Goal: Task Accomplishment & Management: Use online tool/utility

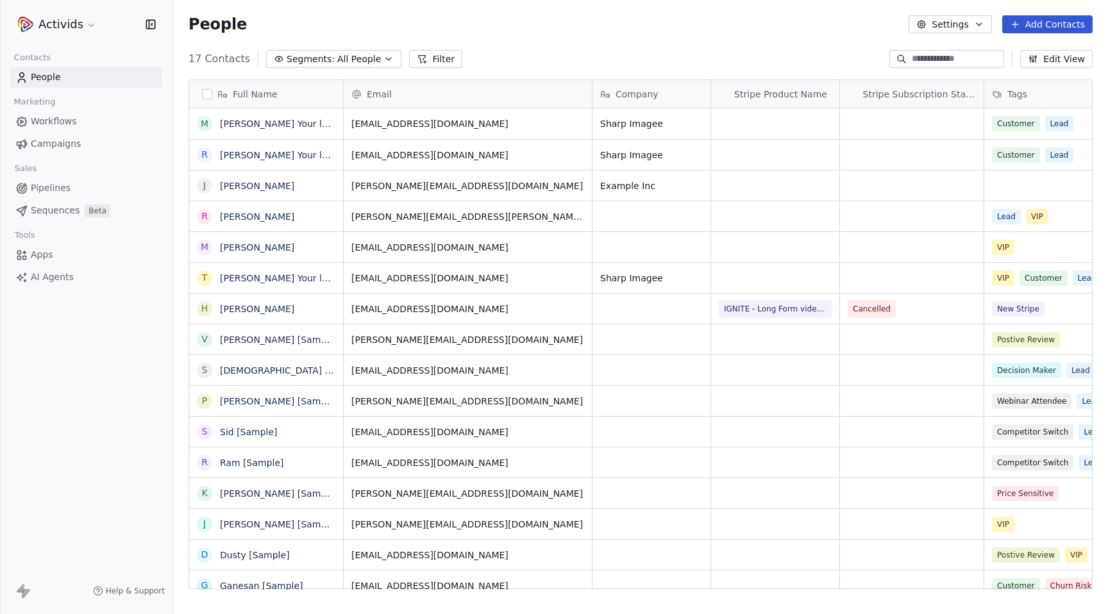
scroll to position [541, 935]
click at [92, 27] on html "Activids Contacts People Marketing Workflows Campaigns Sales Pipelines Sequence…" at bounding box center [554, 307] width 1108 height 614
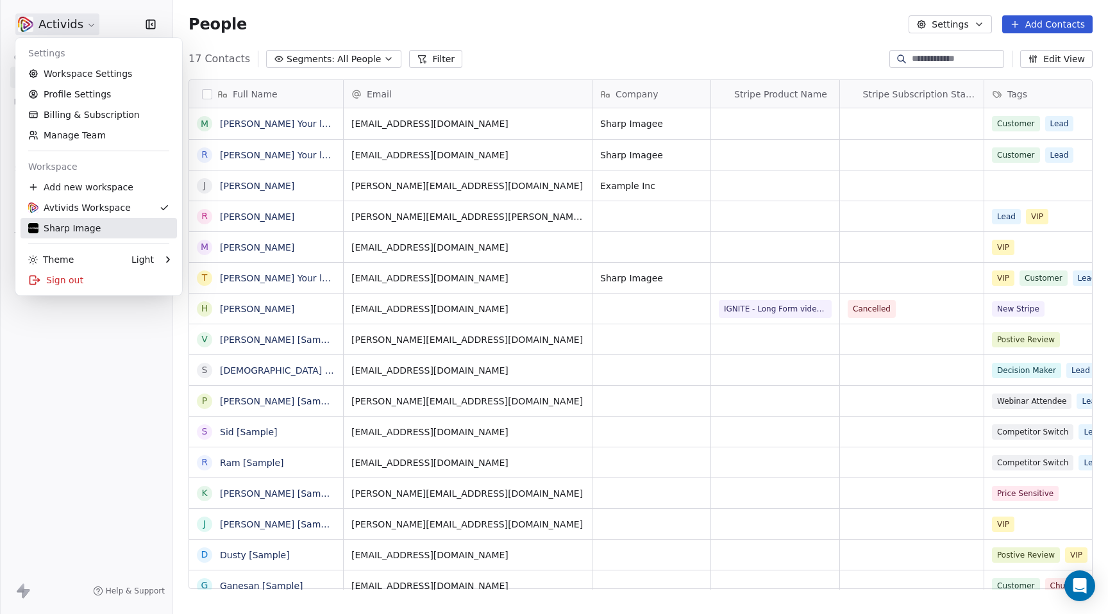
click at [98, 228] on div "Sharp Image" at bounding box center [98, 228] width 141 height 13
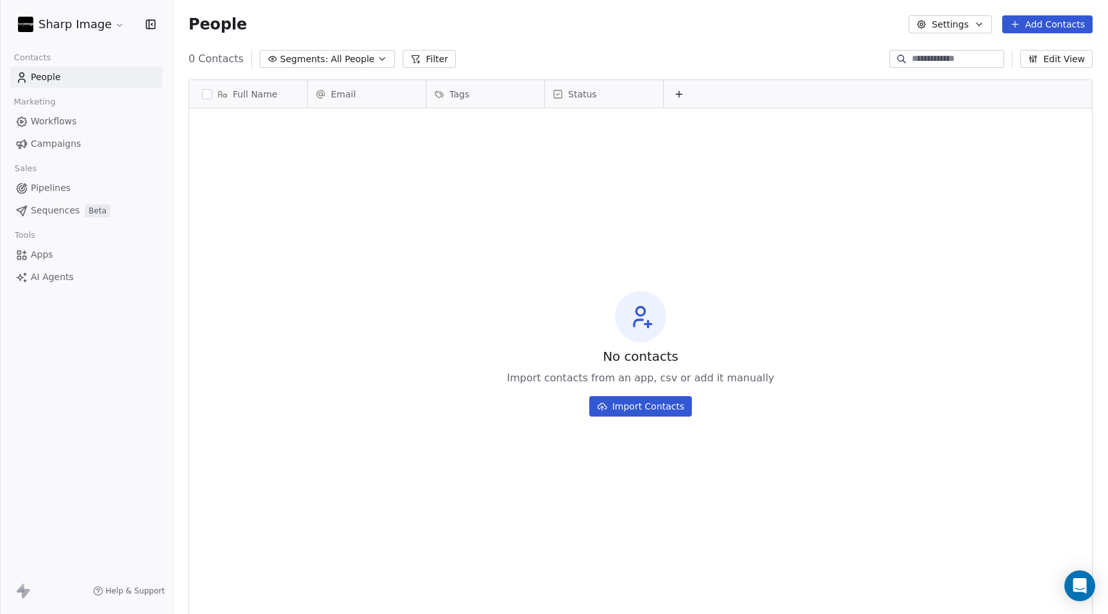
scroll to position [541, 935]
click at [151, 24] on icon "button" at bounding box center [151, 24] width 1 height 2
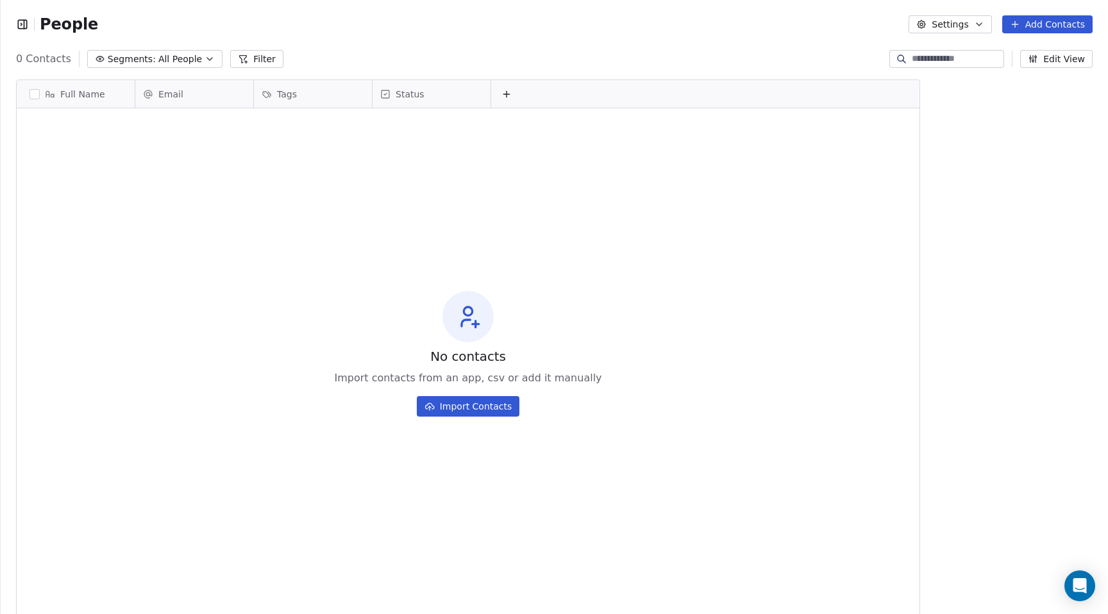
click at [940, 25] on button "Settings" at bounding box center [950, 24] width 83 height 18
click at [710, 45] on html "People Settings Add Contacts 0 Contacts Segments: All People Filter Edit View T…" at bounding box center [554, 307] width 1108 height 614
click at [24, 22] on icon "button" at bounding box center [24, 24] width 0 height 8
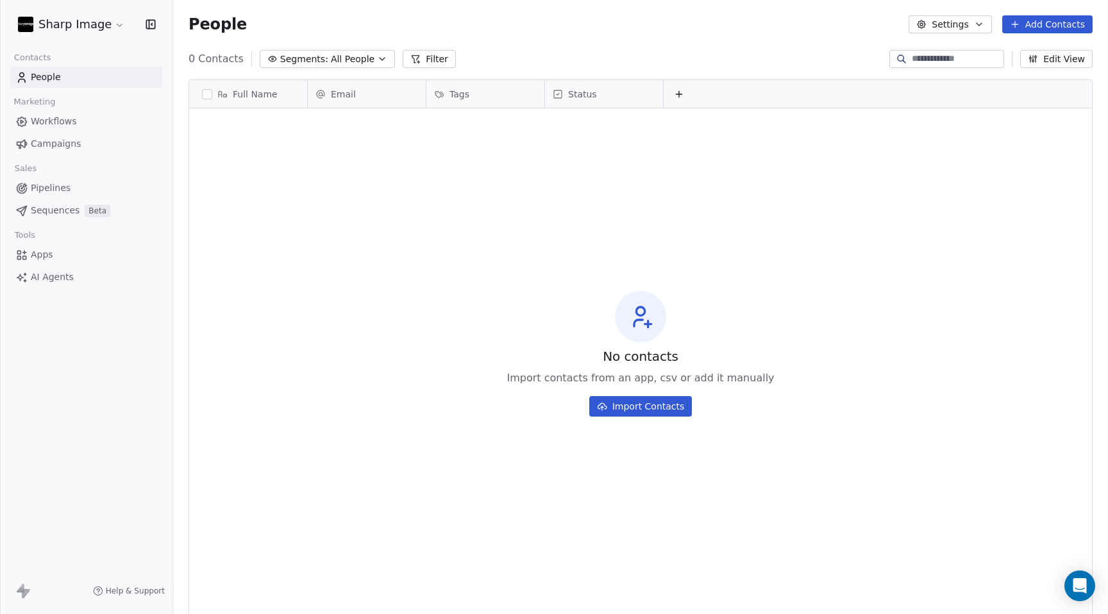
scroll to position [541, 935]
click at [55, 194] on span "Pipelines" at bounding box center [51, 187] width 40 height 13
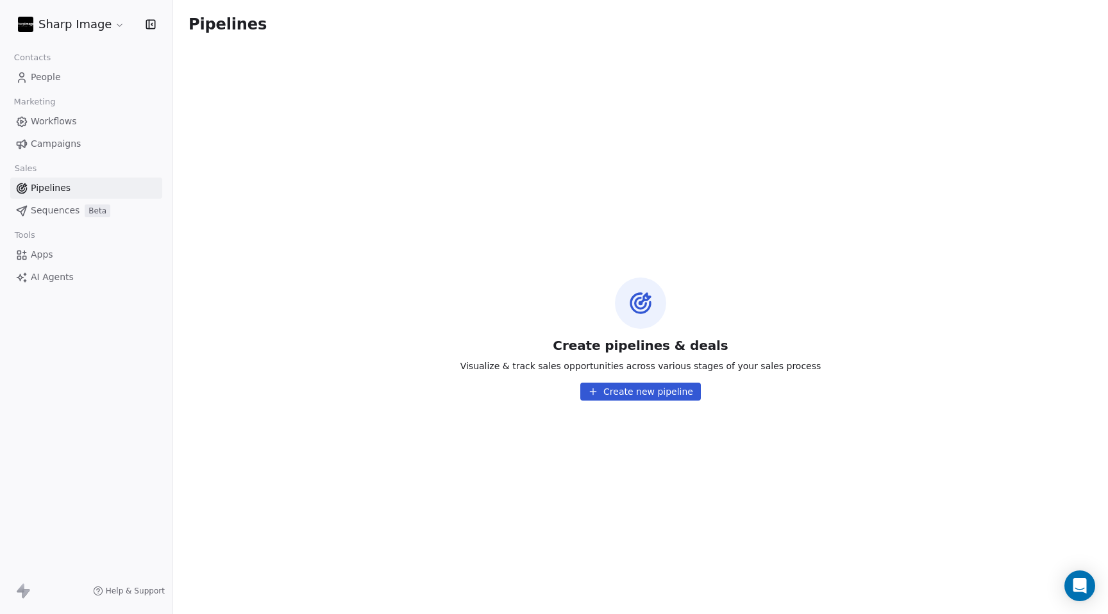
click at [48, 255] on span "Apps" at bounding box center [42, 254] width 22 height 13
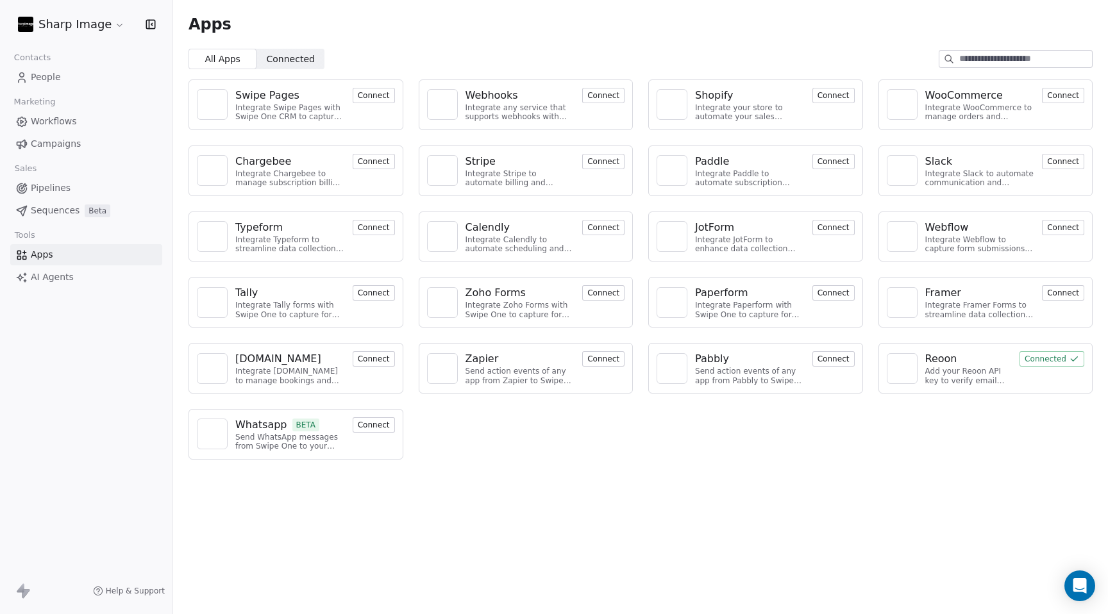
click at [113, 29] on html "Sharp Image Contacts People Marketing Workflows Campaigns Sales Pipelines Seque…" at bounding box center [554, 307] width 1108 height 614
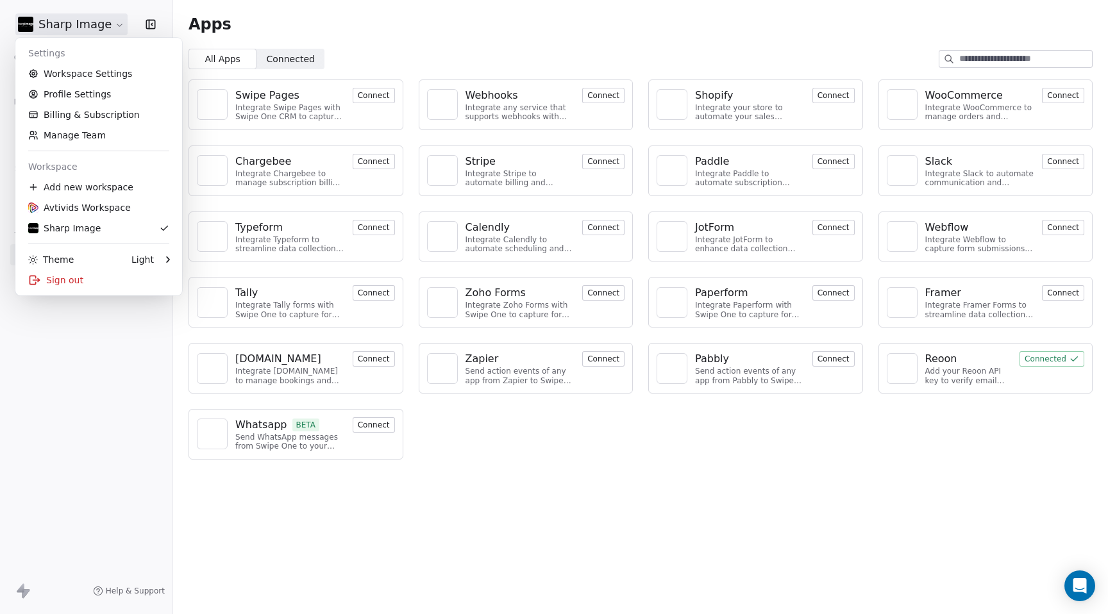
click at [297, 19] on html "Sharp Image Contacts People Marketing Workflows Campaigns Sales Pipelines Seque…" at bounding box center [554, 307] width 1108 height 614
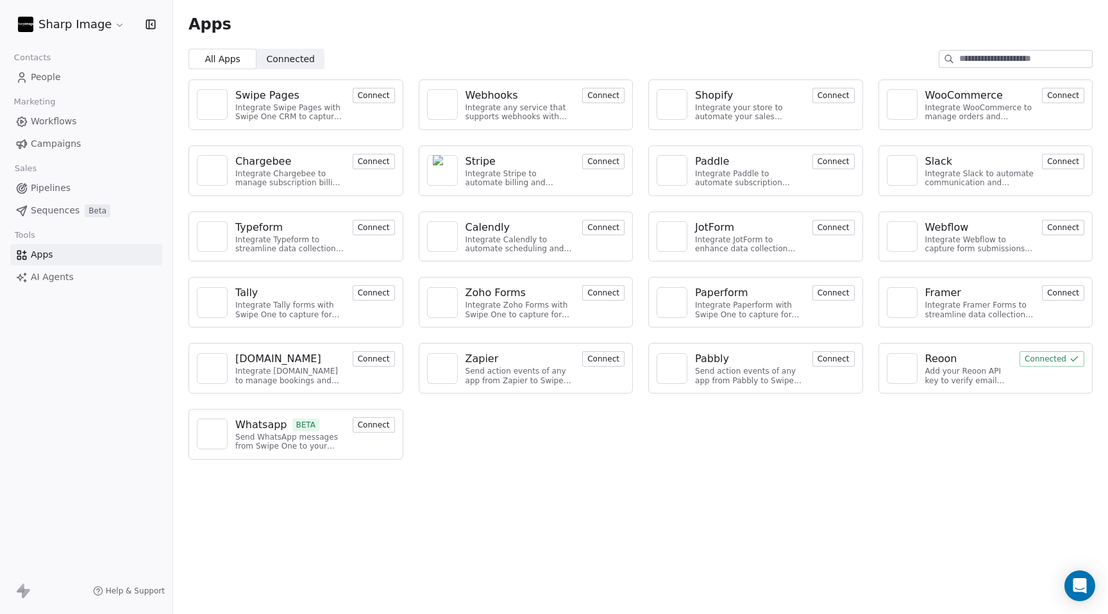
click at [81, 277] on link "AI Agents" at bounding box center [86, 277] width 152 height 21
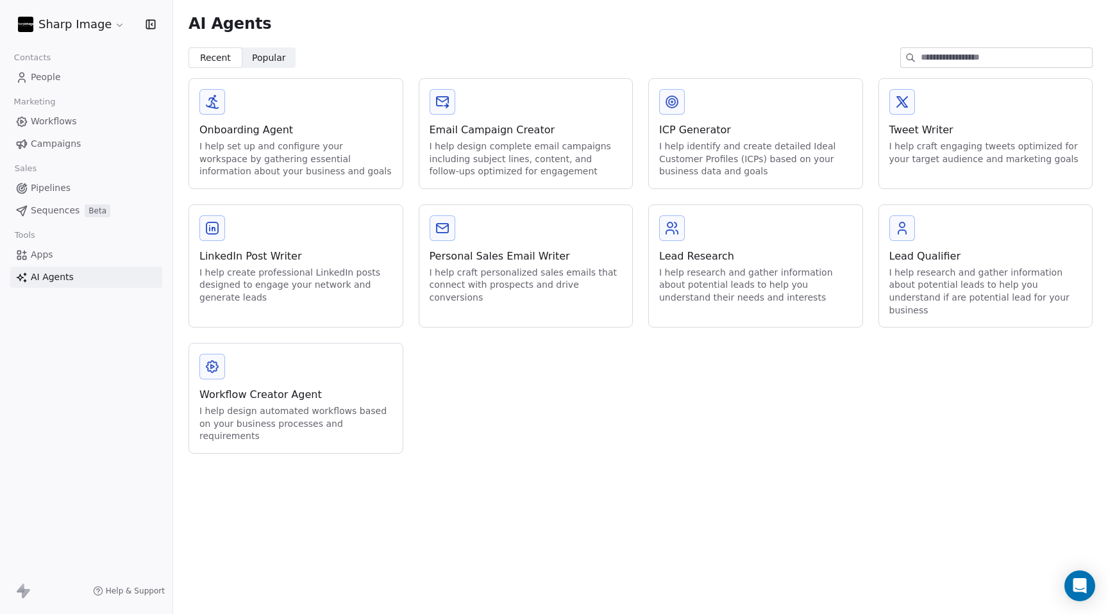
click at [109, 24] on html "Sharp Image Contacts People Marketing Workflows Campaigns Sales Pipelines Seque…" at bounding box center [554, 307] width 1108 height 614
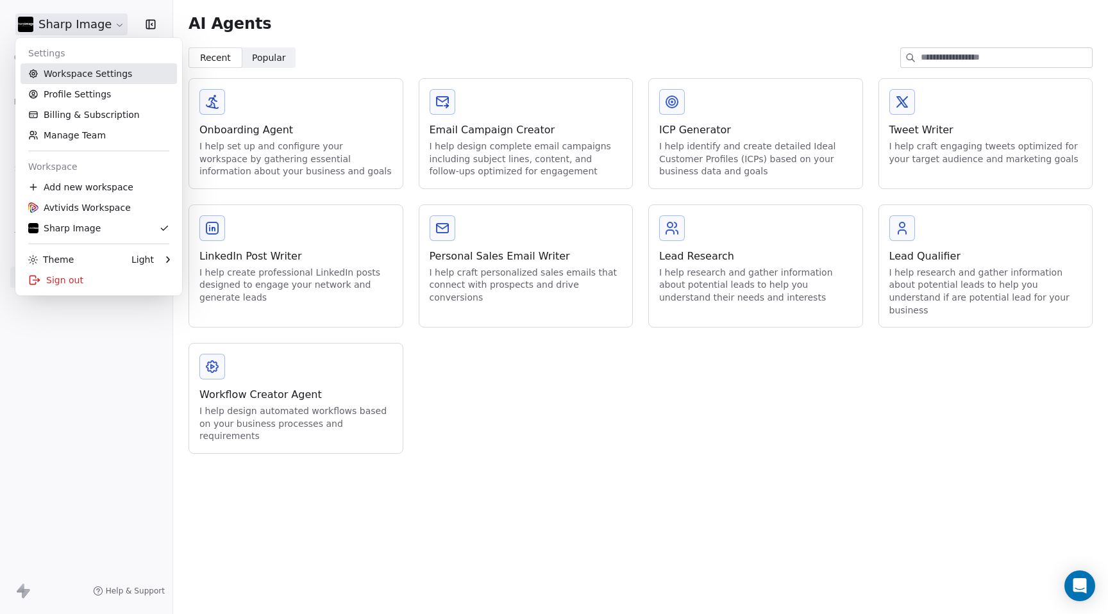
click at [125, 81] on link "Workspace Settings" at bounding box center [99, 73] width 156 height 21
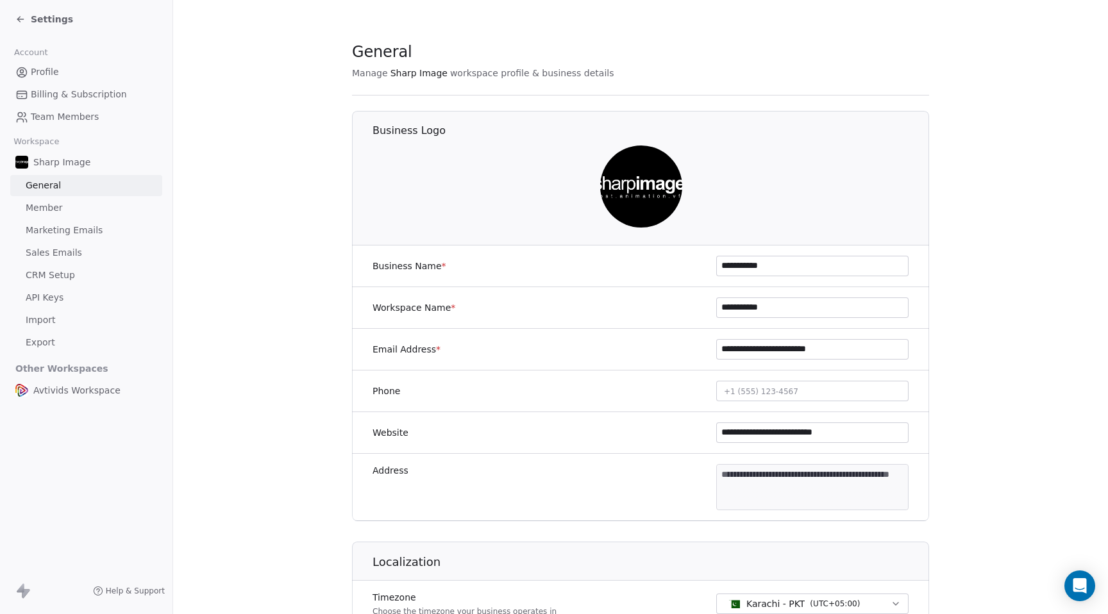
click at [40, 206] on span "Member" at bounding box center [44, 207] width 37 height 13
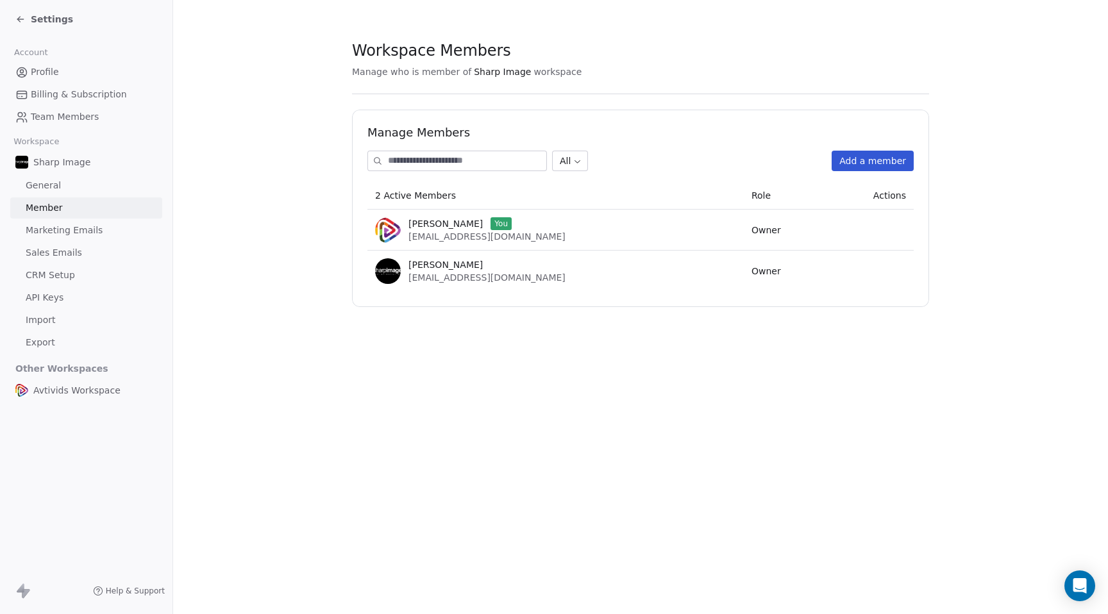
click at [94, 230] on span "Marketing Emails" at bounding box center [64, 230] width 77 height 13
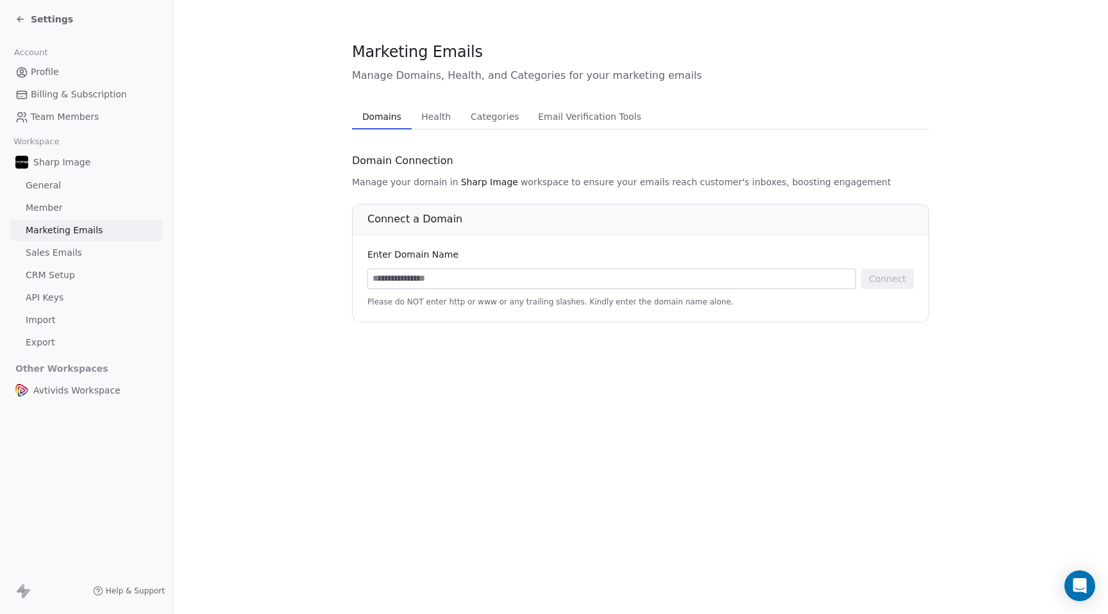
click at [579, 115] on span "Email Verification Tools" at bounding box center [590, 117] width 114 height 18
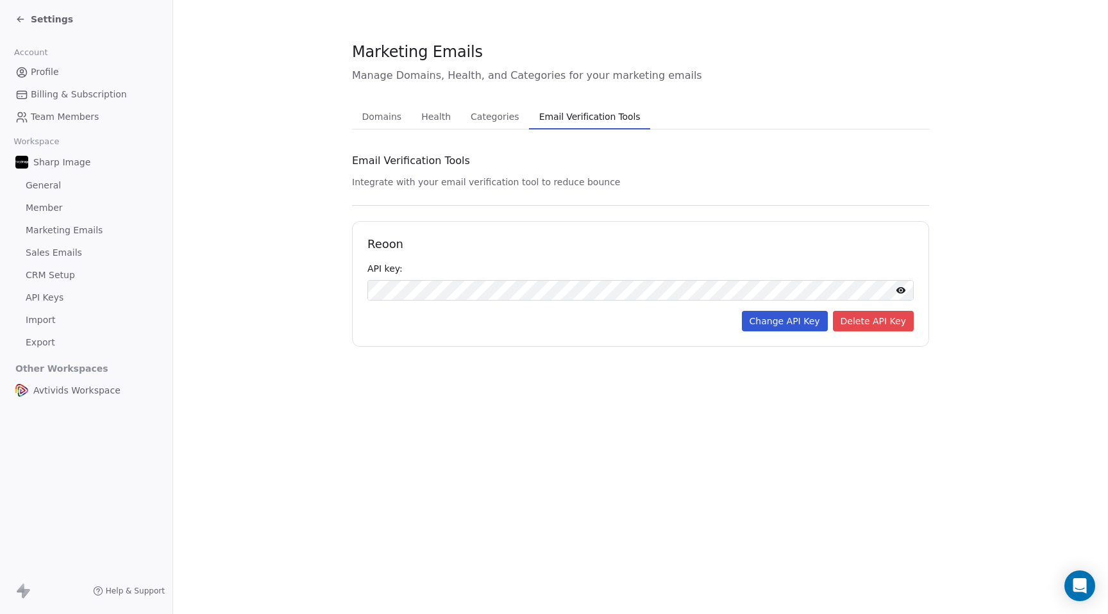
click at [375, 115] on span "Domains" at bounding box center [382, 117] width 50 height 18
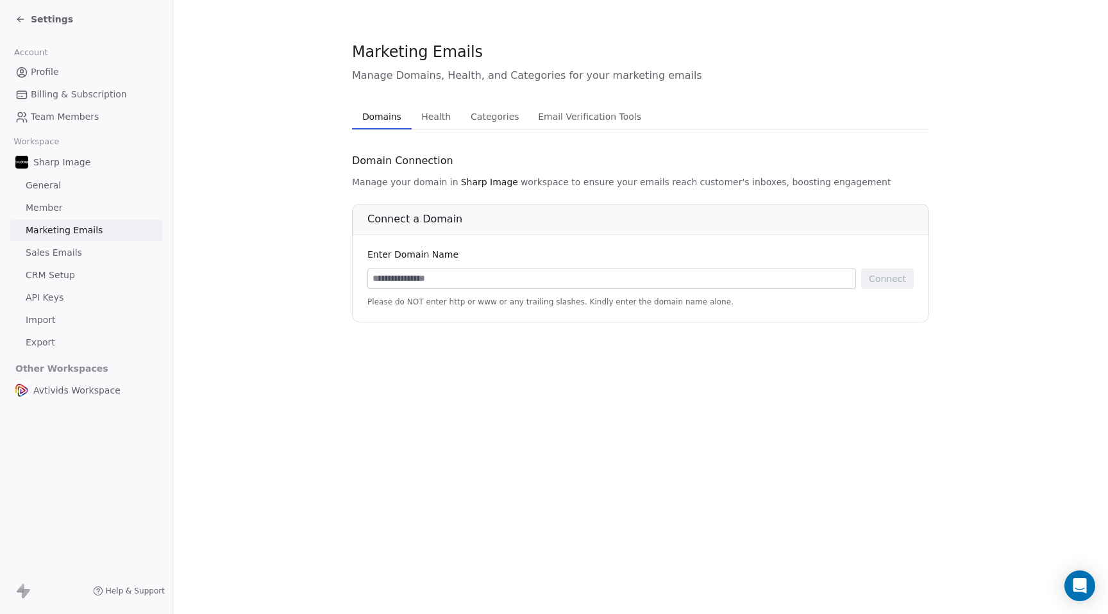
click at [63, 273] on span "CRM Setup" at bounding box center [50, 275] width 49 height 13
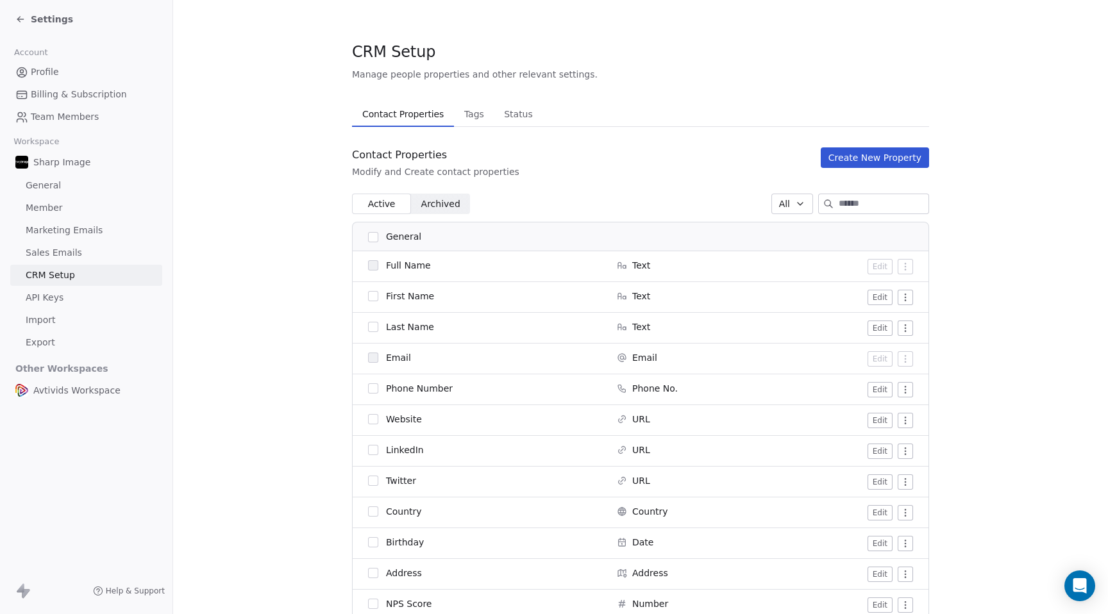
click at [63, 299] on link "API Keys" at bounding box center [86, 297] width 152 height 21
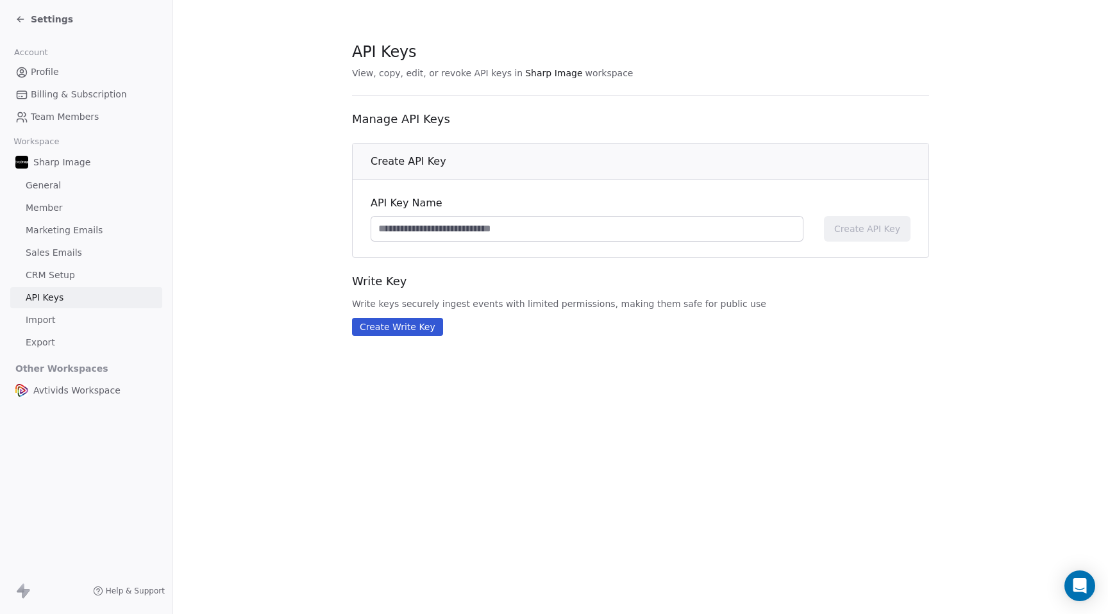
click at [45, 326] on span "Import" at bounding box center [40, 320] width 29 height 13
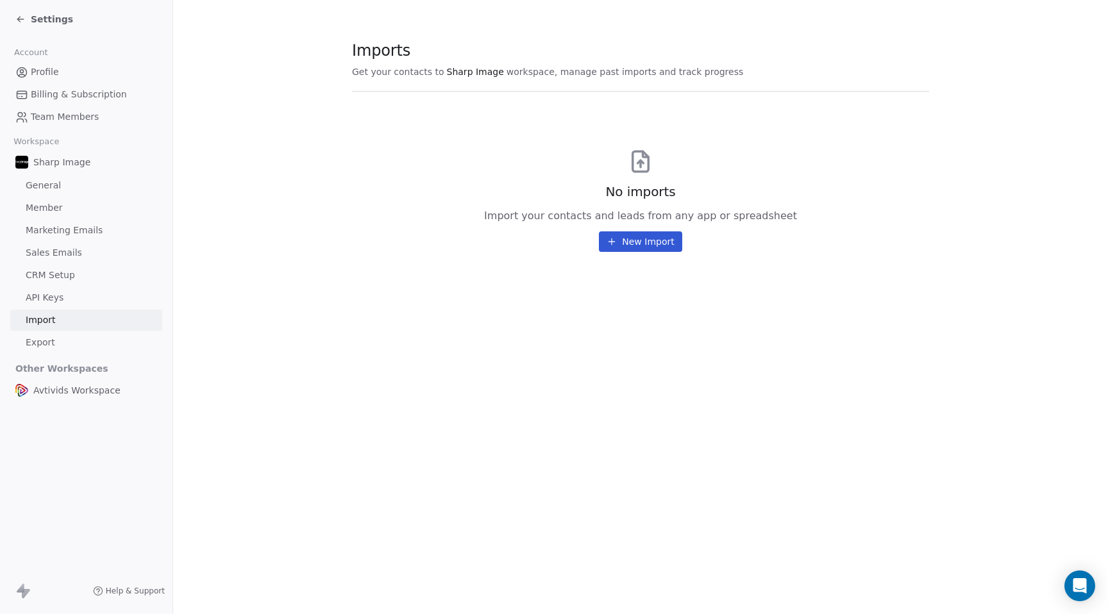
click at [46, 339] on span "Export" at bounding box center [40, 342] width 29 height 13
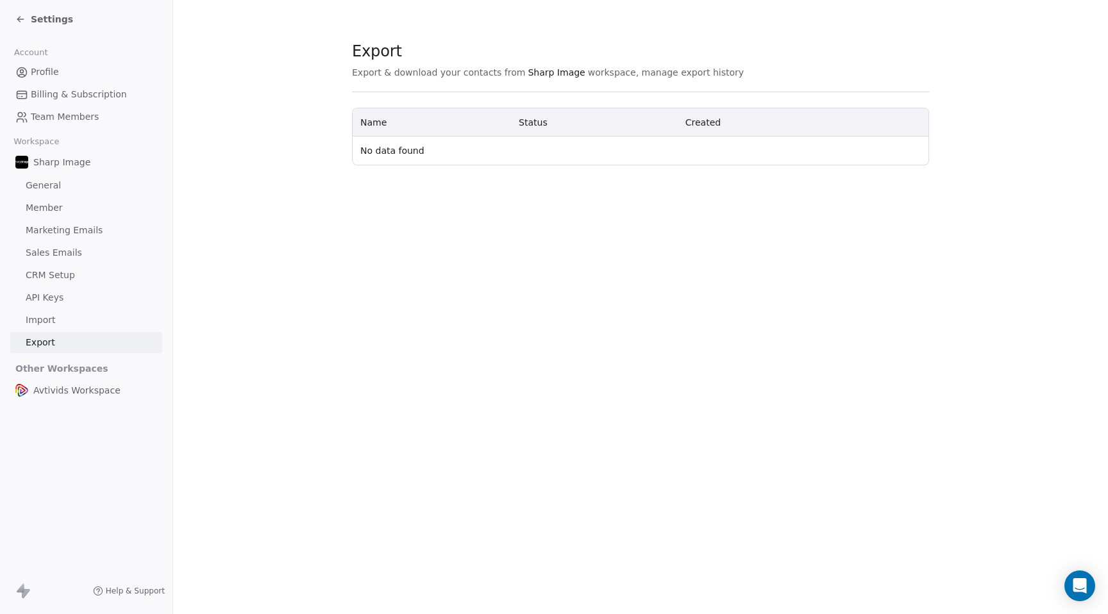
click at [57, 184] on span "General" at bounding box center [43, 185] width 35 height 13
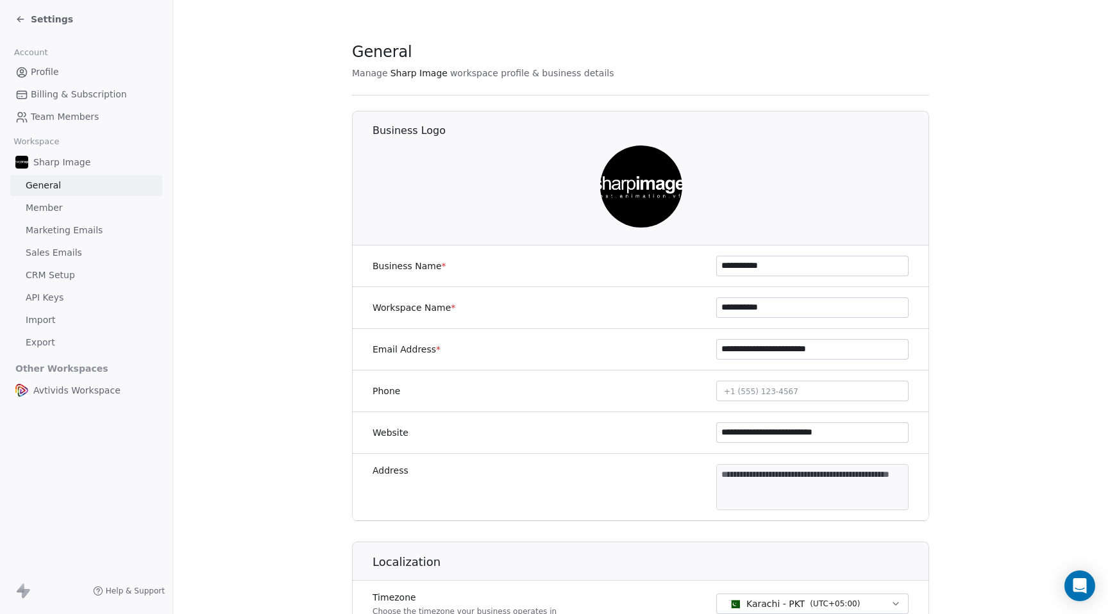
click at [56, 199] on link "Member" at bounding box center [86, 208] width 152 height 21
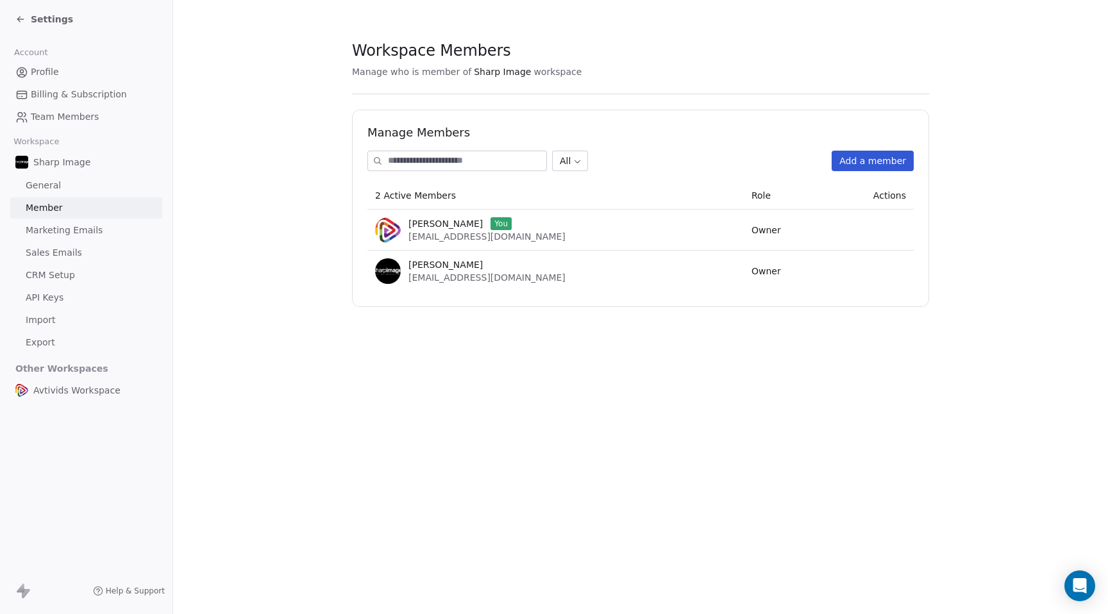
click at [54, 74] on span "Profile" at bounding box center [45, 71] width 28 height 13
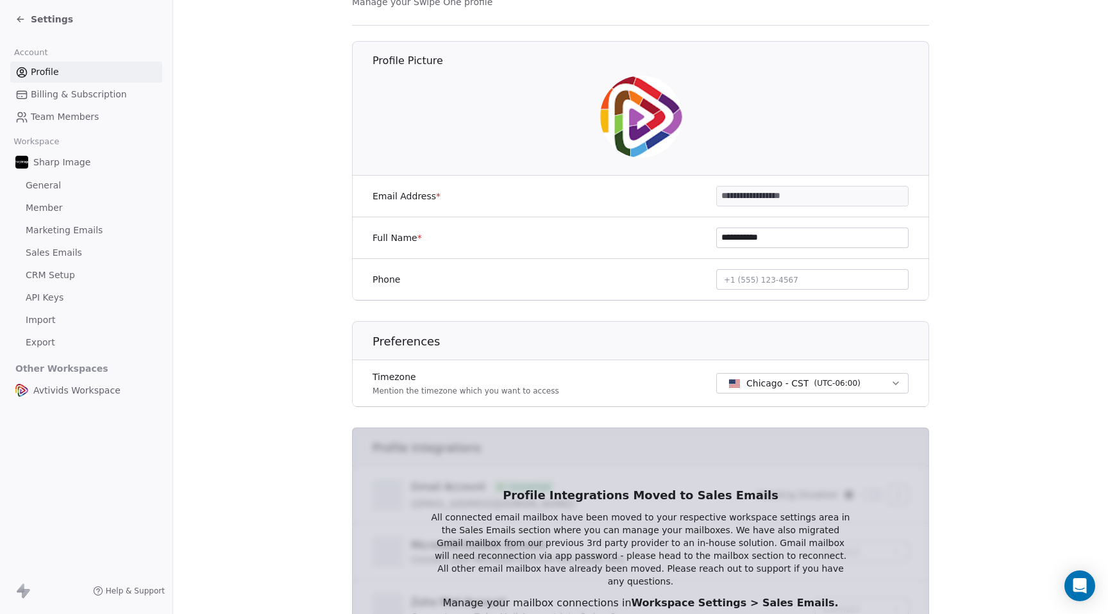
scroll to position [203, 0]
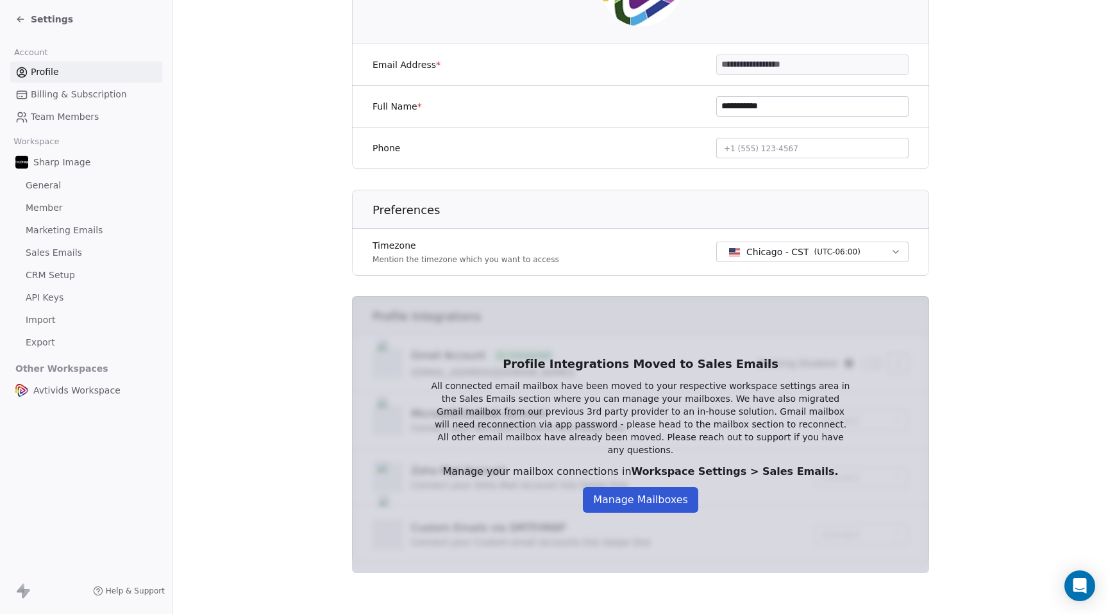
click at [49, 251] on span "Sales Emails" at bounding box center [54, 252] width 56 height 13
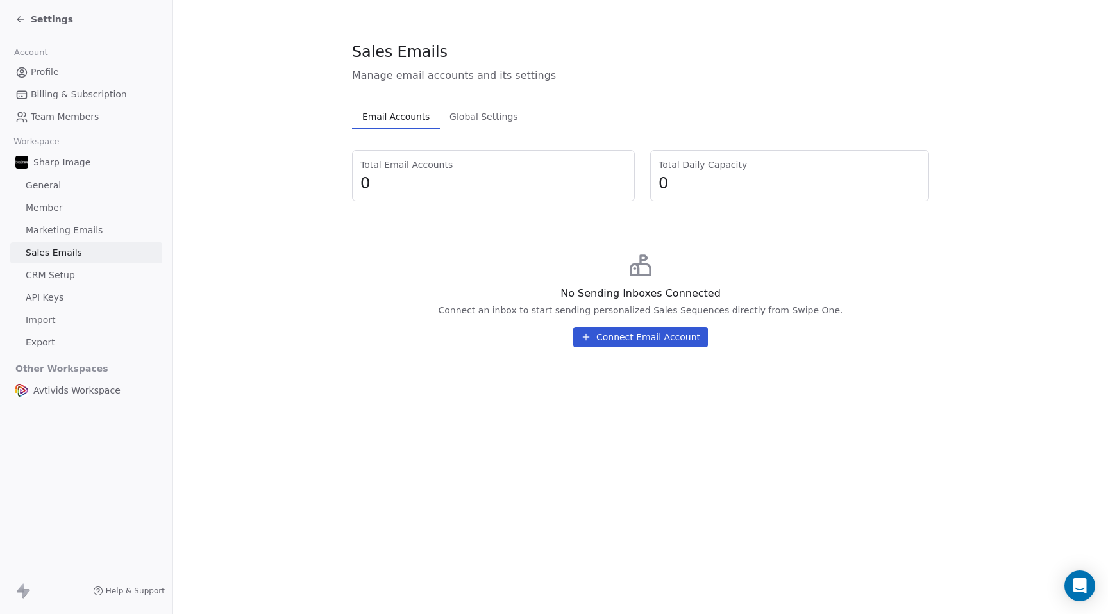
click at [489, 125] on span "Global Settings" at bounding box center [483, 117] width 79 height 18
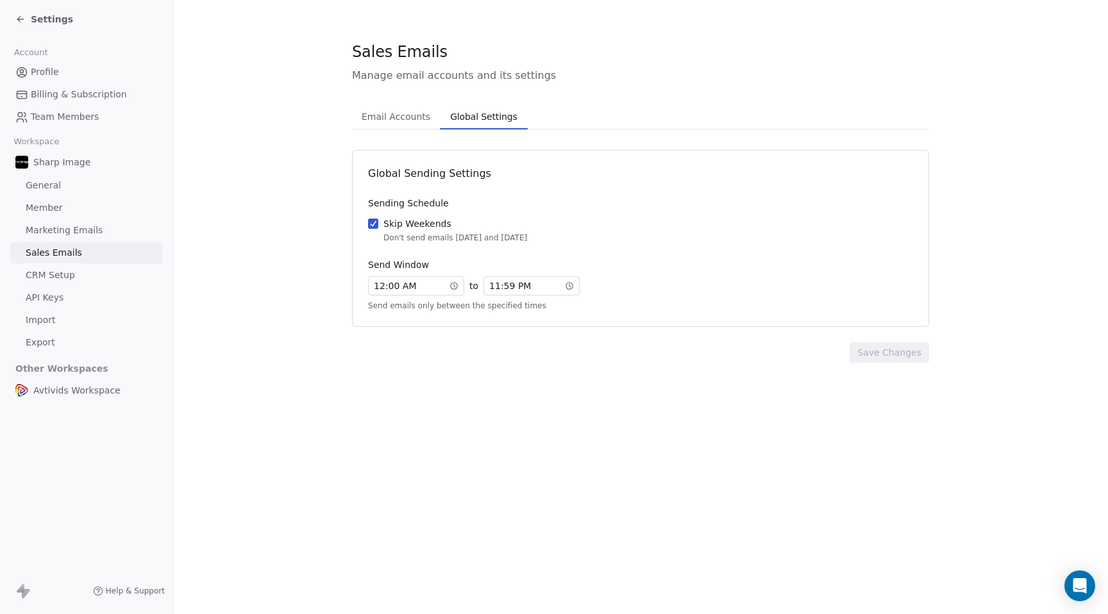
click at [414, 114] on span "Email Accounts" at bounding box center [396, 117] width 79 height 18
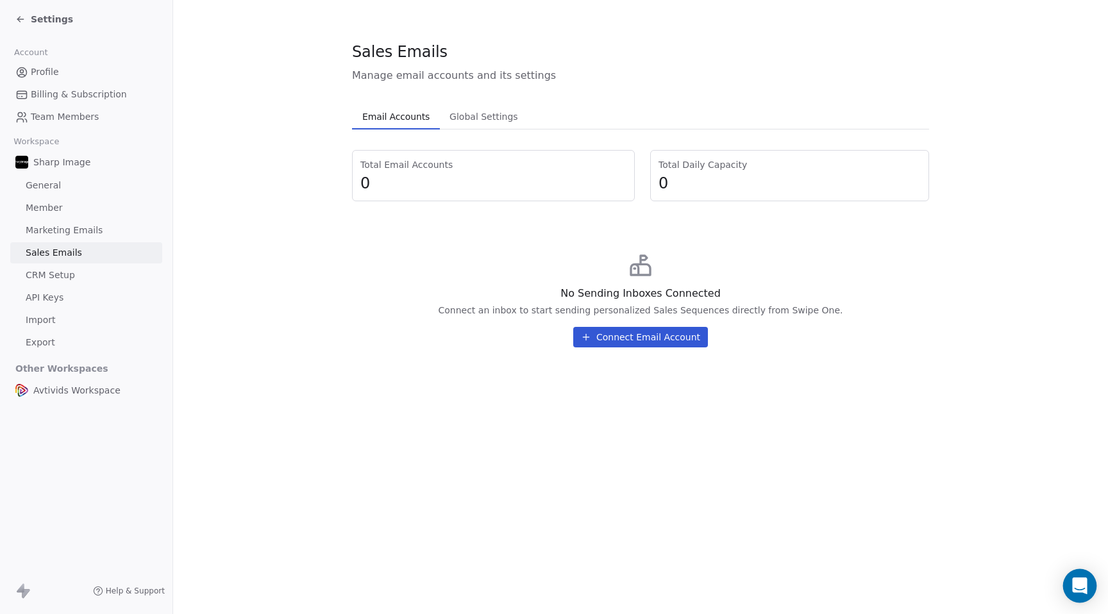
click at [1079, 589] on icon "Open Intercom Messenger" at bounding box center [1080, 586] width 17 height 17
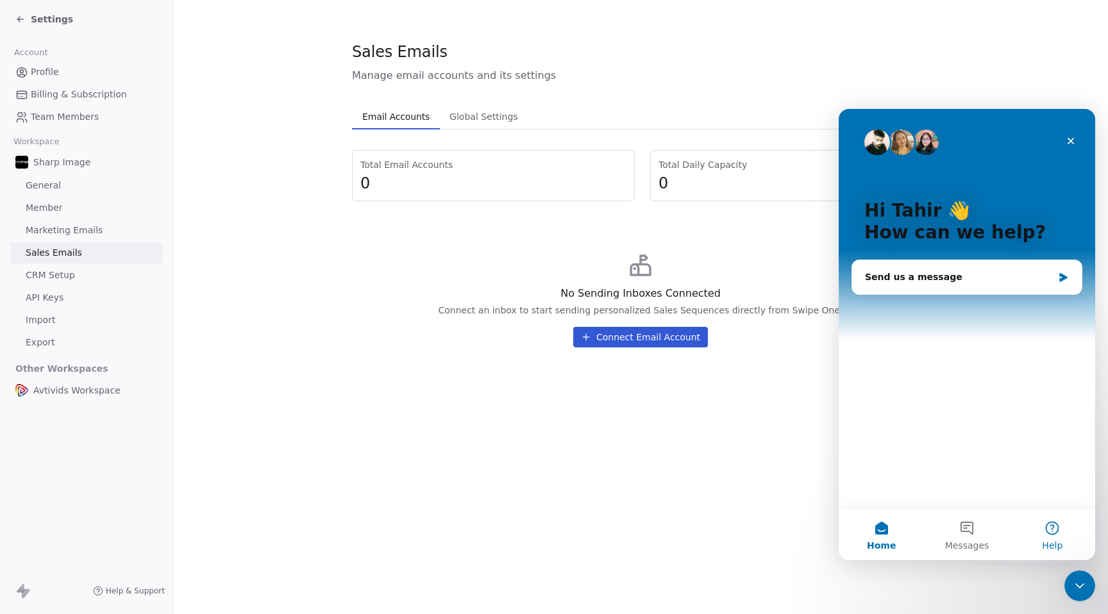
click at [1054, 522] on button "Help" at bounding box center [1052, 534] width 85 height 51
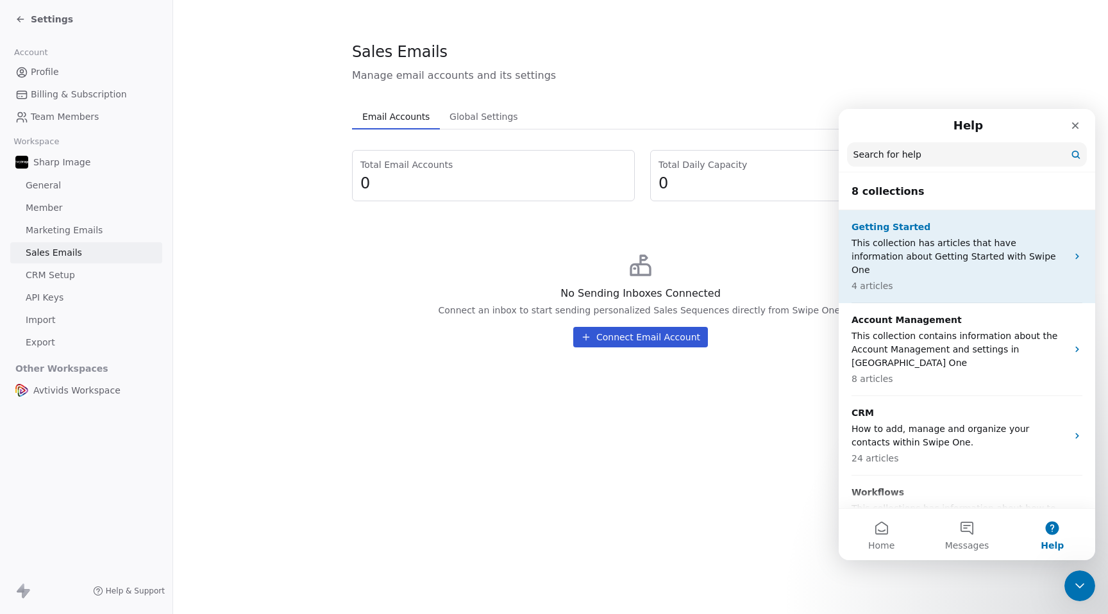
click at [908, 251] on p "This collection has articles that have information about Getting Started with S…" at bounding box center [959, 257] width 215 height 40
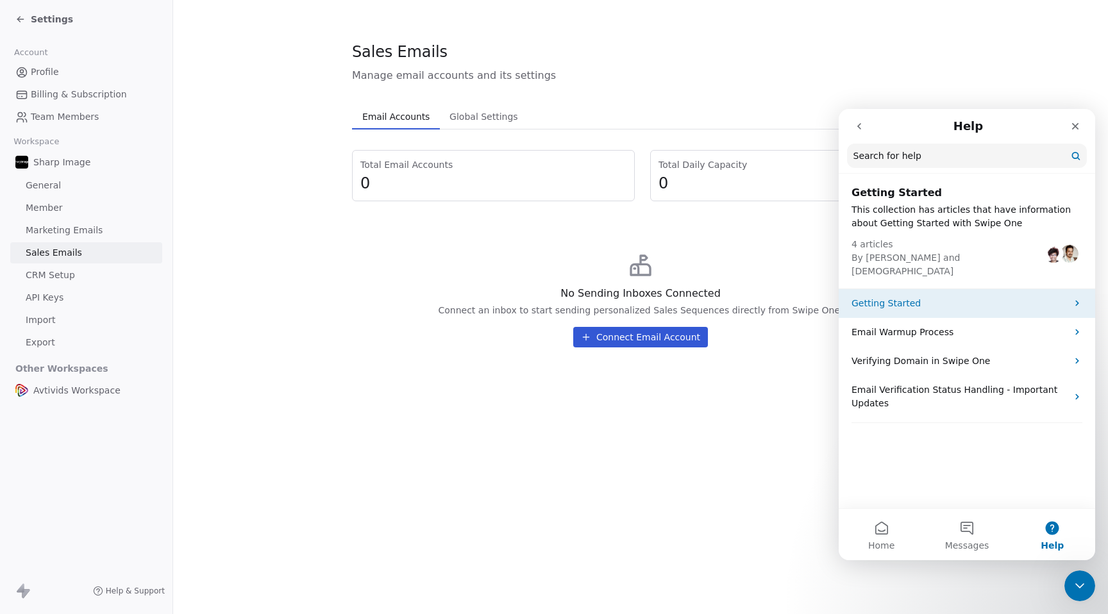
click at [1076, 301] on icon "Intercom messenger" at bounding box center [1076, 304] width 3 height 6
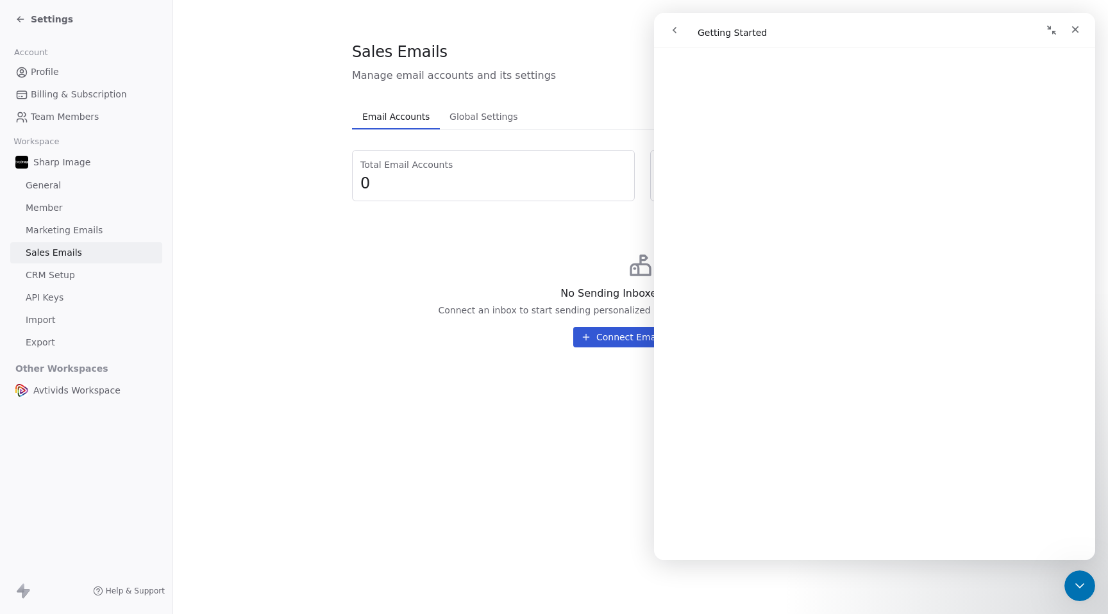
scroll to position [253, 0]
click at [677, 34] on icon "go back" at bounding box center [675, 30] width 10 height 10
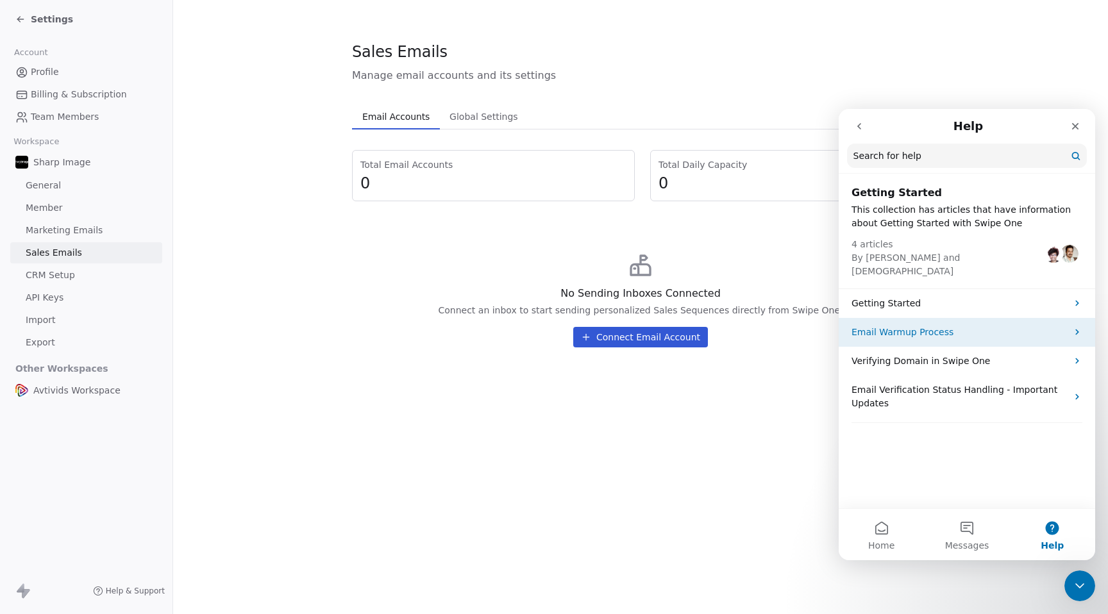
click at [893, 326] on p "Email Warmup Process" at bounding box center [959, 332] width 215 height 13
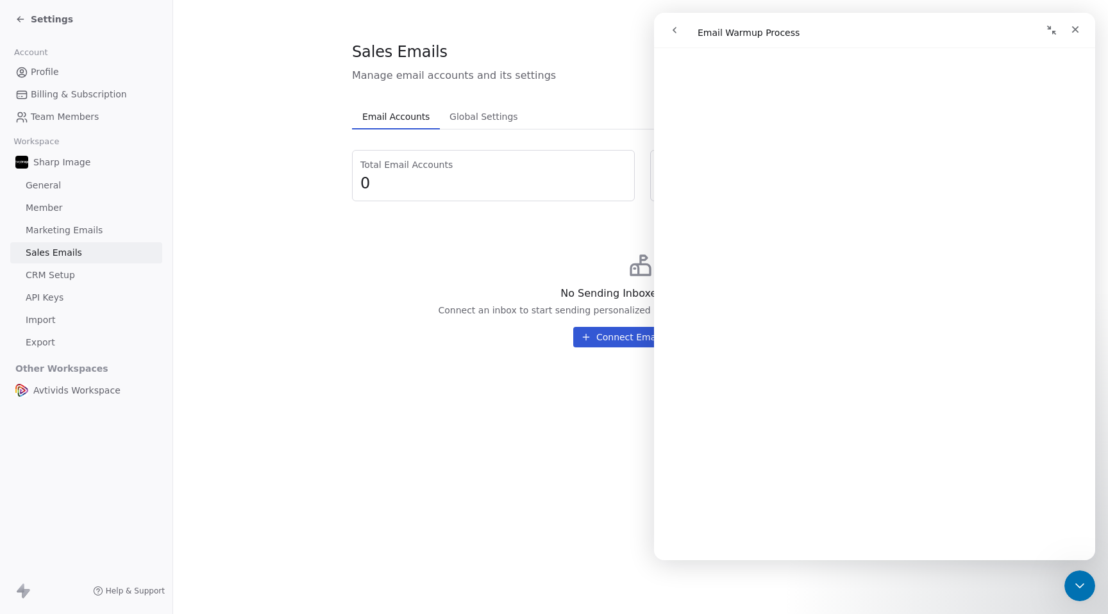
scroll to position [38, 0]
click at [677, 30] on icon "go back" at bounding box center [675, 30] width 10 height 10
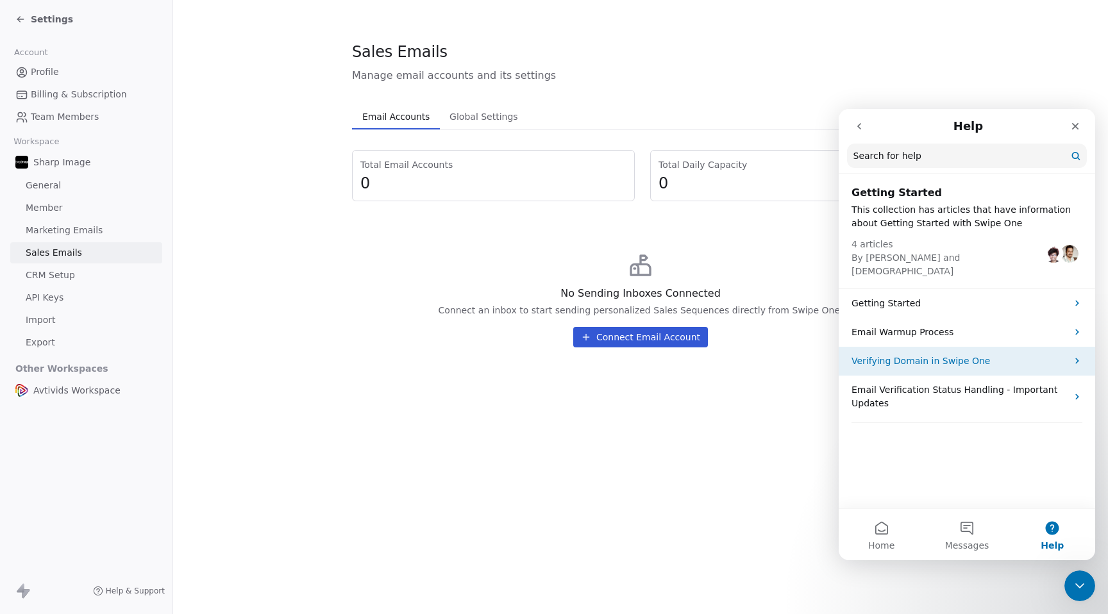
click at [975, 355] on p "Verifying Domain in Swipe One" at bounding box center [959, 361] width 215 height 13
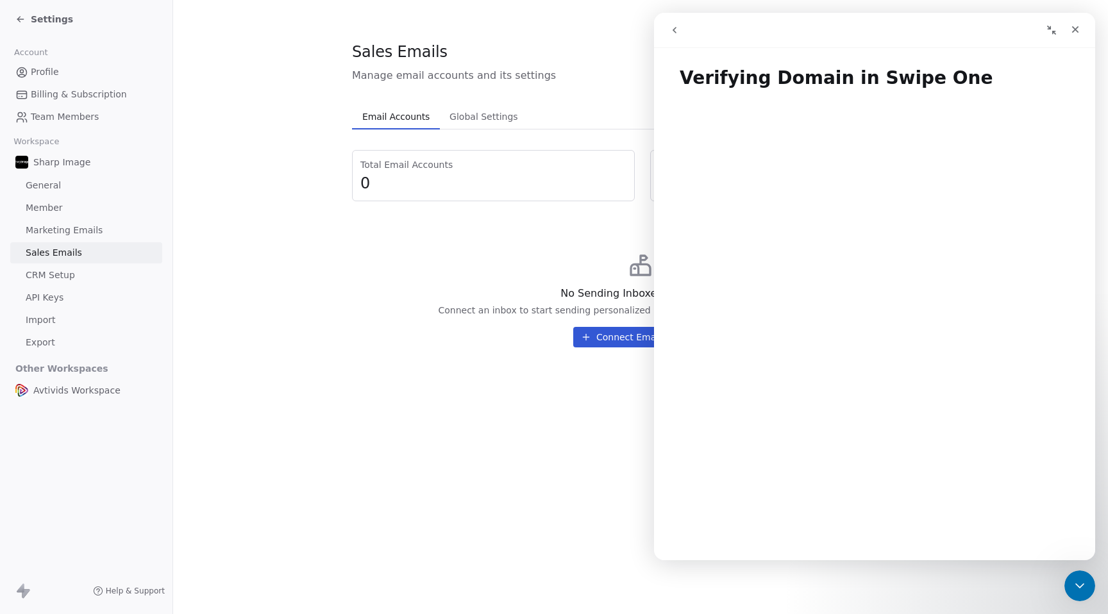
click at [680, 30] on button "go back" at bounding box center [674, 30] width 24 height 24
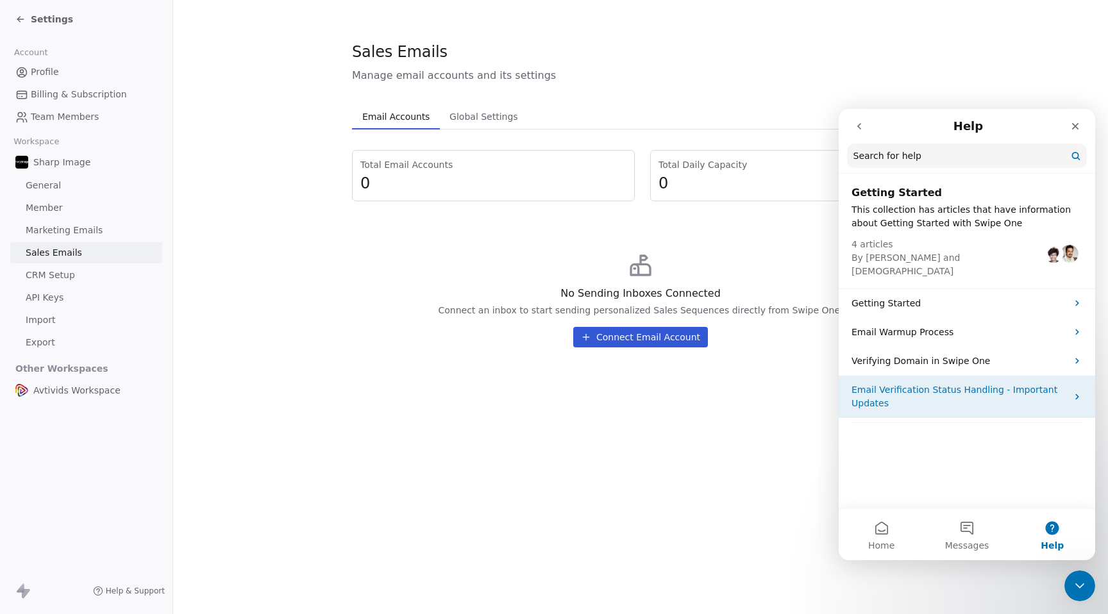
click at [1079, 392] on icon "Intercom messenger" at bounding box center [1077, 397] width 10 height 10
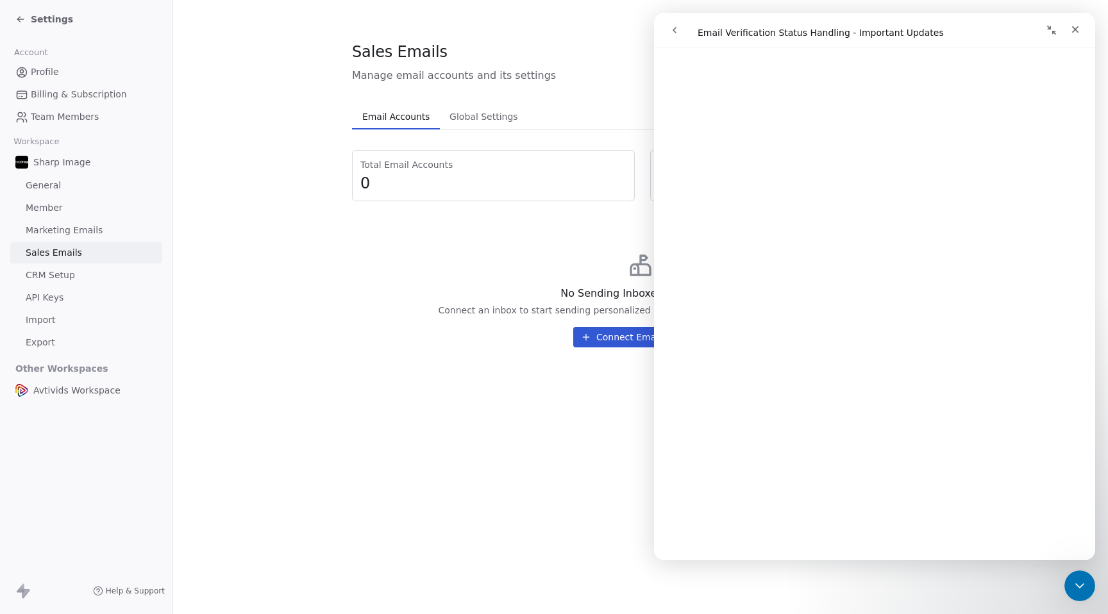
scroll to position [0, 0]
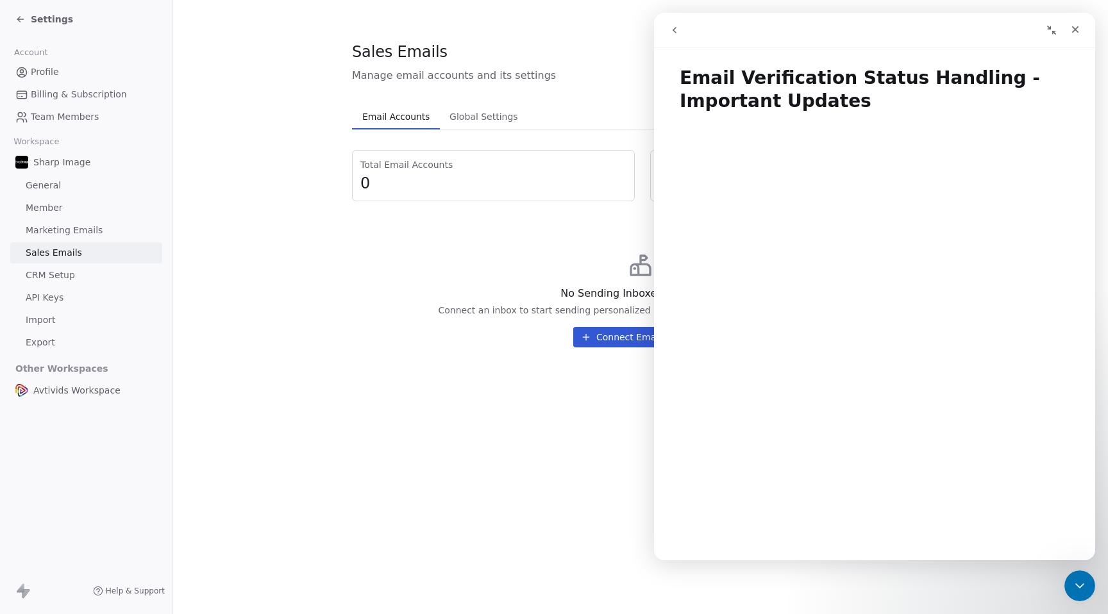
click at [673, 35] on icon "go back" at bounding box center [675, 30] width 10 height 10
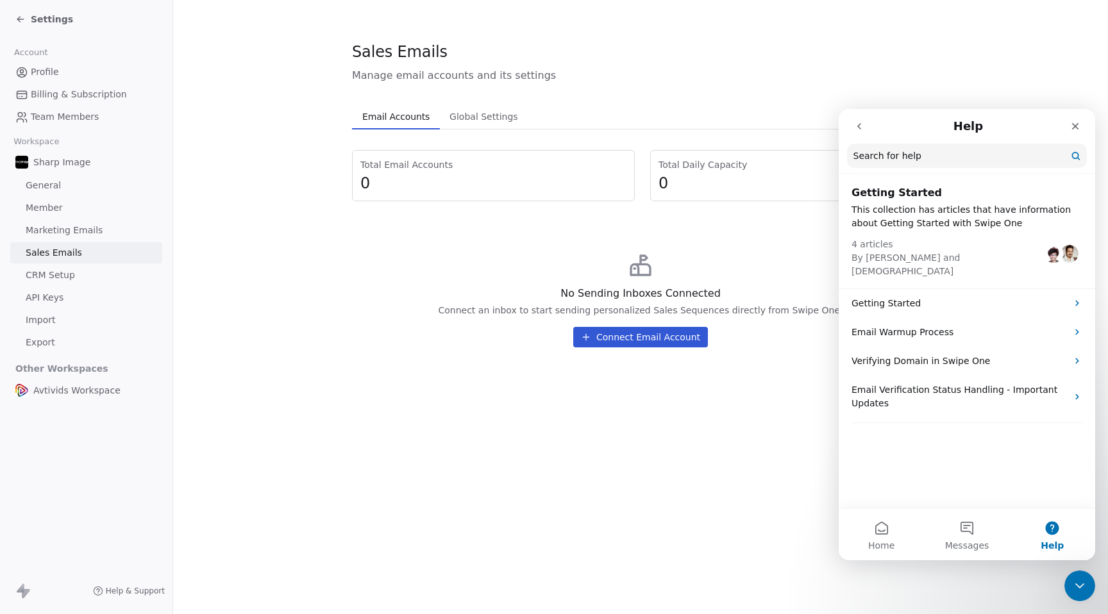
click at [861, 130] on icon "go back" at bounding box center [859, 126] width 10 height 10
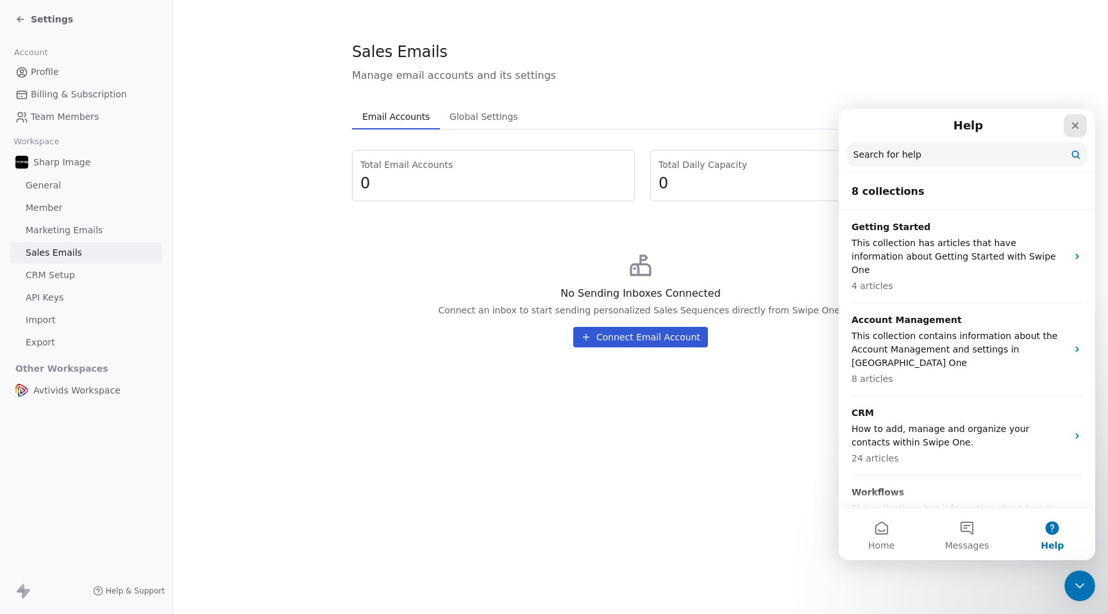
click at [1079, 125] on icon "Close" at bounding box center [1075, 126] width 10 height 10
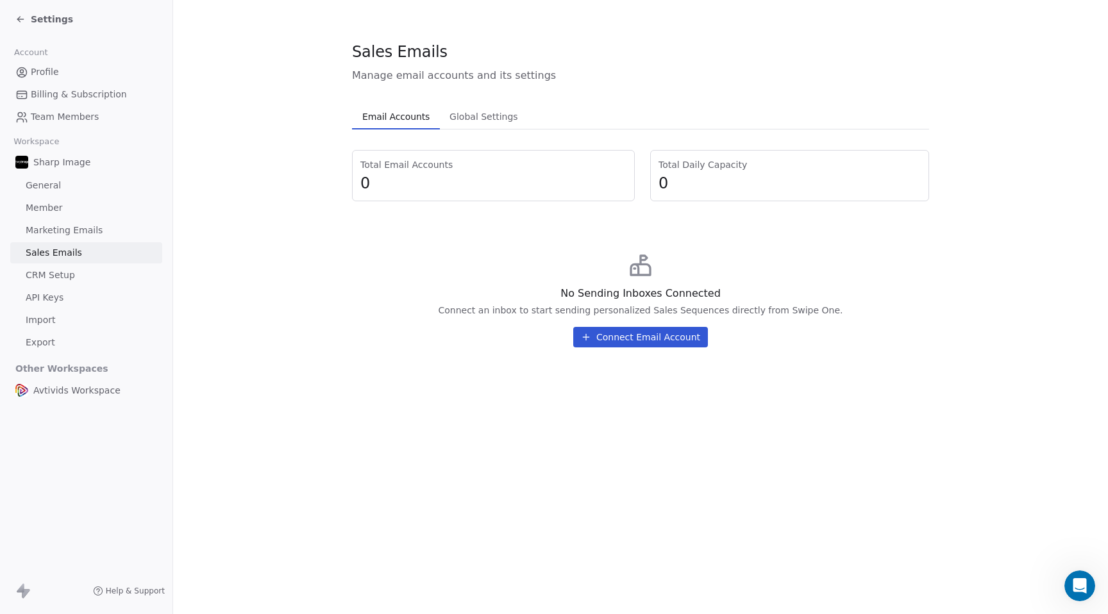
click at [74, 191] on link "General" at bounding box center [86, 185] width 152 height 21
click at [55, 188] on span "General" at bounding box center [43, 185] width 35 height 13
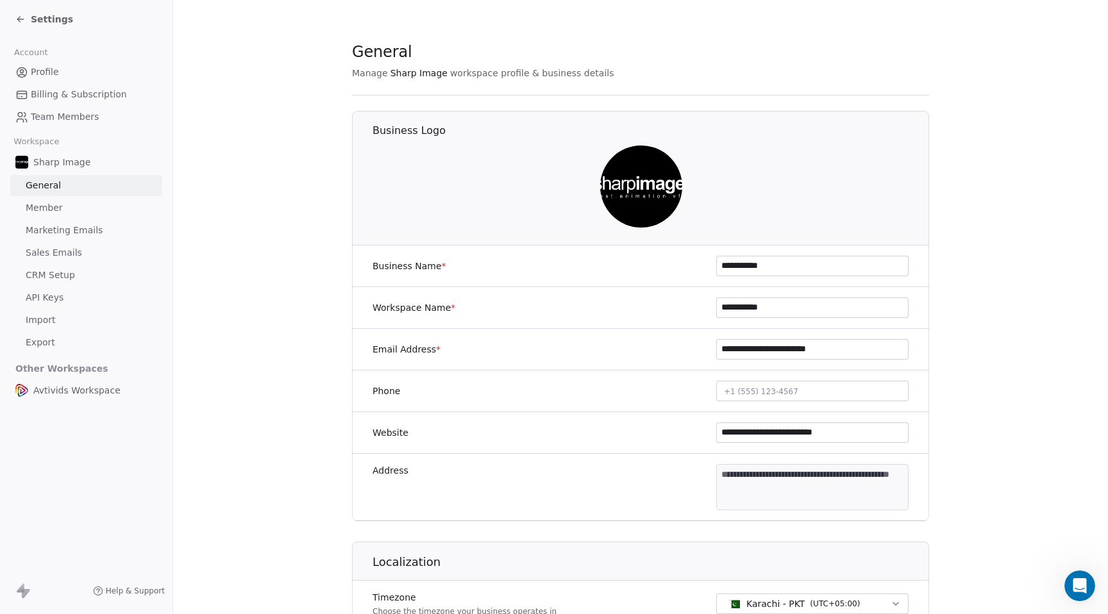
click at [74, 169] on div "Sharp Image" at bounding box center [86, 162] width 152 height 23
click at [23, 21] on icon at bounding box center [20, 19] width 10 height 10
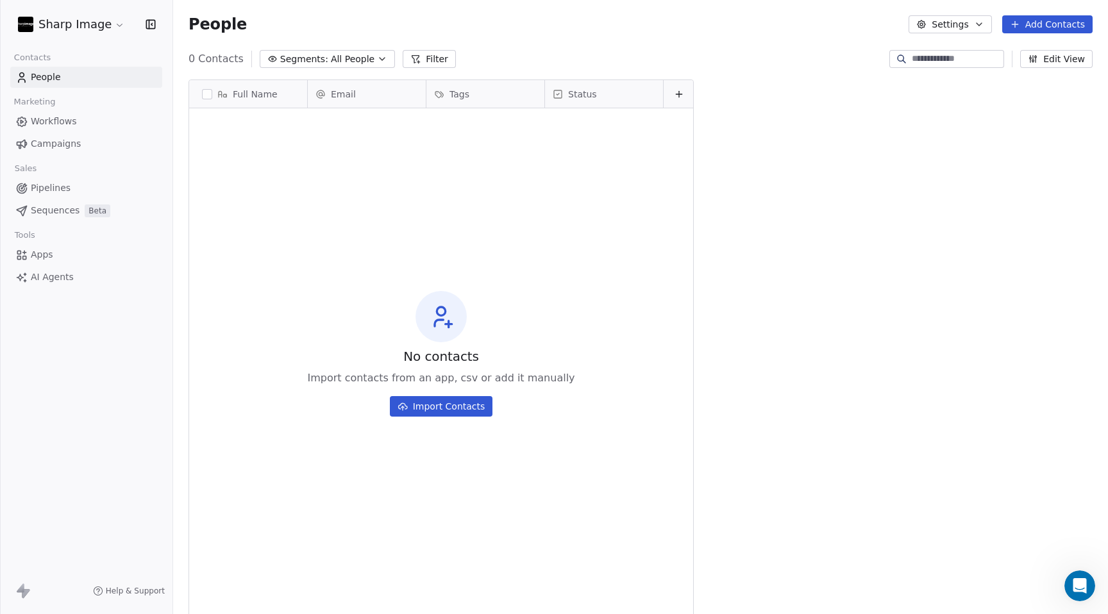
scroll to position [541, 935]
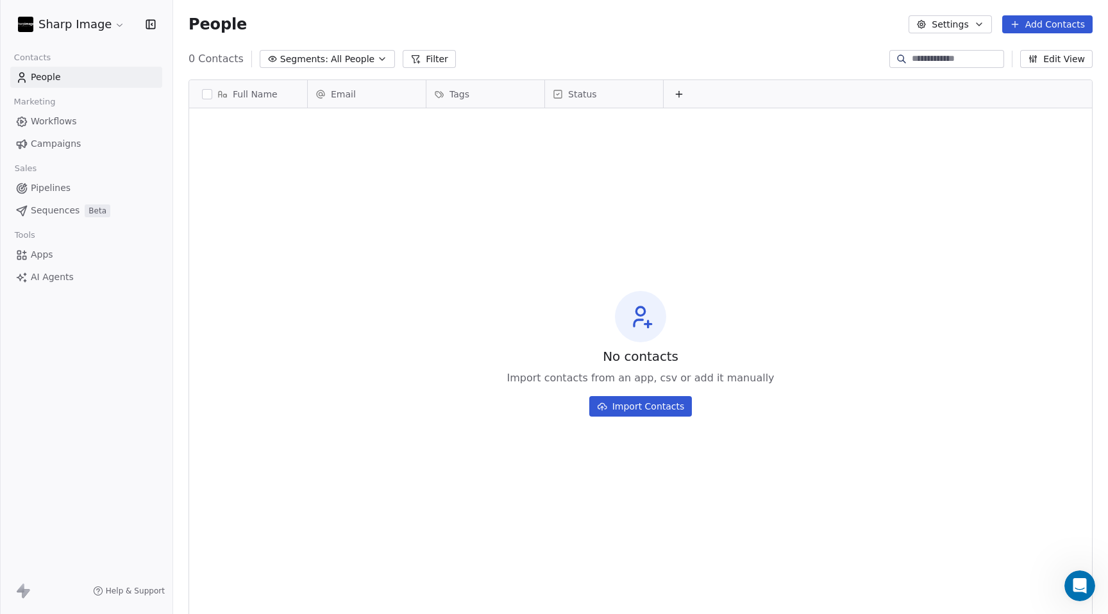
click at [1040, 25] on button "Add Contacts" at bounding box center [1047, 24] width 90 height 18
click at [1038, 54] on span "Create new contact" at bounding box center [1051, 52] width 88 height 13
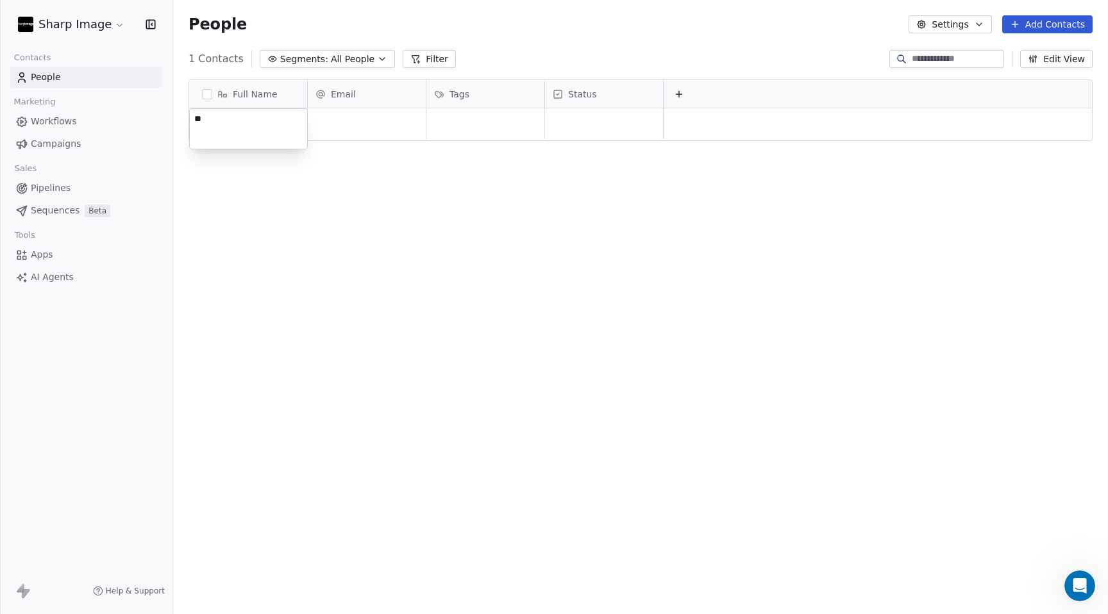
type textarea "*"
type textarea "*********"
click at [358, 115] on html "Sharp Image Contacts People Marketing Workflows Campaigns Sales Pipelines Seque…" at bounding box center [554, 307] width 1108 height 614
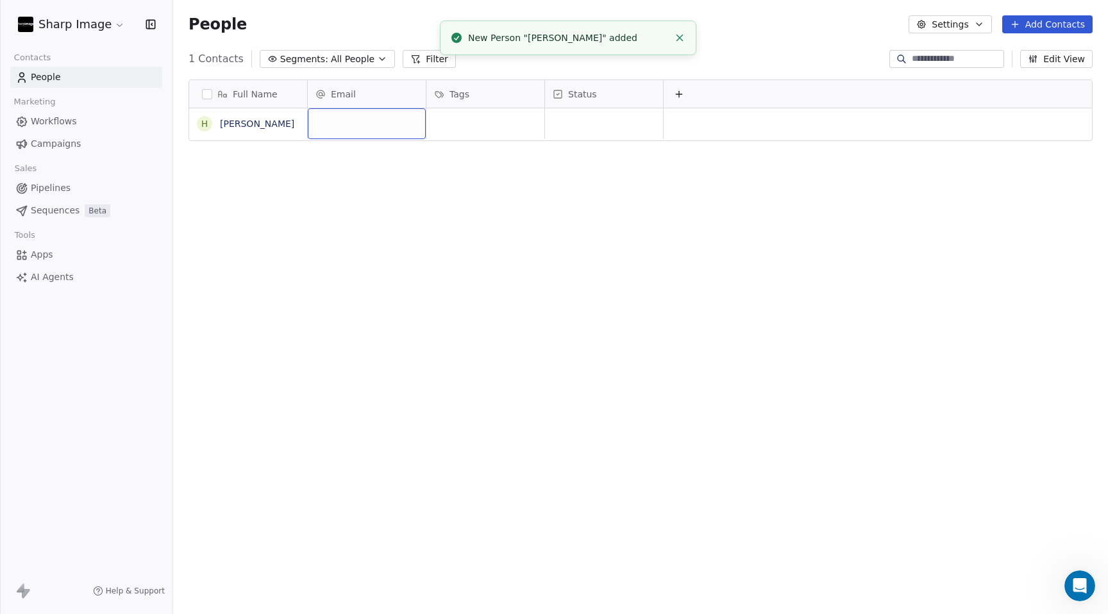
click at [355, 121] on div "grid" at bounding box center [367, 123] width 118 height 31
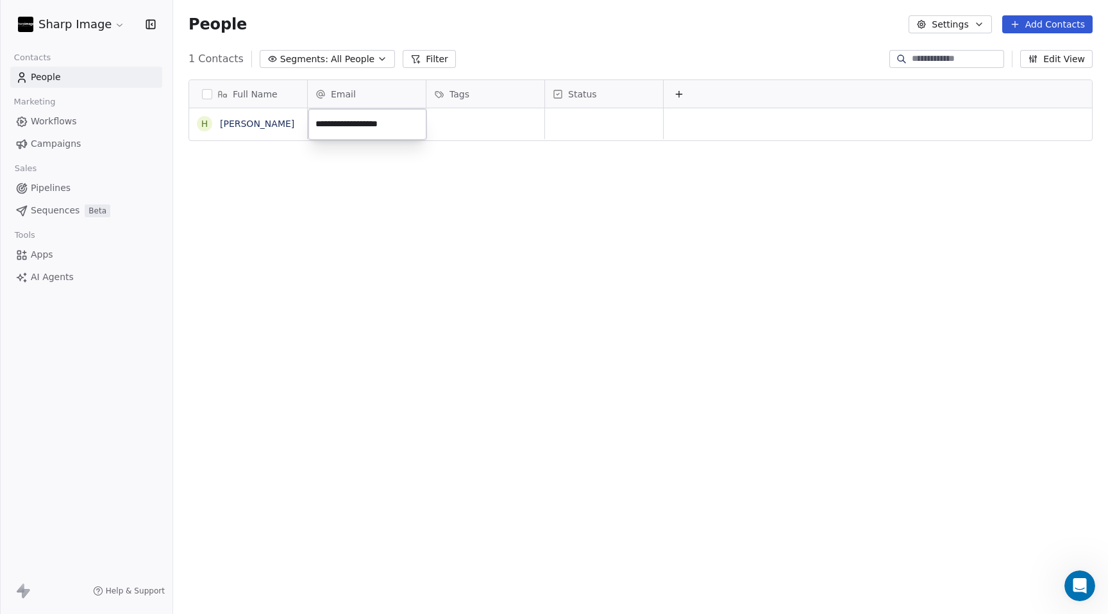
type input "**********"
click at [495, 122] on div "grid" at bounding box center [485, 123] width 118 height 31
click at [532, 121] on icon "grid" at bounding box center [529, 123] width 6 height 6
click at [532, 121] on icon "grid" at bounding box center [528, 122] width 10 height 10
click at [494, 215] on div "Full Name H Hamza Ali Email Tags Status si.graders@gmail.com To pick up a dragg…" at bounding box center [640, 339] width 935 height 541
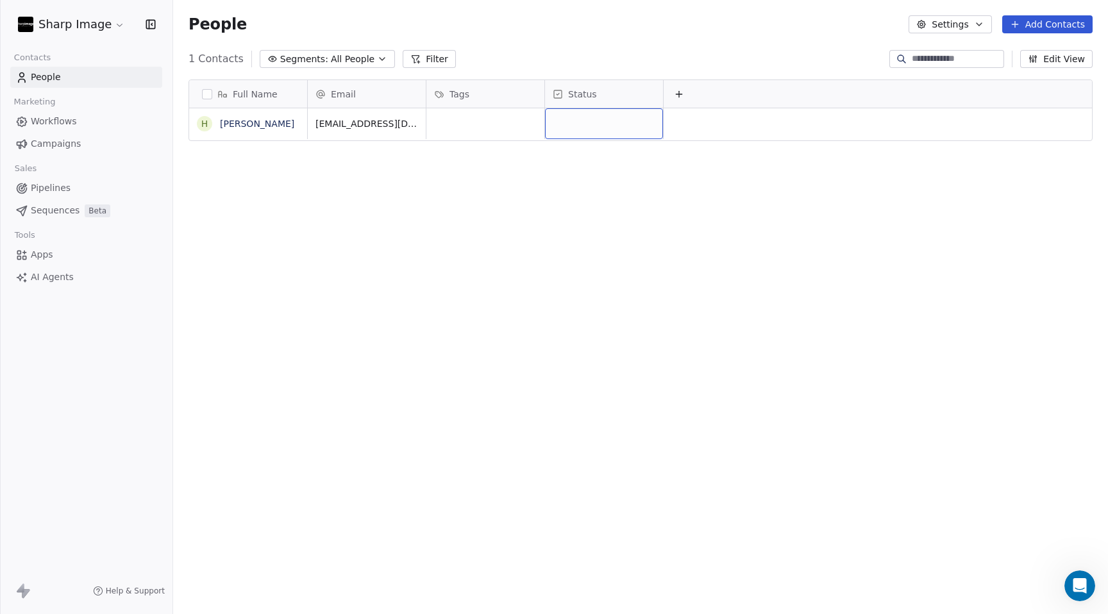
click at [587, 121] on div "grid" at bounding box center [604, 123] width 118 height 31
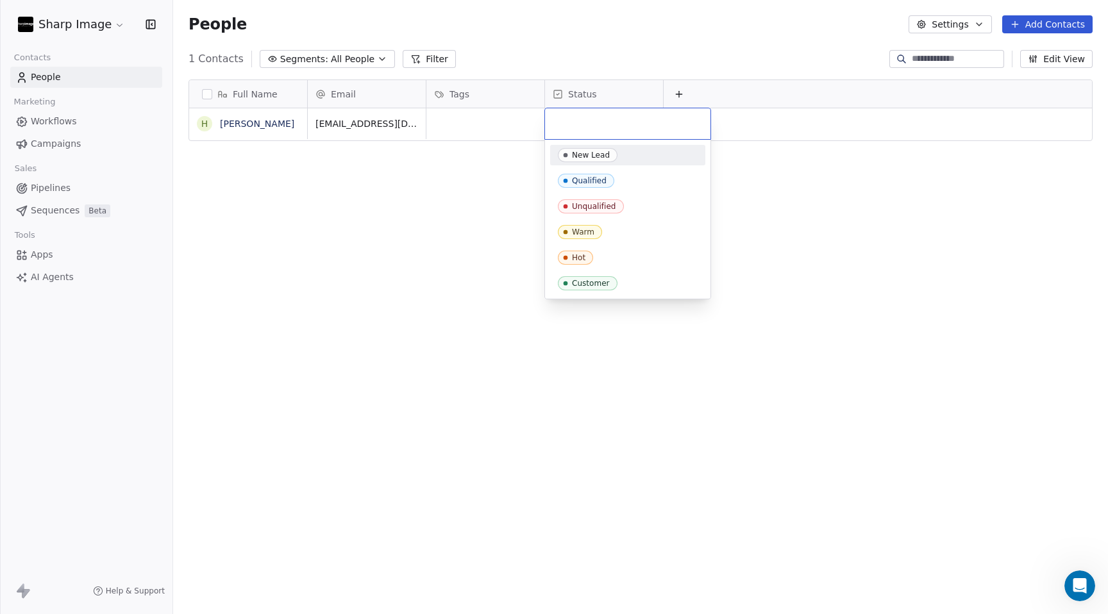
click at [615, 158] on span "New Lead" at bounding box center [588, 155] width 60 height 14
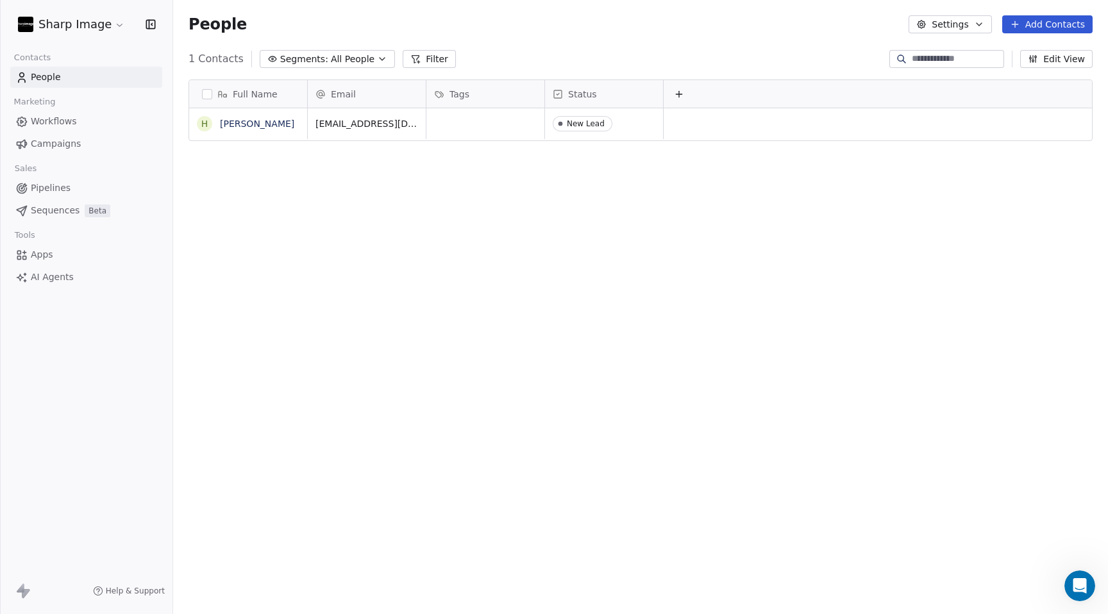
scroll to position [0, 1]
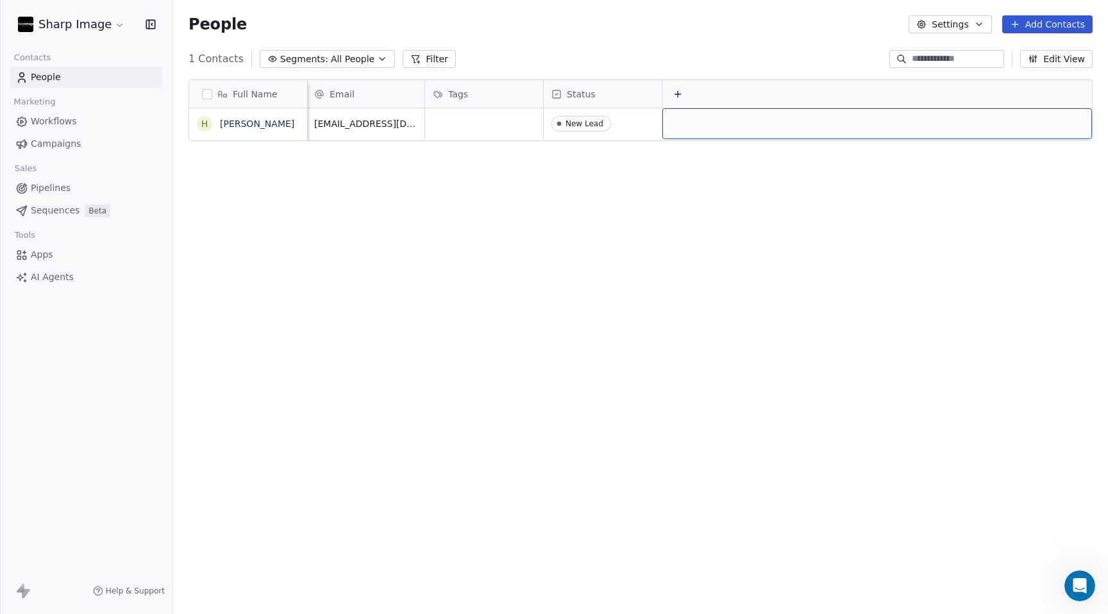
click at [678, 93] on icon at bounding box center [678, 94] width 0 height 6
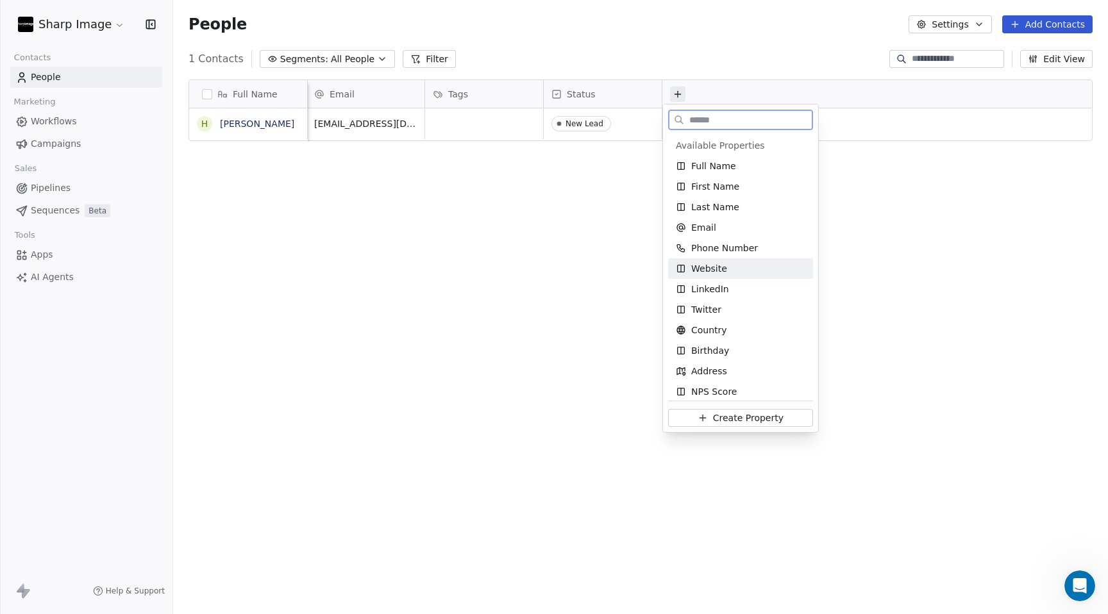
click at [726, 273] on div "Website" at bounding box center [741, 268] width 130 height 13
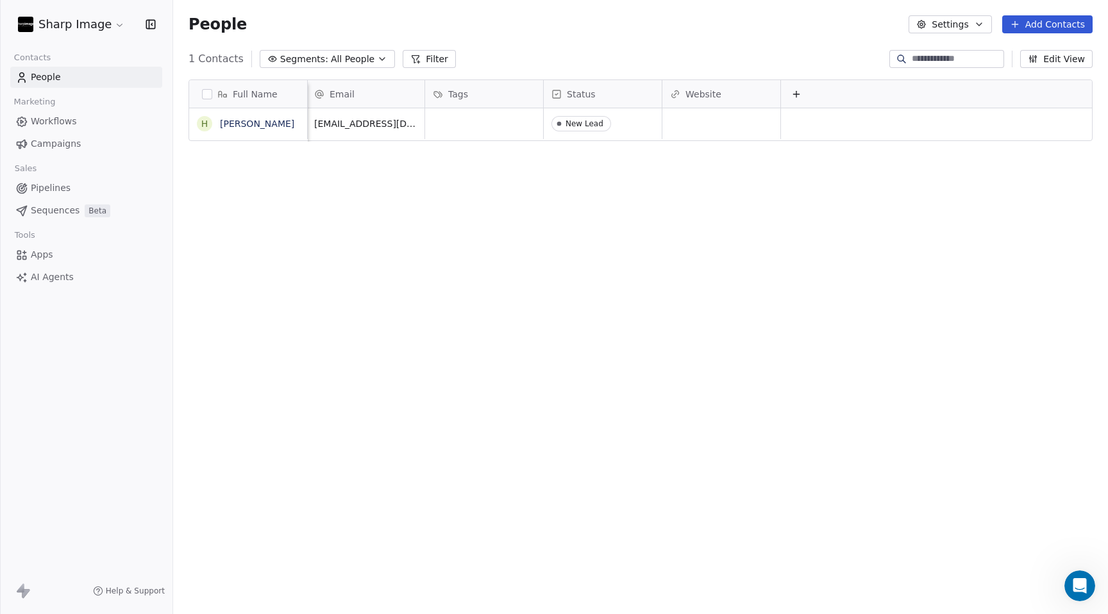
click at [796, 96] on icon at bounding box center [796, 94] width 0 height 6
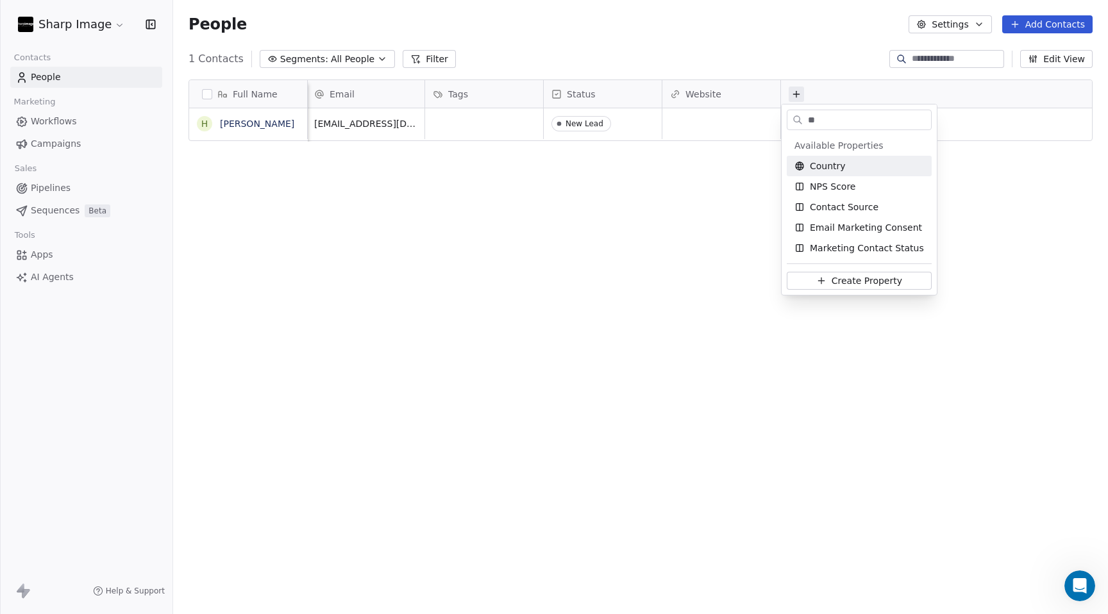
type input "*"
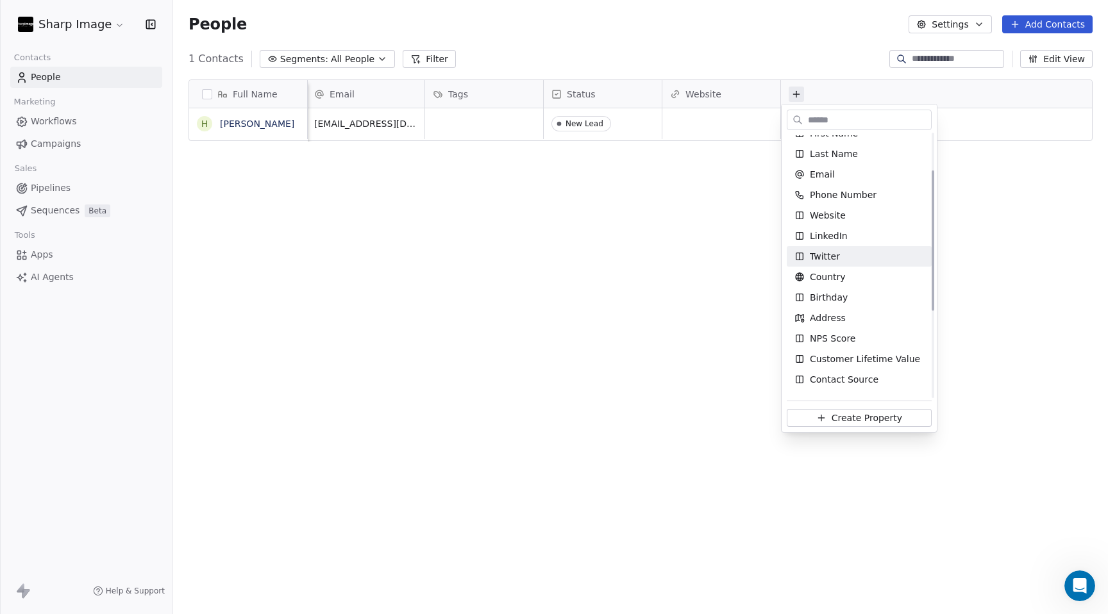
scroll to position [44, 0]
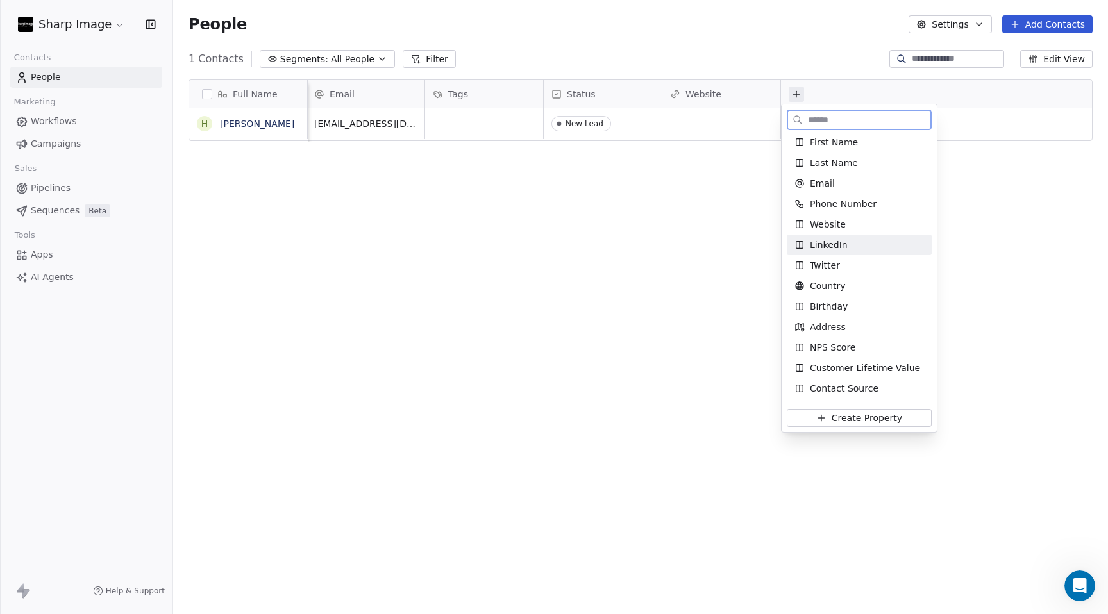
click at [843, 247] on span "LinkedIn" at bounding box center [829, 245] width 38 height 13
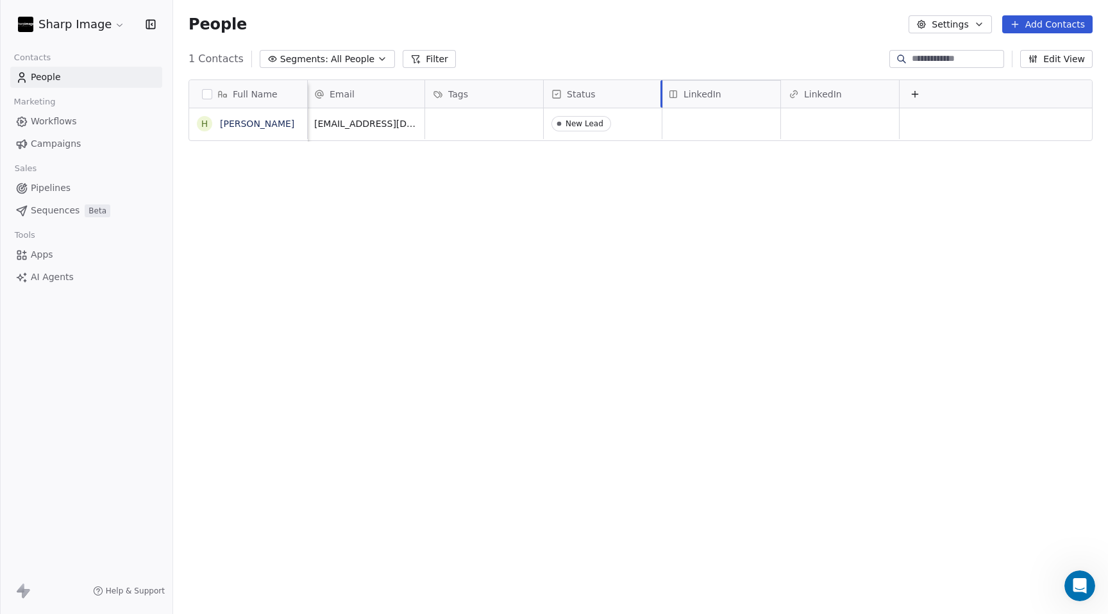
drag, startPoint x: 834, startPoint y: 96, endPoint x: 729, endPoint y: 96, distance: 105.2
click at [729, 96] on div "Full Name H Hamza Ali Email Tags Status Website LinkedIn si.graders@gmail.com N…" at bounding box center [640, 111] width 903 height 62
click at [915, 95] on icon at bounding box center [915, 94] width 0 height 6
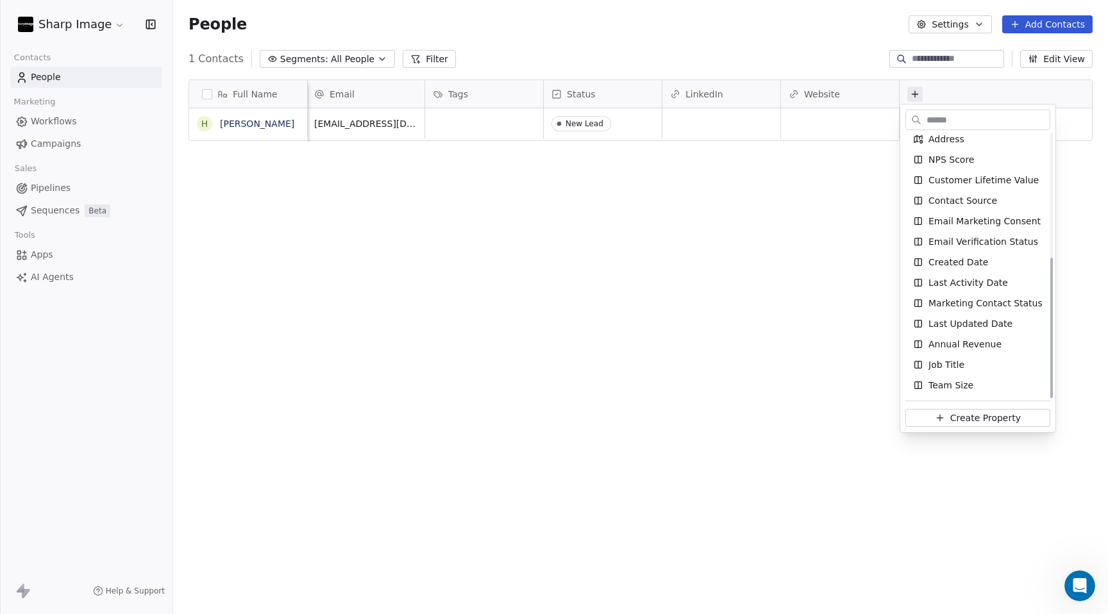
scroll to position [232, 0]
click at [959, 370] on span "Job Title" at bounding box center [947, 364] width 36 height 13
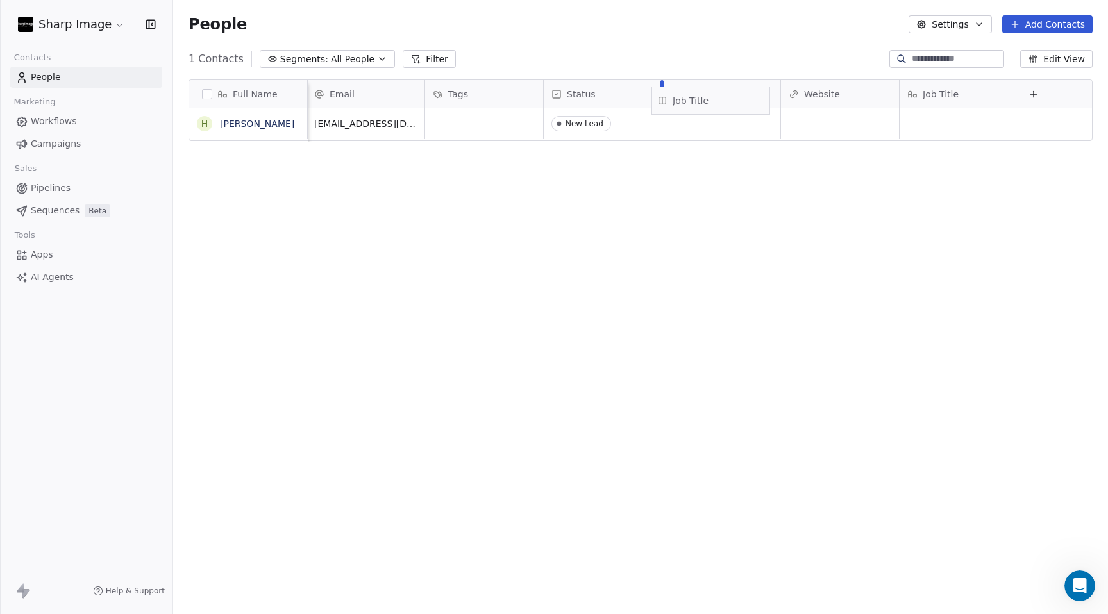
drag, startPoint x: 958, startPoint y: 92, endPoint x: 711, endPoint y: 97, distance: 247.6
click at [711, 97] on div "Full Name H Hamza Ali Email Tags Status LinkedIn Website Job Title si.graders@g…" at bounding box center [640, 111] width 903 height 62
click at [1037, 94] on icon at bounding box center [1034, 94] width 10 height 10
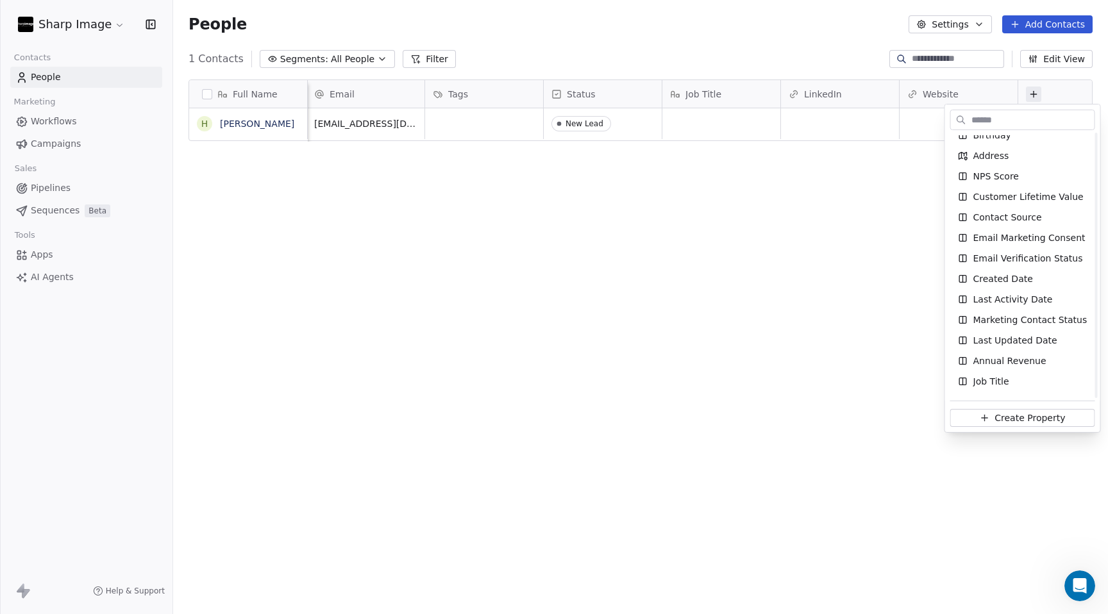
scroll to position [232, 0]
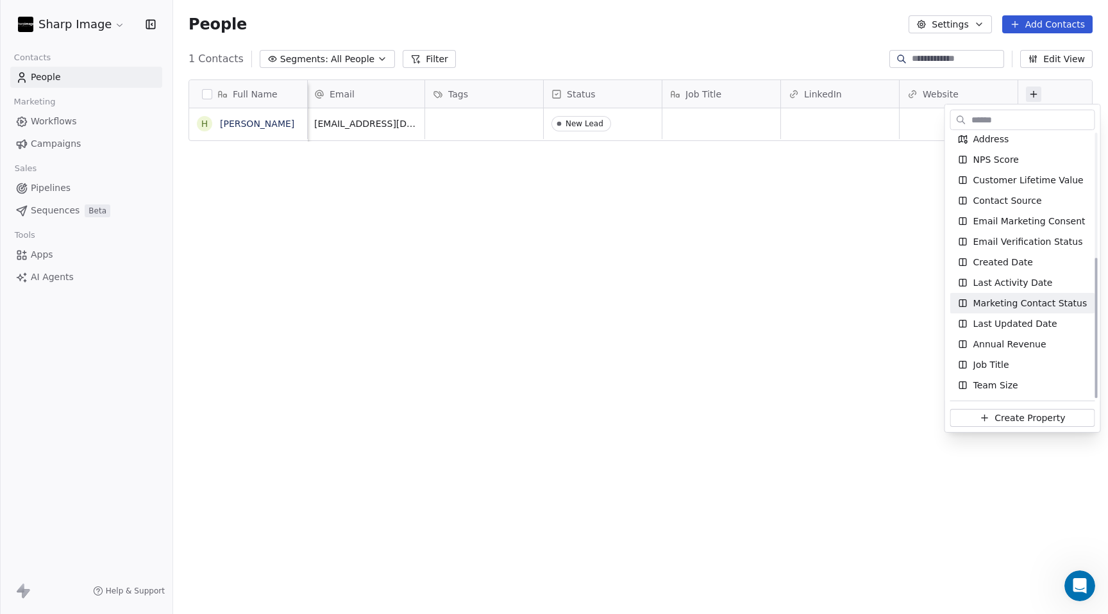
click at [736, 269] on html "Sharp Image Contacts People Marketing Workflows Campaigns Sales Pipelines Seque…" at bounding box center [554, 307] width 1108 height 614
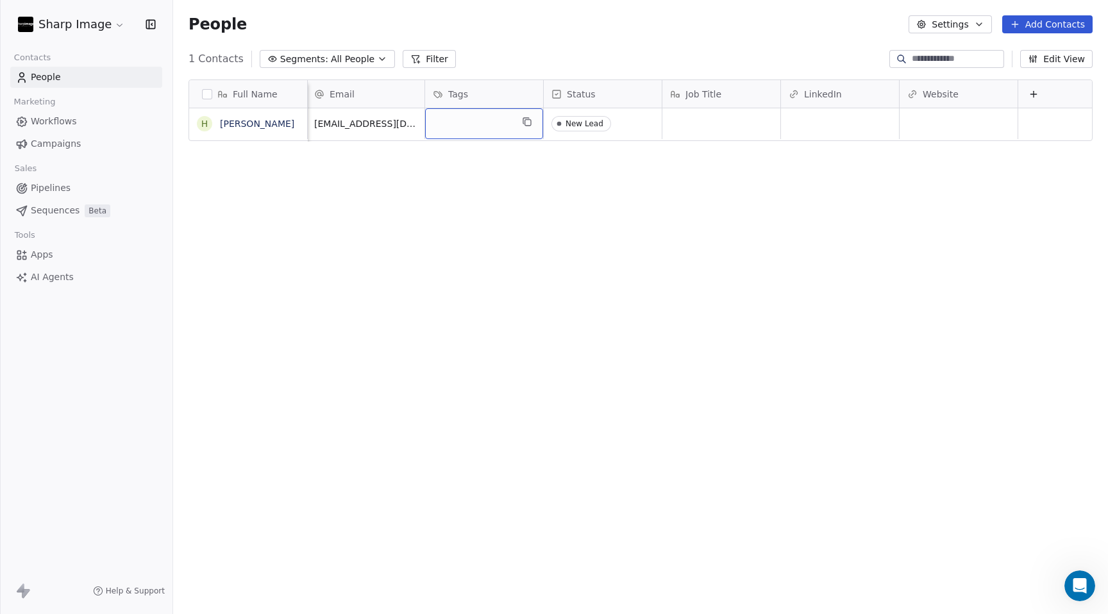
click at [478, 130] on div "grid" at bounding box center [484, 123] width 118 height 31
click at [379, 58] on button "Segments: All People" at bounding box center [327, 59] width 135 height 18
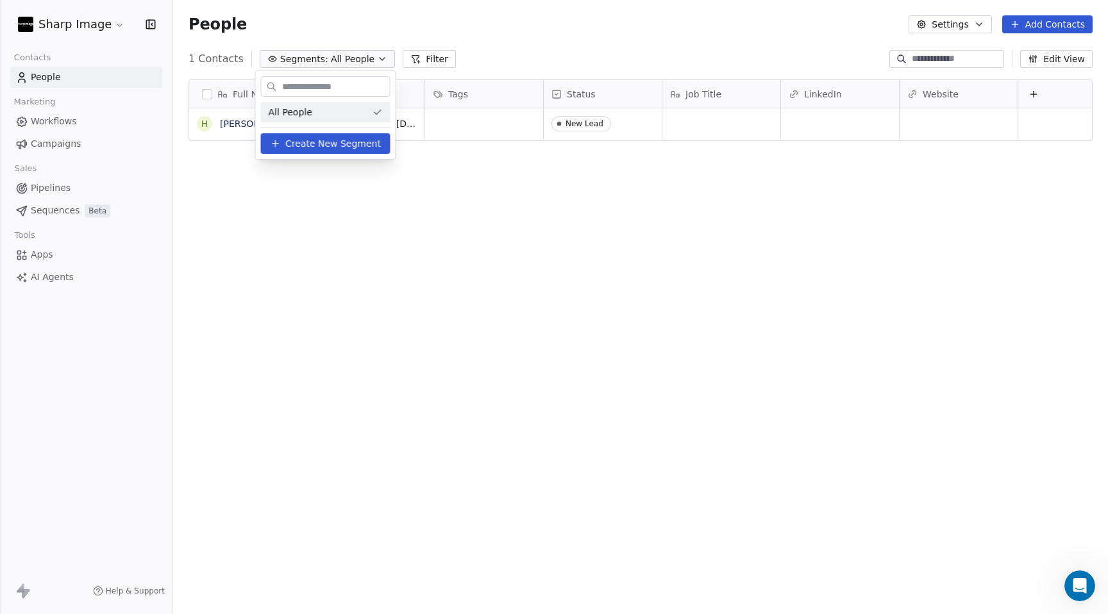
click at [496, 229] on html "Sharp Image Contacts People Marketing Workflows Campaigns Sales Pipelines Seque…" at bounding box center [554, 307] width 1108 height 614
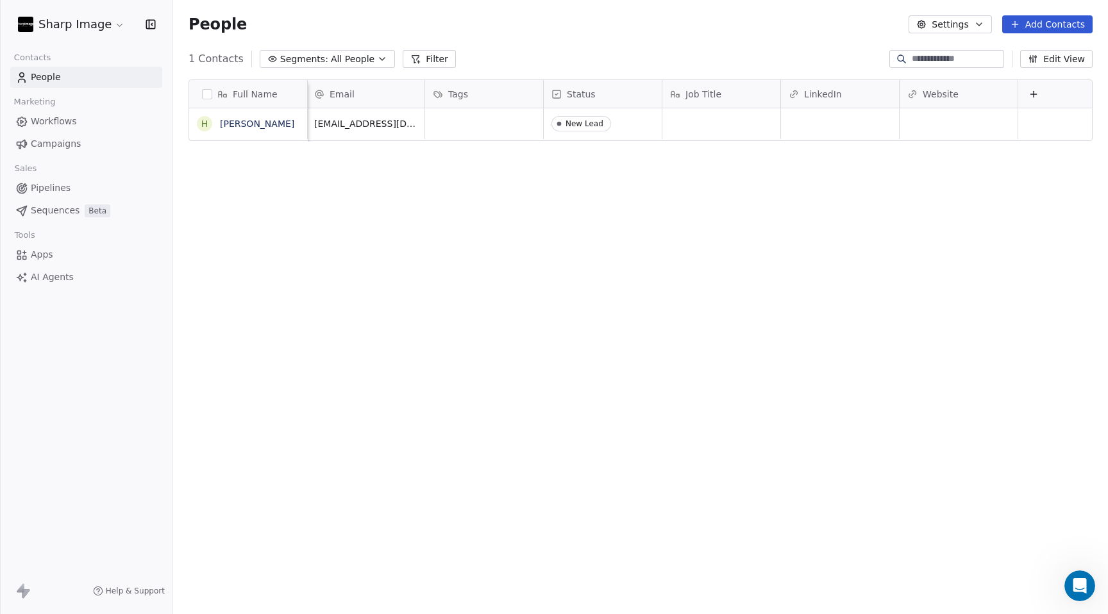
click at [503, 190] on div "Full Name H Hamza Ali Email Tags Status Job Title LinkedIn Website si.graders@g…" at bounding box center [640, 339] width 935 height 541
click at [325, 190] on div "Full Name H Hamza Ali Email Tags Status Job Title LinkedIn Website si.graders@g…" at bounding box center [640, 339] width 935 height 541
click at [976, 25] on icon "button" at bounding box center [979, 24] width 10 height 10
click at [967, 69] on div "Tags" at bounding box center [944, 72] width 51 height 21
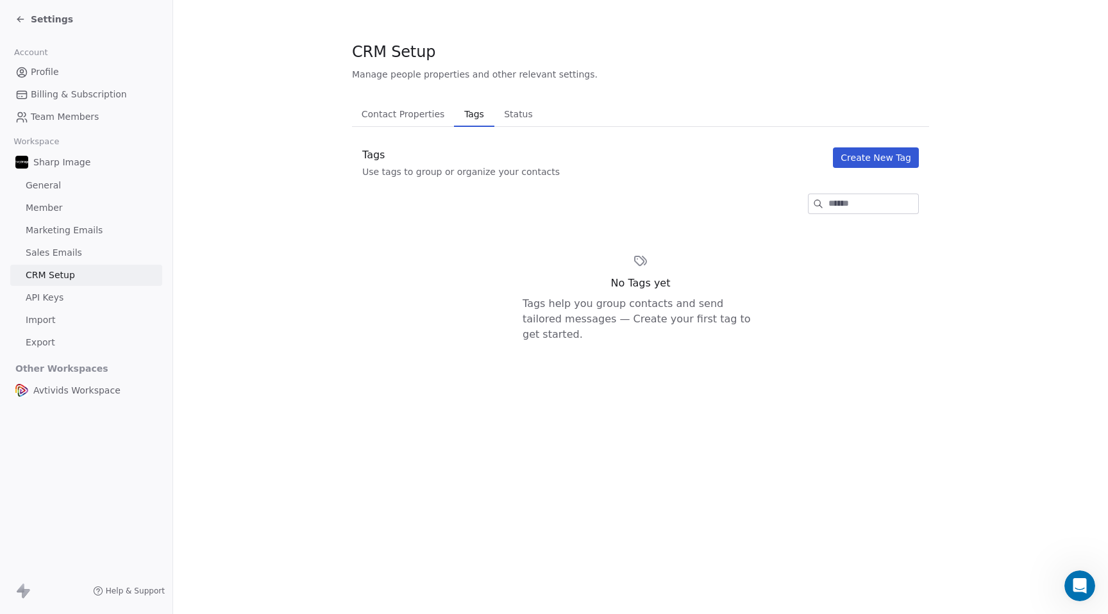
click at [409, 119] on span "Contact Properties" at bounding box center [404, 114] width 94 height 18
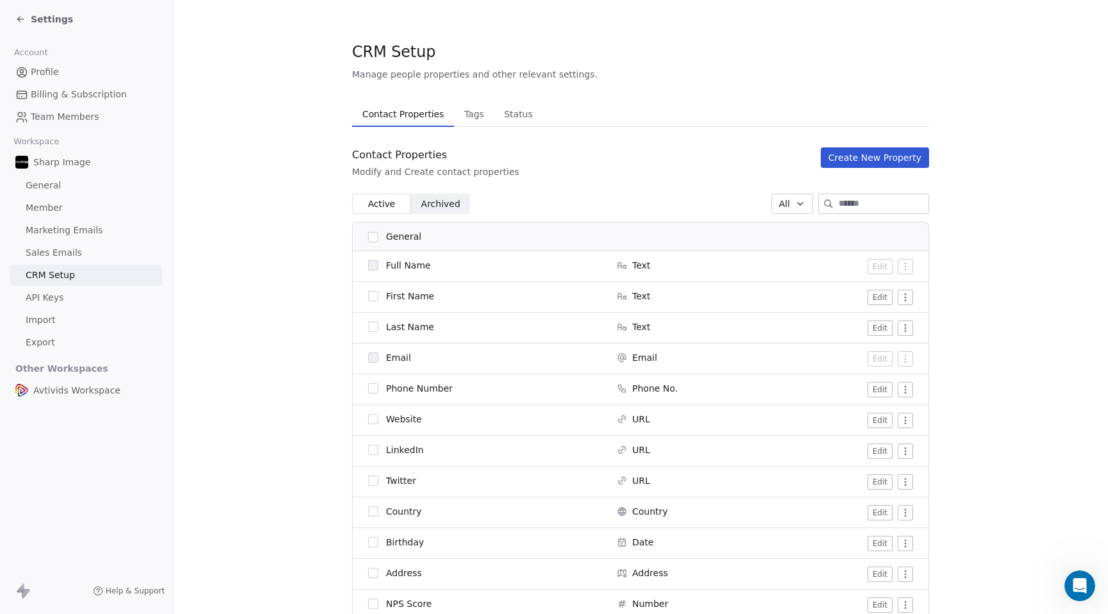
click at [81, 187] on link "General" at bounding box center [86, 185] width 152 height 21
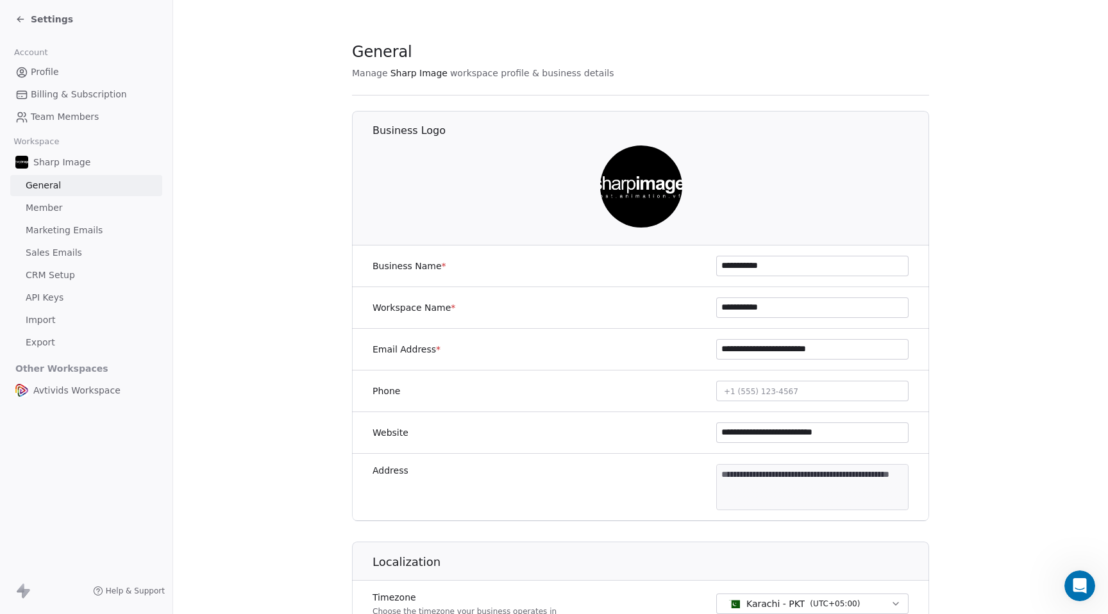
click at [55, 72] on span "Profile" at bounding box center [45, 71] width 28 height 13
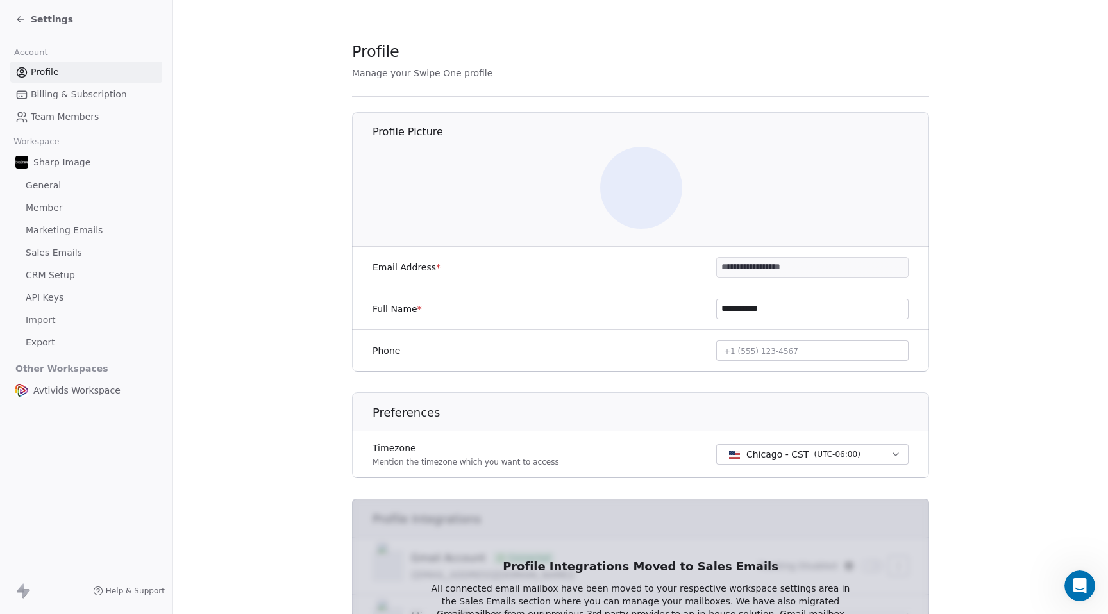
click at [51, 18] on span "Settings" at bounding box center [52, 19] width 42 height 13
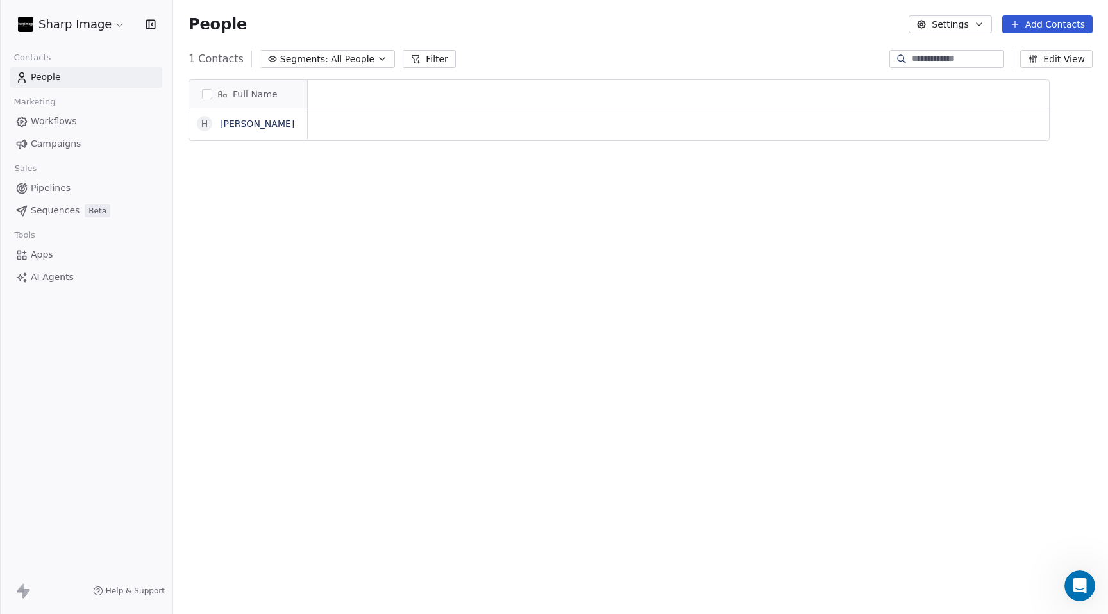
scroll to position [1, 1]
click at [319, 221] on div "Full Name H Hamza Ali Email Tags Status Job Title LinkedIn Website si.graders@g…" at bounding box center [640, 339] width 935 height 541
click at [239, 198] on div "Full Name H Hamza Ali Email Tags Status Job Title LinkedIn Website si.graders@g…" at bounding box center [640, 339] width 935 height 541
click at [67, 119] on span "Workflows" at bounding box center [54, 121] width 46 height 13
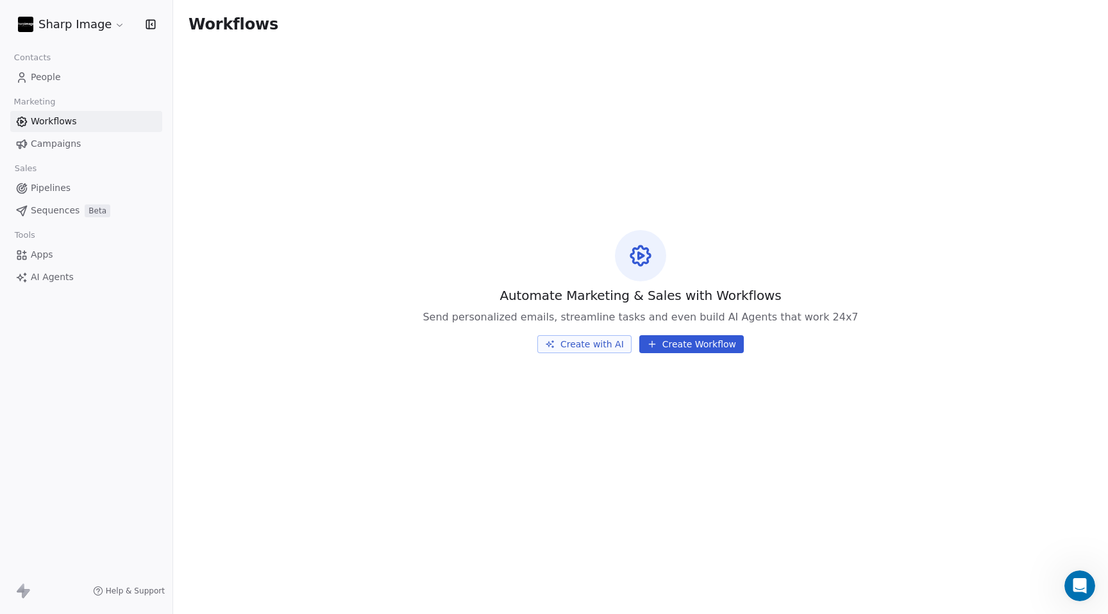
click at [609, 346] on button "Create with AI" at bounding box center [584, 344] width 94 height 18
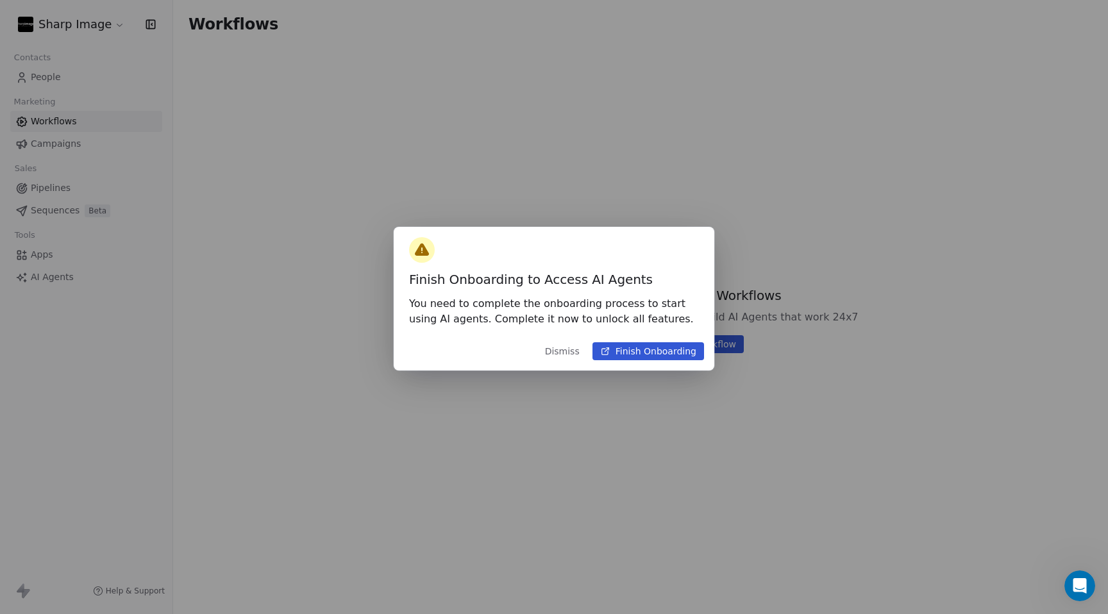
click at [564, 357] on button "Dismiss" at bounding box center [562, 351] width 50 height 23
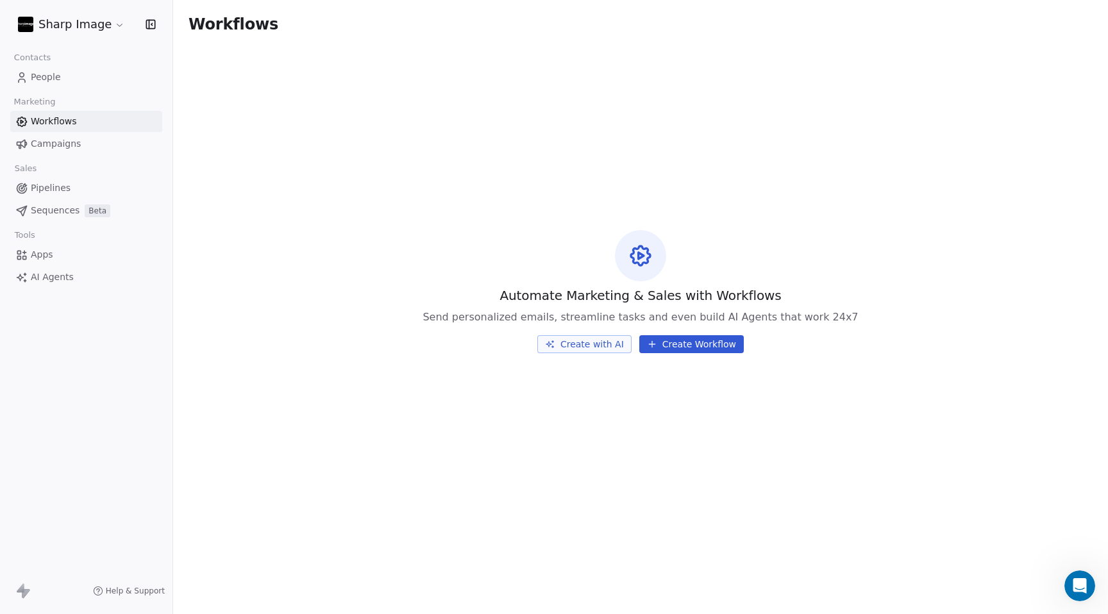
click at [55, 282] on span "AI Agents" at bounding box center [52, 277] width 43 height 13
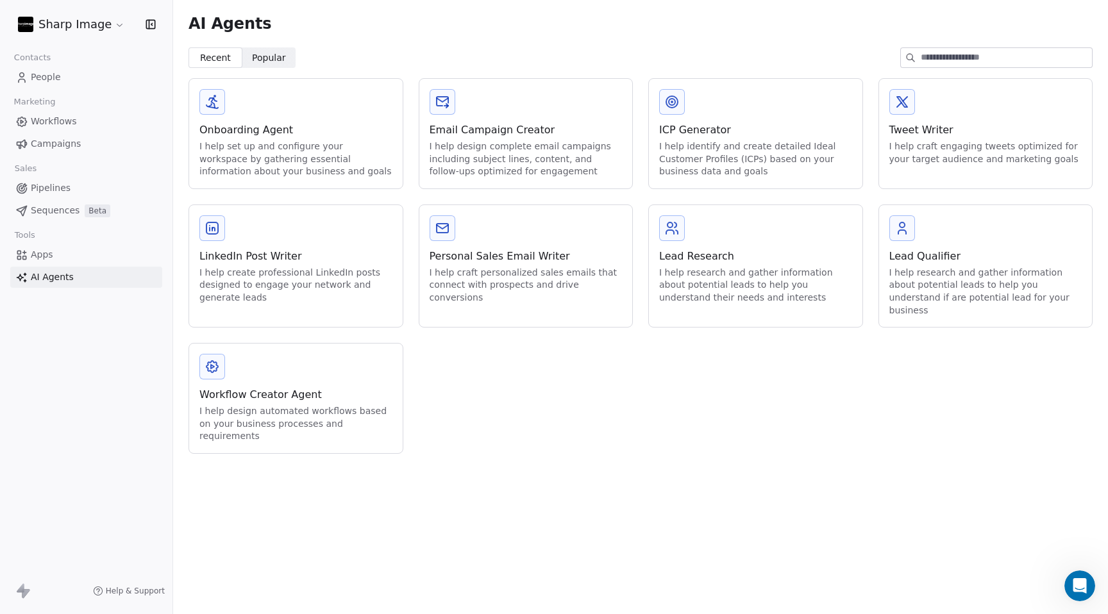
click at [278, 149] on div "I help set up and configure your workspace by gathering essential information a…" at bounding box center [295, 159] width 193 height 38
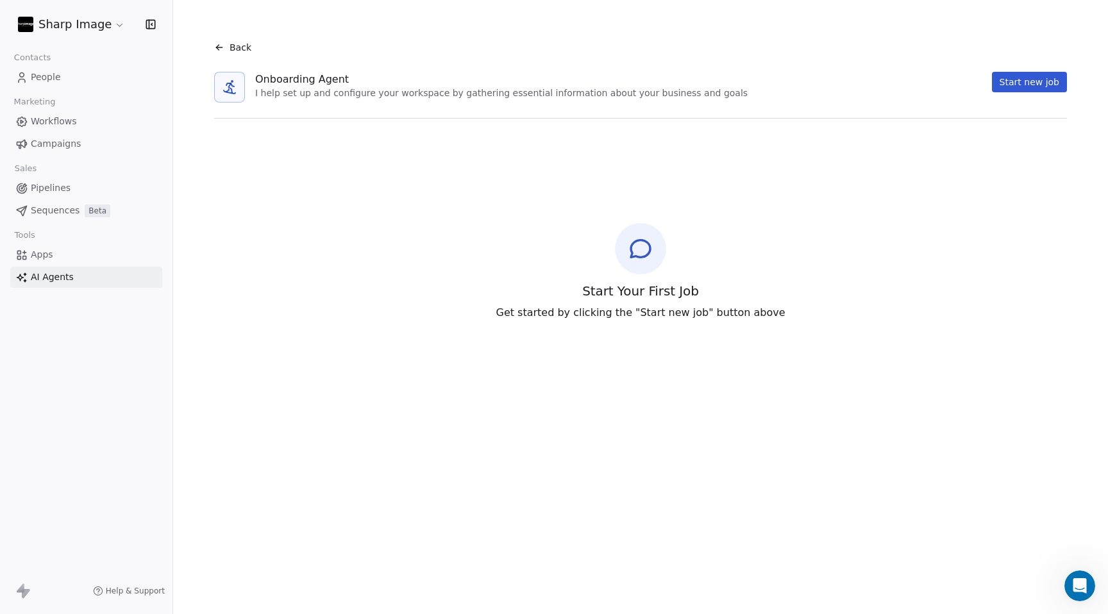
click at [1033, 82] on button "Start new job" at bounding box center [1029, 82] width 75 height 21
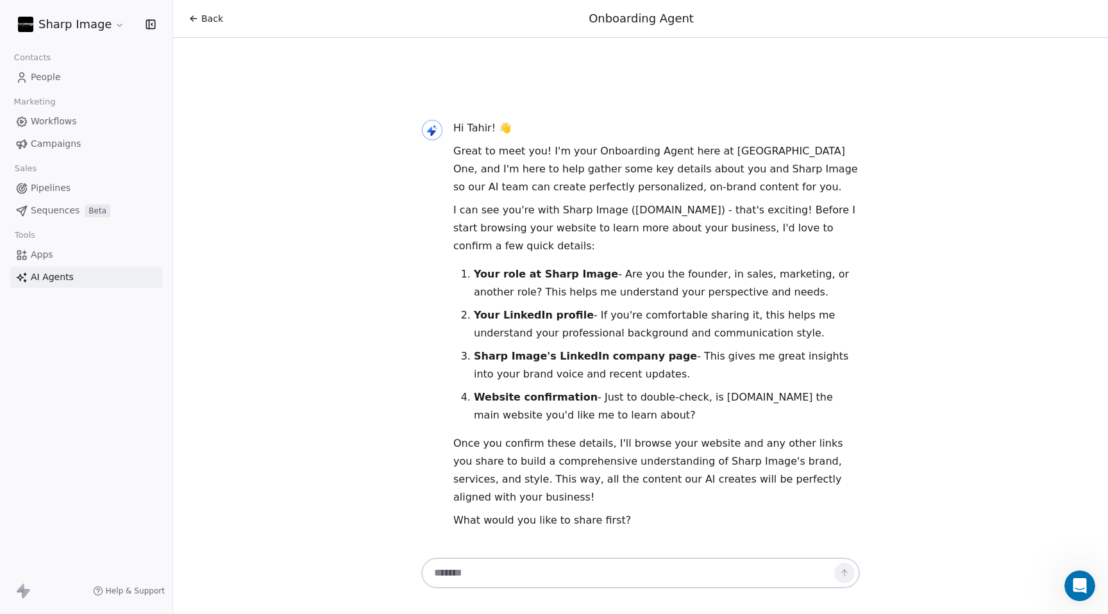
click at [780, 417] on p "Website confirmation - Just to double-check, is sharpimageonline.com the main w…" at bounding box center [667, 407] width 386 height 36
click at [886, 425] on div "Hi Tahir! 👋 Great to meet you! I'm your Onboarding Agent here at Swipe One, and…" at bounding box center [640, 325] width 935 height 462
click at [628, 572] on textarea at bounding box center [627, 573] width 401 height 24
click at [657, 575] on textarea "**********" at bounding box center [627, 573] width 401 height 24
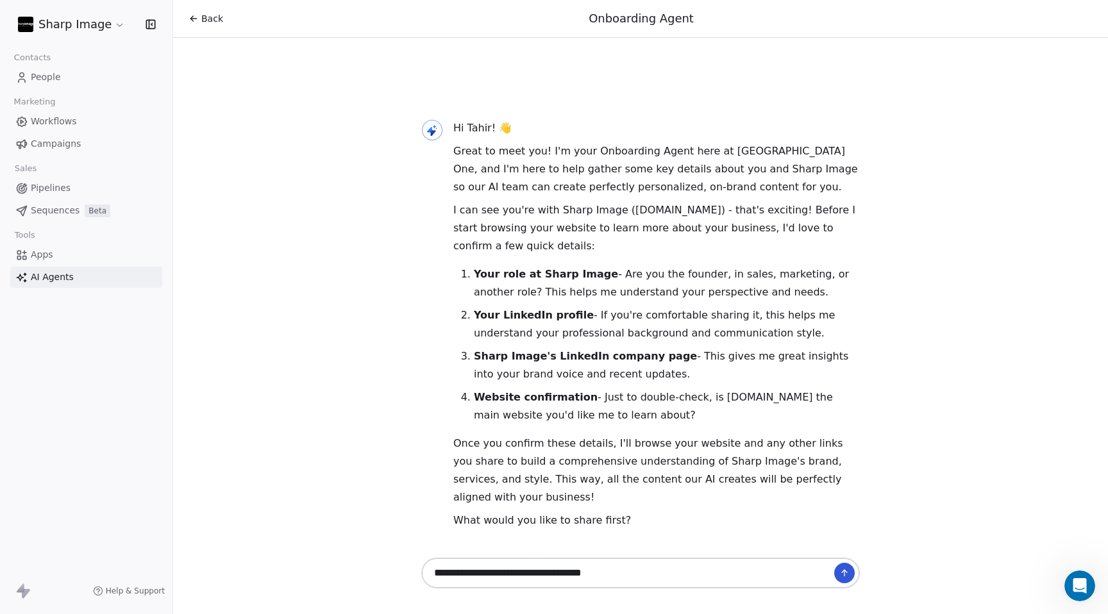
click at [512, 575] on textarea "**********" at bounding box center [627, 573] width 401 height 24
click at [628, 578] on textarea "**********" at bounding box center [627, 573] width 401 height 24
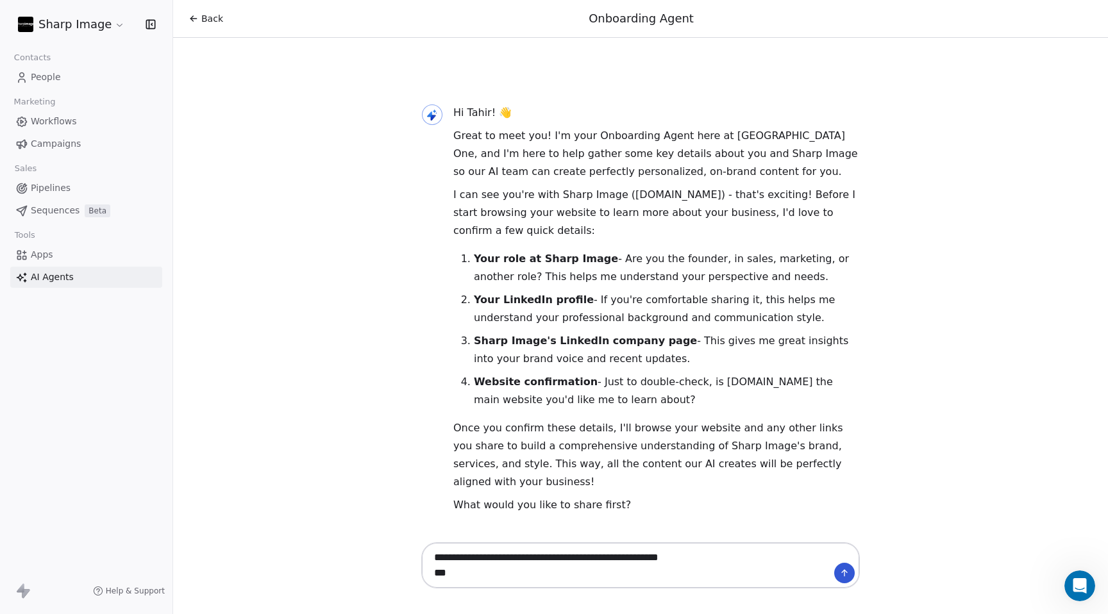
paste textarea "**********"
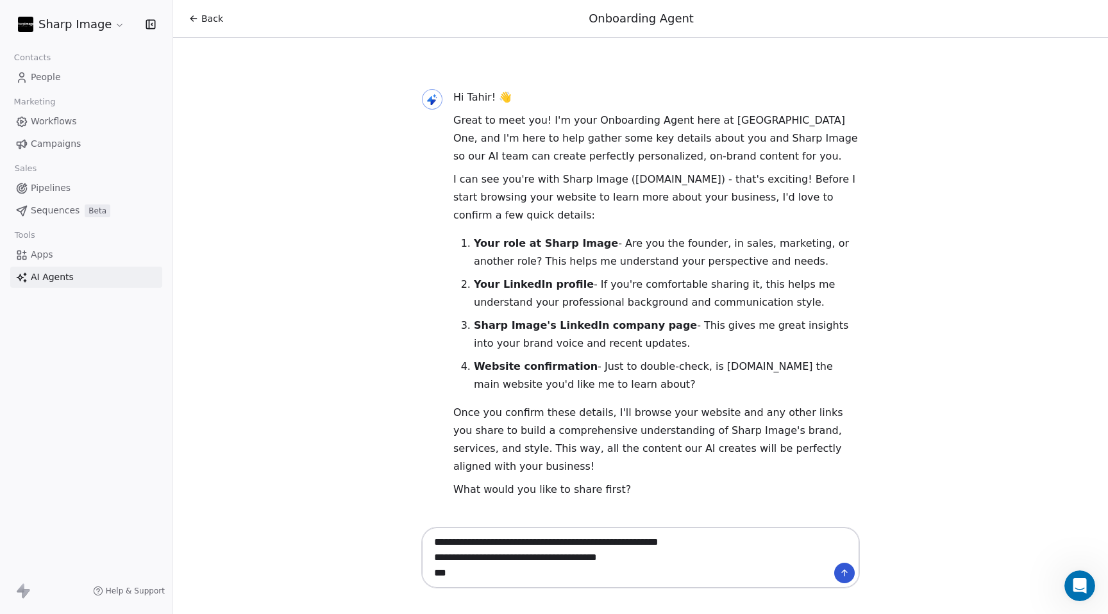
paste textarea "**********"
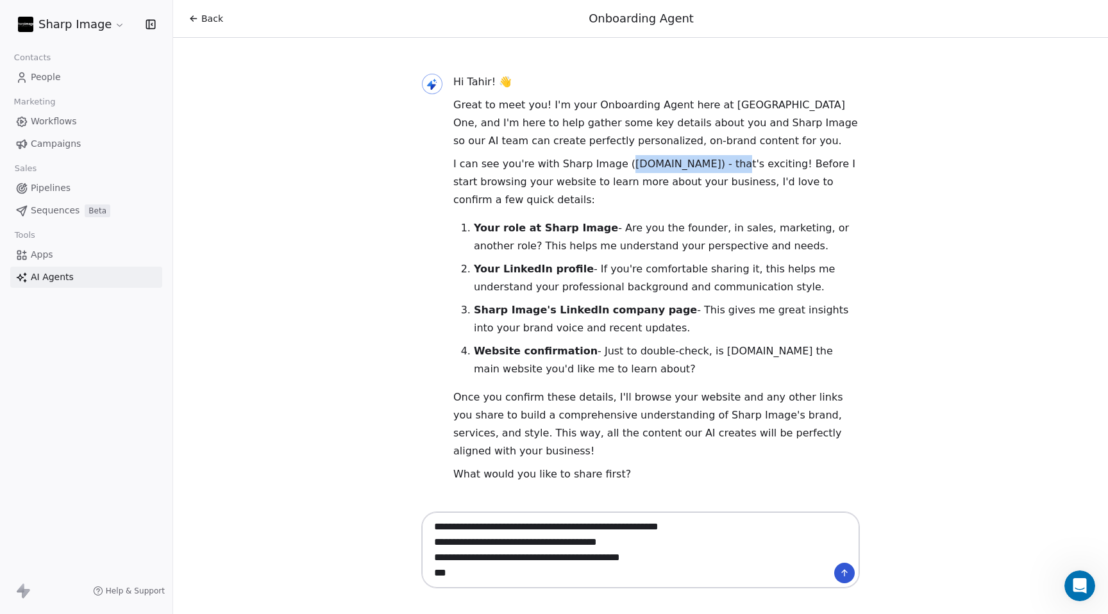
drag, startPoint x: 721, startPoint y: 183, endPoint x: 618, endPoint y: 187, distance: 103.3
click at [618, 187] on p "I can see you're with Sharp Image (sharpimageonline.com) - that's exciting! Bef…" at bounding box center [656, 182] width 407 height 54
copy p "sharpimageonline.com"
click at [463, 573] on textarea "**********" at bounding box center [627, 550] width 401 height 71
paste textarea "**********"
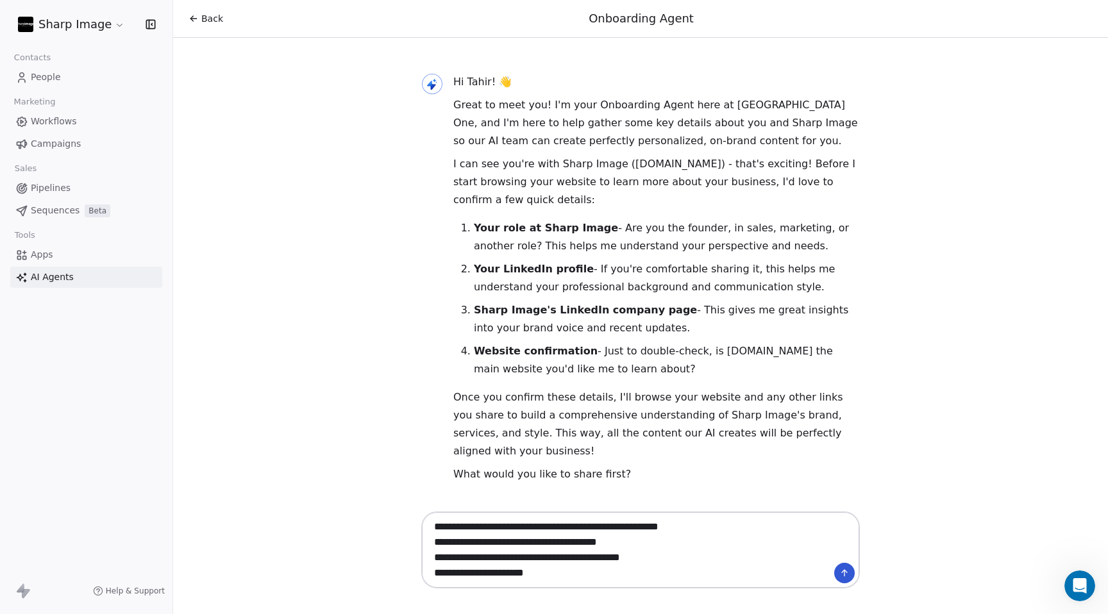
click at [448, 576] on textarea "**********" at bounding box center [627, 550] width 401 height 71
type textarea "**********"
click at [631, 577] on textarea "**********" at bounding box center [627, 550] width 401 height 71
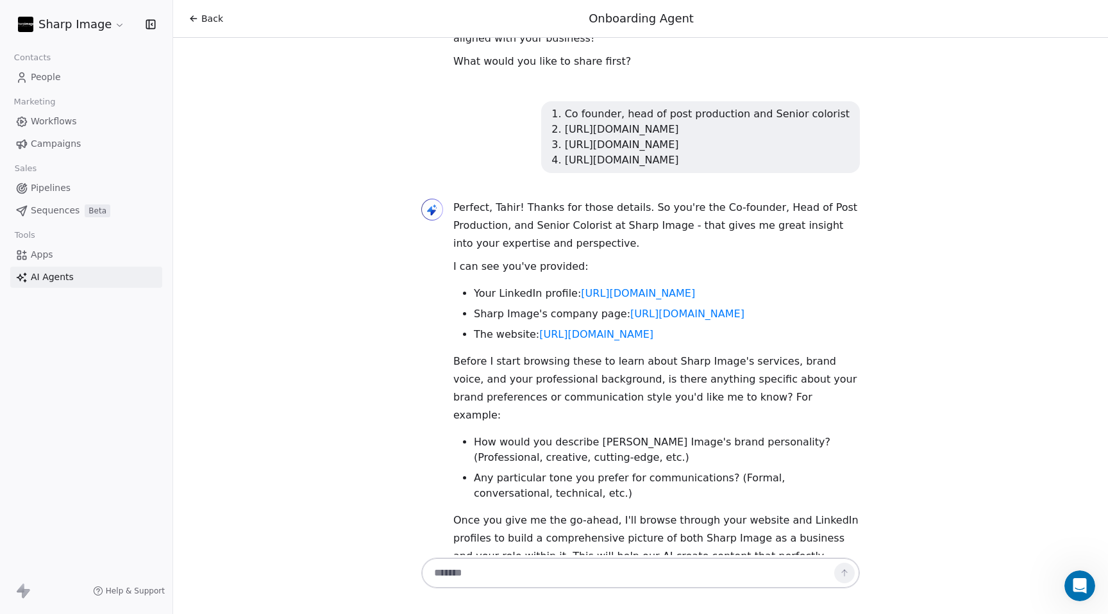
scroll to position [444, 0]
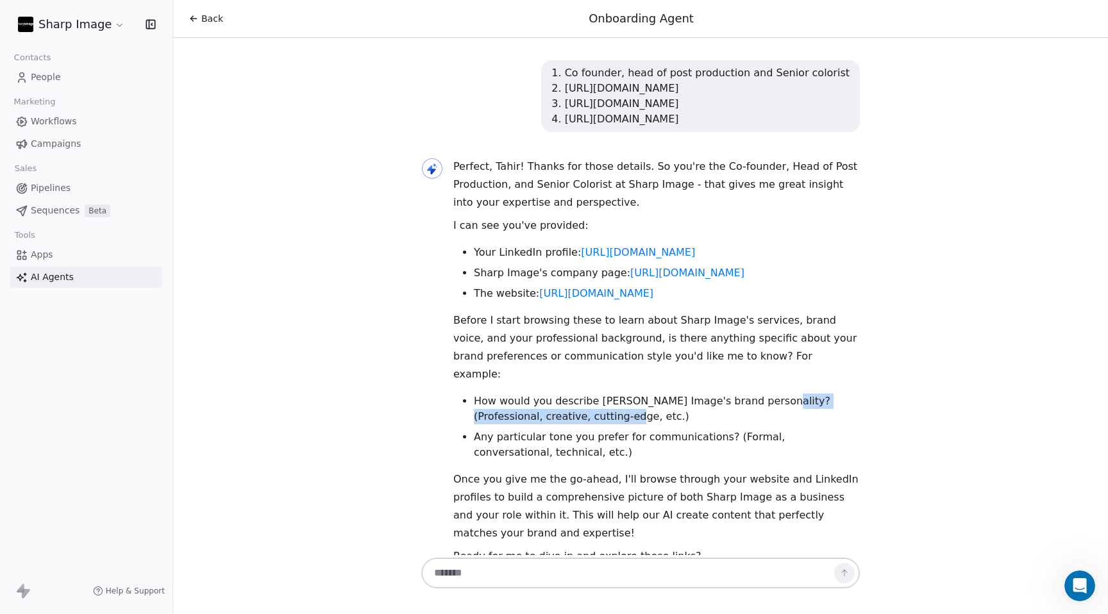
drag, startPoint x: 752, startPoint y: 366, endPoint x: 557, endPoint y: 385, distance: 195.3
click at [557, 394] on li "How would you describe Sharp Image's brand personality? (Professional, creative…" at bounding box center [667, 409] width 386 height 31
copy li "Professional, creative, cutting-edge, etc."
click at [525, 569] on textarea at bounding box center [627, 573] width 401 height 24
paste textarea "**********"
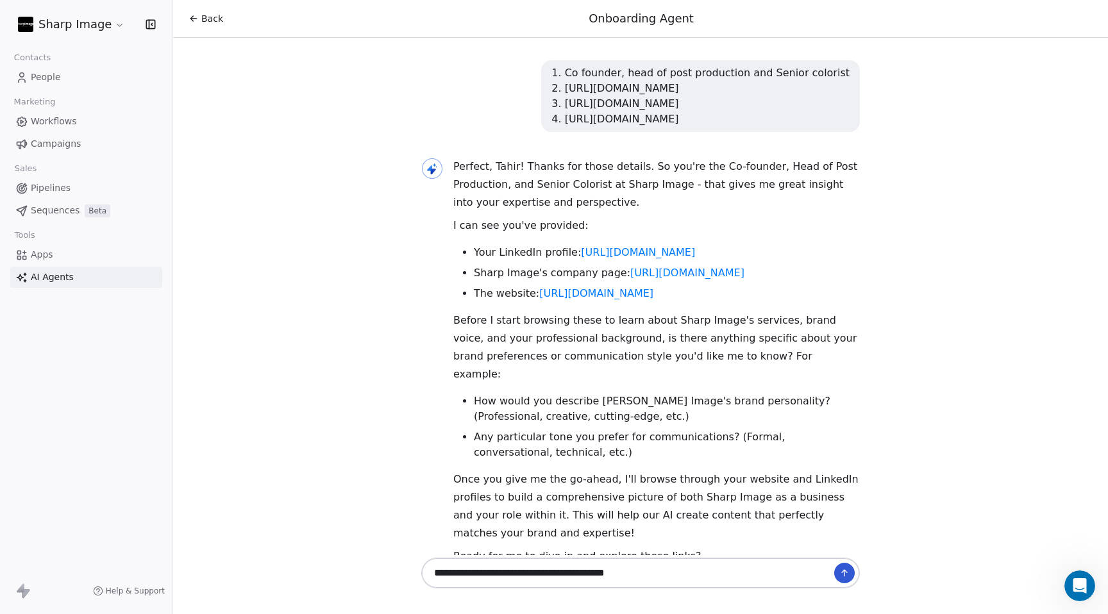
click at [500, 576] on textarea "**********" at bounding box center [627, 573] width 401 height 24
click at [566, 575] on textarea "**********" at bounding box center [627, 573] width 401 height 24
click at [564, 576] on textarea "**********" at bounding box center [627, 573] width 401 height 24
click at [524, 576] on textarea "**********" at bounding box center [627, 573] width 401 height 24
drag, startPoint x: 546, startPoint y: 577, endPoint x: 634, endPoint y: 577, distance: 88.5
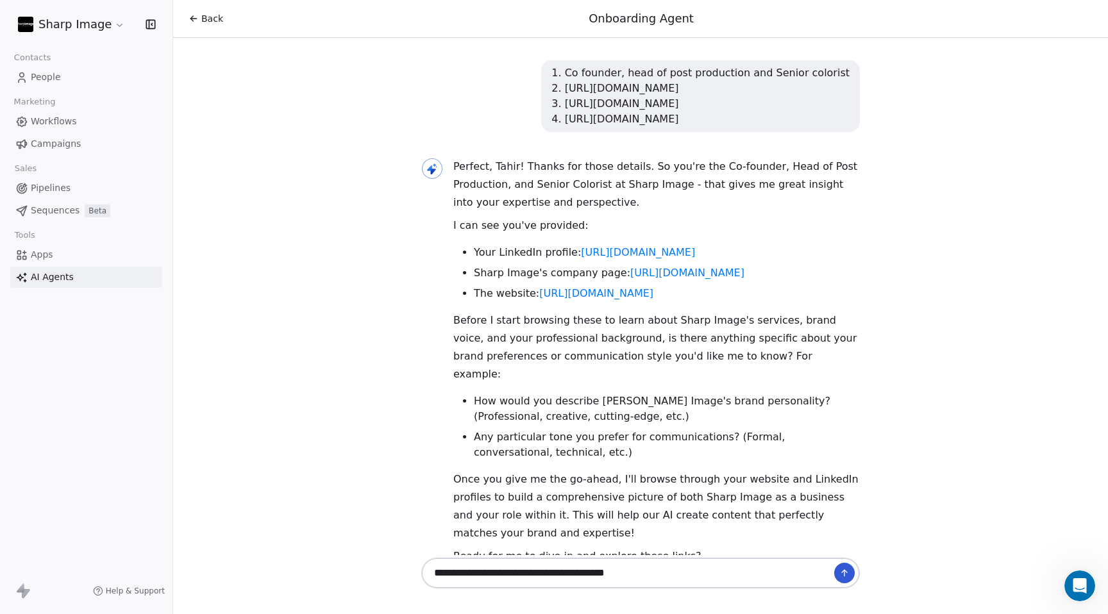
click at [634, 577] on textarea "**********" at bounding box center [627, 573] width 401 height 24
click at [500, 575] on textarea "**********" at bounding box center [627, 573] width 401 height 24
click at [602, 573] on textarea "**********" at bounding box center [627, 573] width 401 height 24
click at [780, 430] on li "Any particular tone you prefer for communications? (Formal, conversational, tec…" at bounding box center [667, 445] width 386 height 31
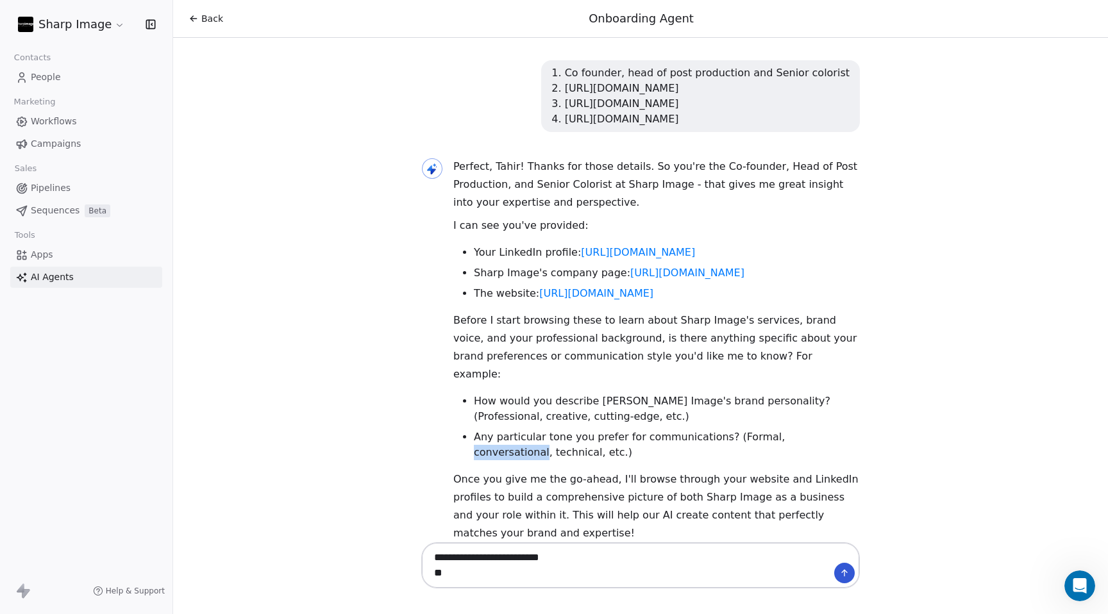
copy li "conversational"
click at [506, 578] on textarea "**********" at bounding box center [627, 566] width 401 height 40
paste textarea "**********"
click at [448, 573] on textarea "**********" at bounding box center [627, 566] width 401 height 40
click at [531, 576] on textarea "**********" at bounding box center [627, 566] width 401 height 40
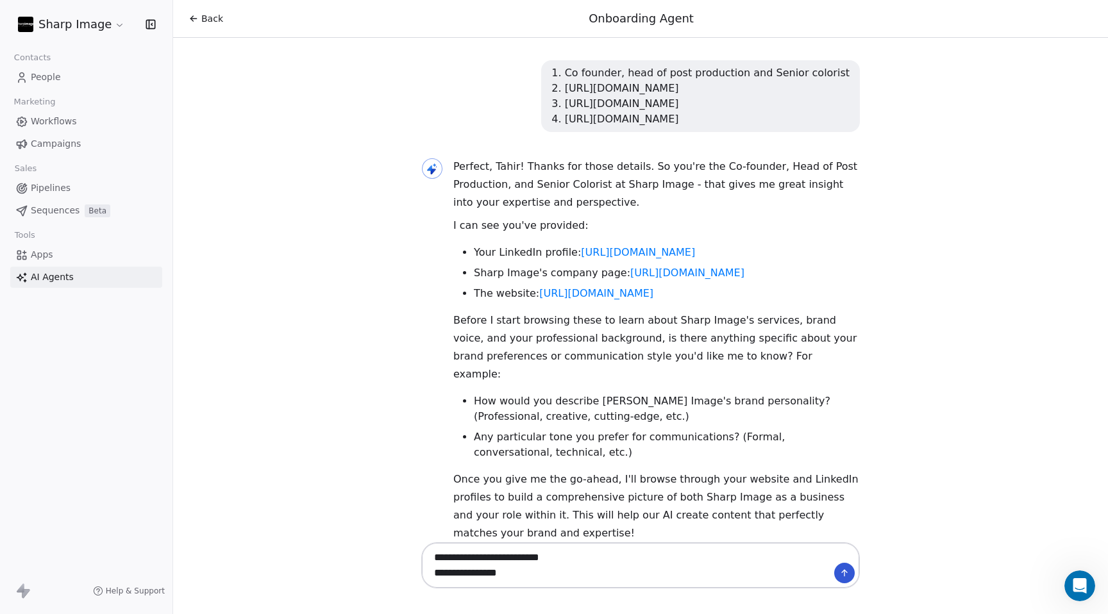
type textarea "**********"
click at [846, 569] on icon at bounding box center [844, 573] width 10 height 10
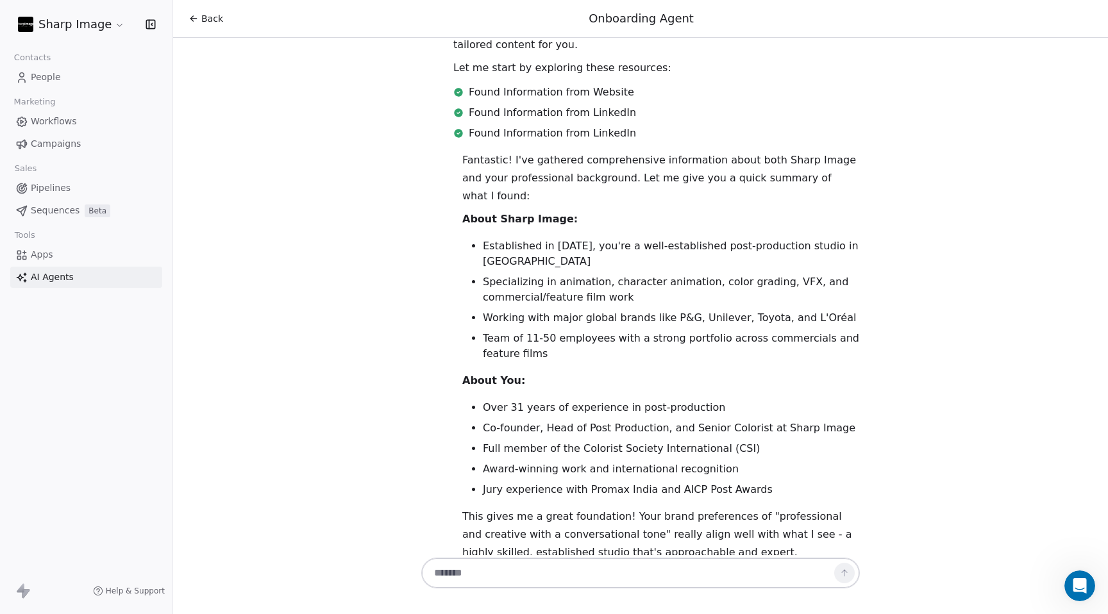
scroll to position [1170, 0]
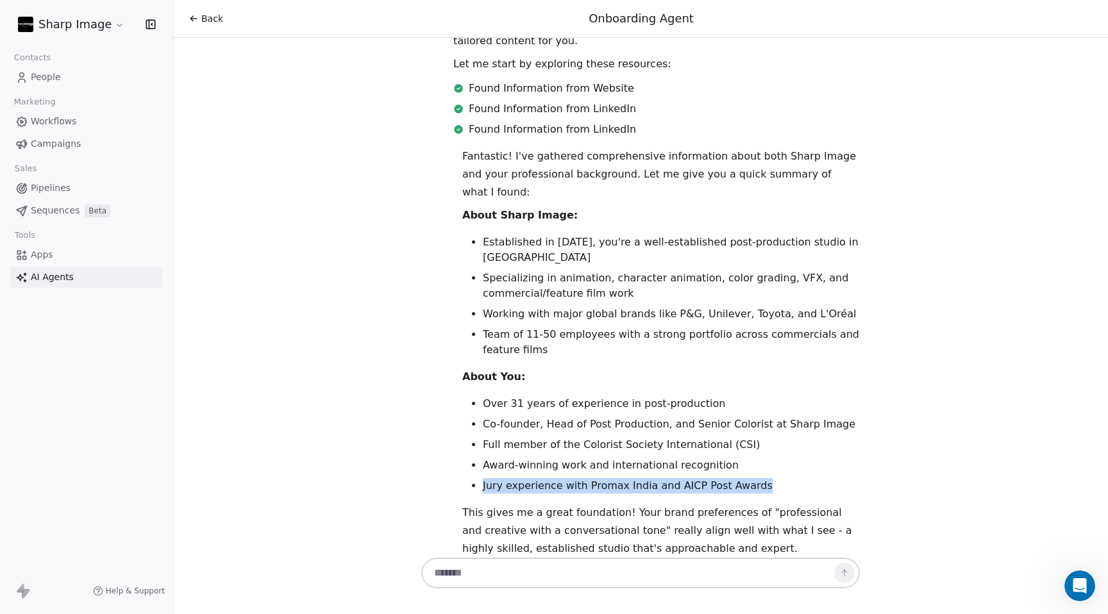
drag, startPoint x: 749, startPoint y: 399, endPoint x: 485, endPoint y: 400, distance: 264.2
click at [485, 478] on li "Jury experience with Promax India and AICP Post Awards" at bounding box center [671, 485] width 377 height 15
copy li "Jury experience with Promax India and AICP Post Awards"
click at [719, 571] on textarea at bounding box center [627, 573] width 401 height 24
paste textarea "**********"
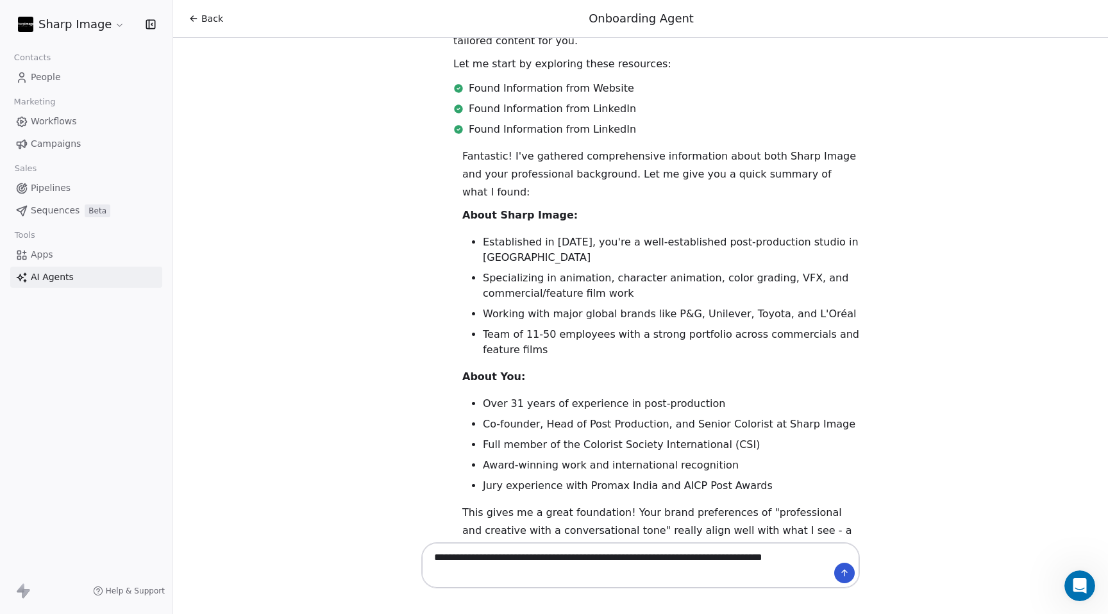
paste textarea "**********"
drag, startPoint x: 607, startPoint y: 574, endPoint x: 550, endPoint y: 574, distance: 57.7
click at [549, 574] on textarea "**********" at bounding box center [627, 566] width 401 height 40
click at [460, 575] on textarea "**********" at bounding box center [627, 566] width 401 height 40
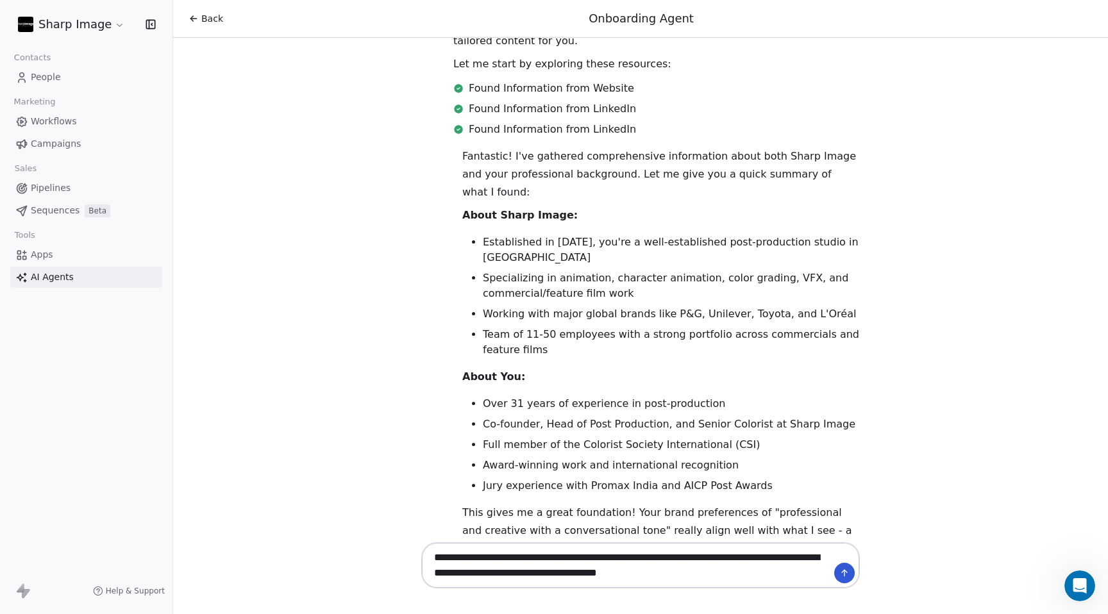
click at [746, 573] on textarea "**********" at bounding box center [627, 566] width 401 height 40
click at [623, 575] on textarea "**********" at bounding box center [627, 566] width 401 height 40
click at [754, 575] on textarea "**********" at bounding box center [627, 566] width 401 height 40
click at [663, 576] on textarea "**********" at bounding box center [627, 566] width 401 height 40
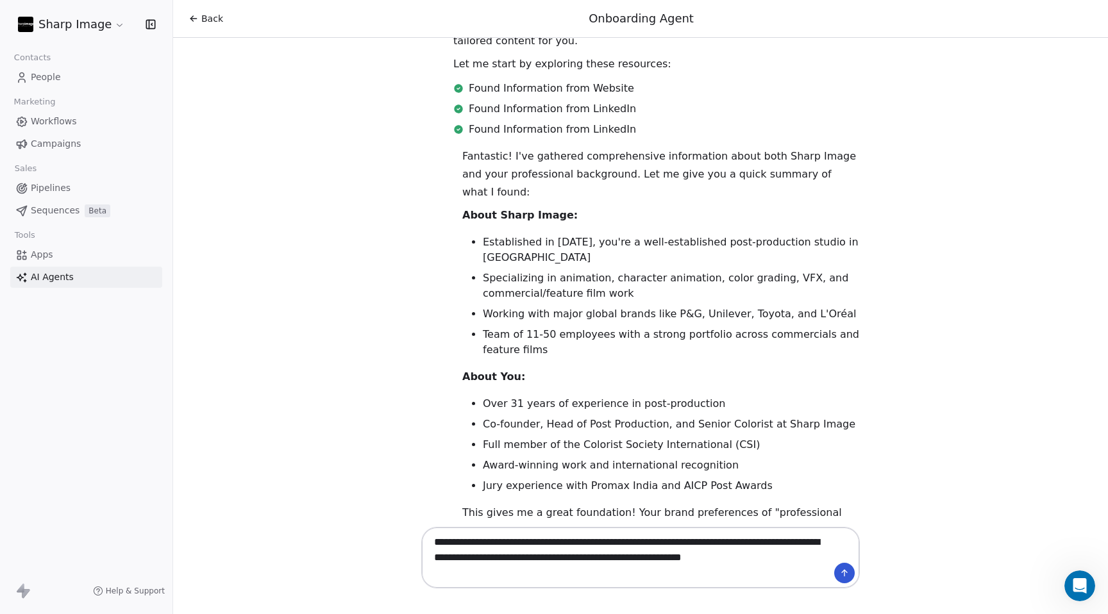
drag, startPoint x: 629, startPoint y: 559, endPoint x: 663, endPoint y: 561, distance: 34.0
click at [663, 561] on textarea "**********" at bounding box center [627, 557] width 401 height 55
click at [784, 559] on textarea "**********" at bounding box center [627, 557] width 401 height 55
click at [666, 560] on textarea "**********" at bounding box center [627, 557] width 401 height 55
type textarea "**********"
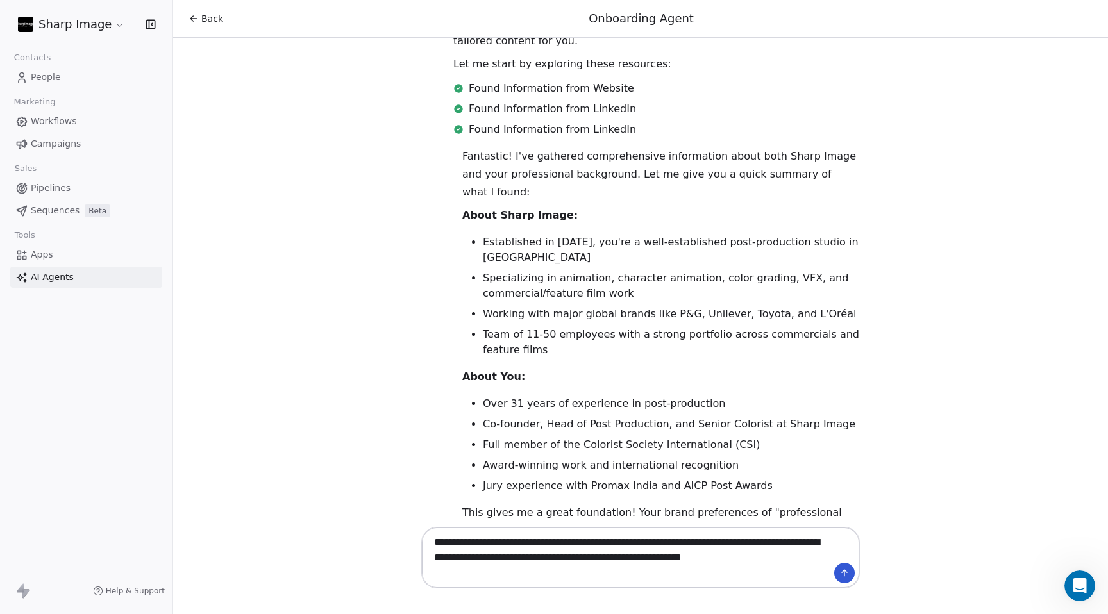
click at [847, 575] on icon at bounding box center [844, 573] width 10 height 10
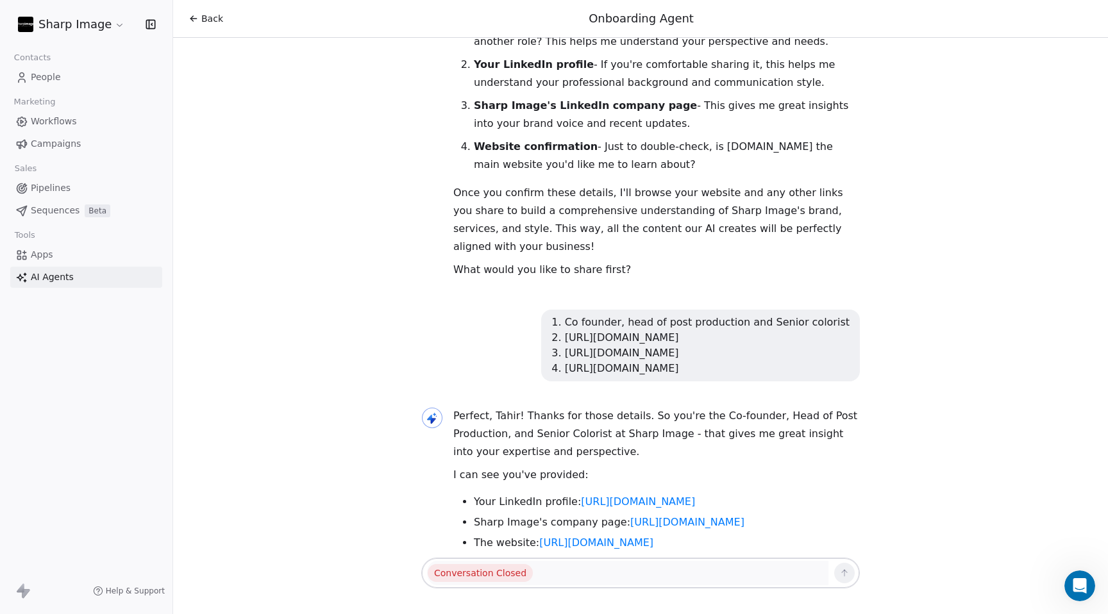
scroll to position [0, 0]
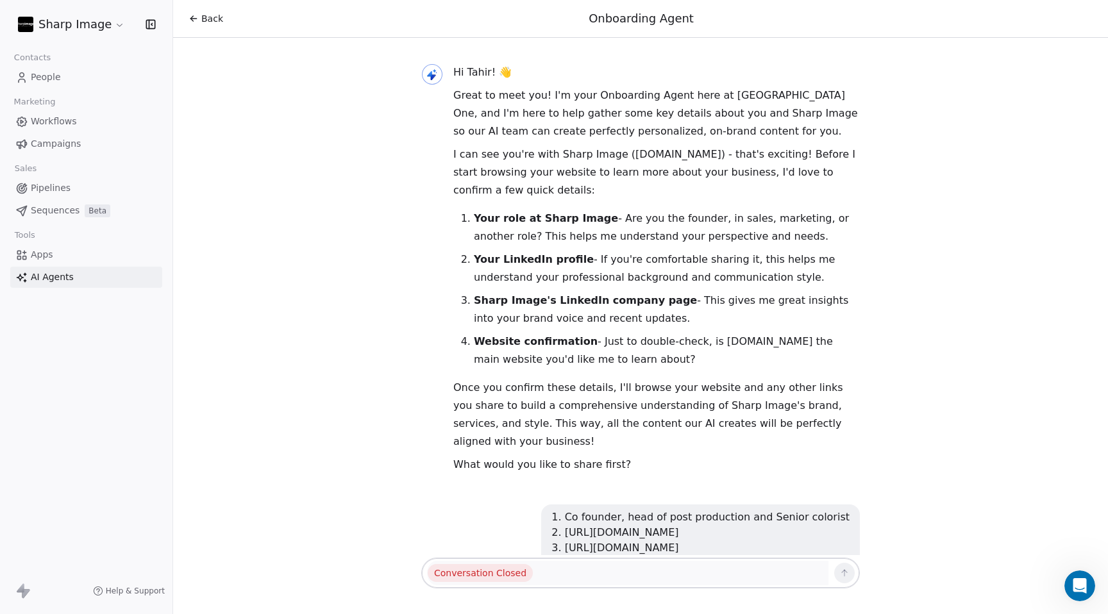
click at [62, 124] on span "Workflows" at bounding box center [54, 121] width 46 height 13
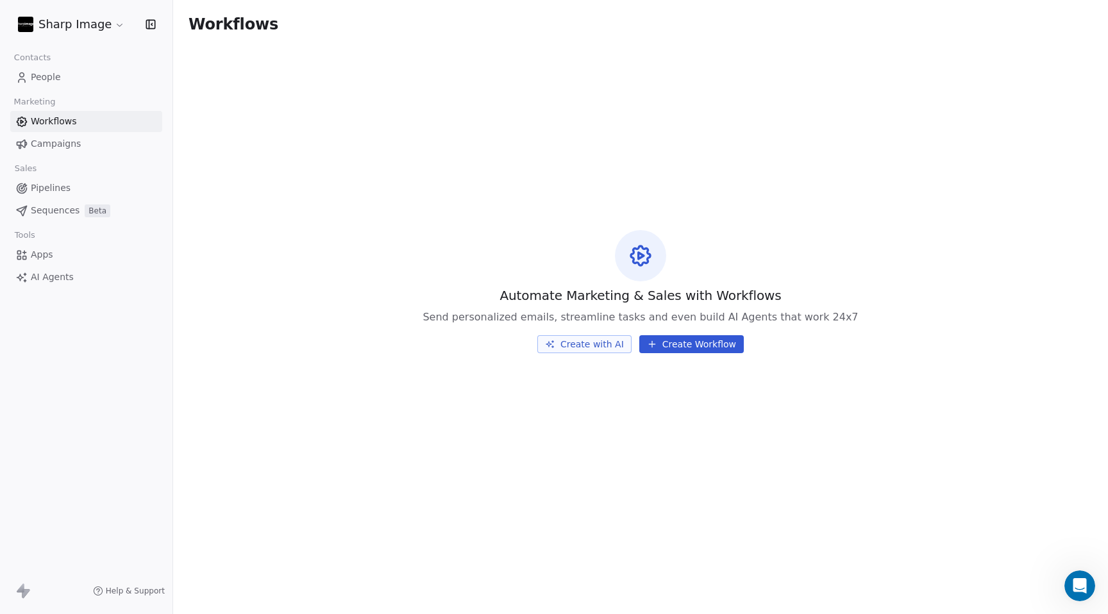
click at [680, 341] on button "Create Workflow" at bounding box center [691, 344] width 105 height 18
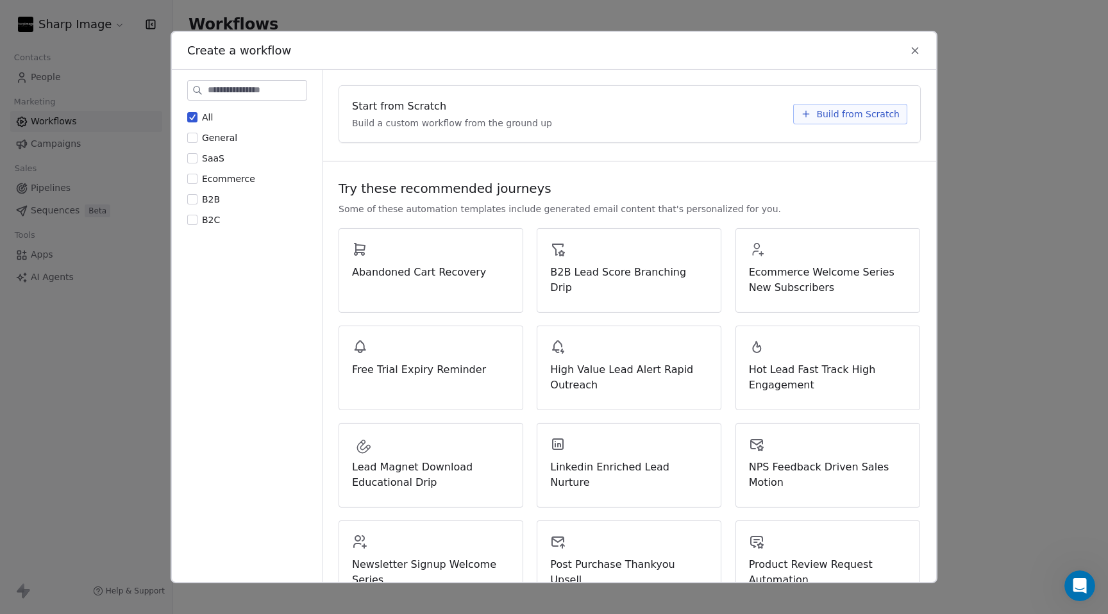
click at [214, 197] on span "B2B" at bounding box center [211, 199] width 18 height 10
click at [198, 197] on button "B2B" at bounding box center [192, 199] width 10 height 13
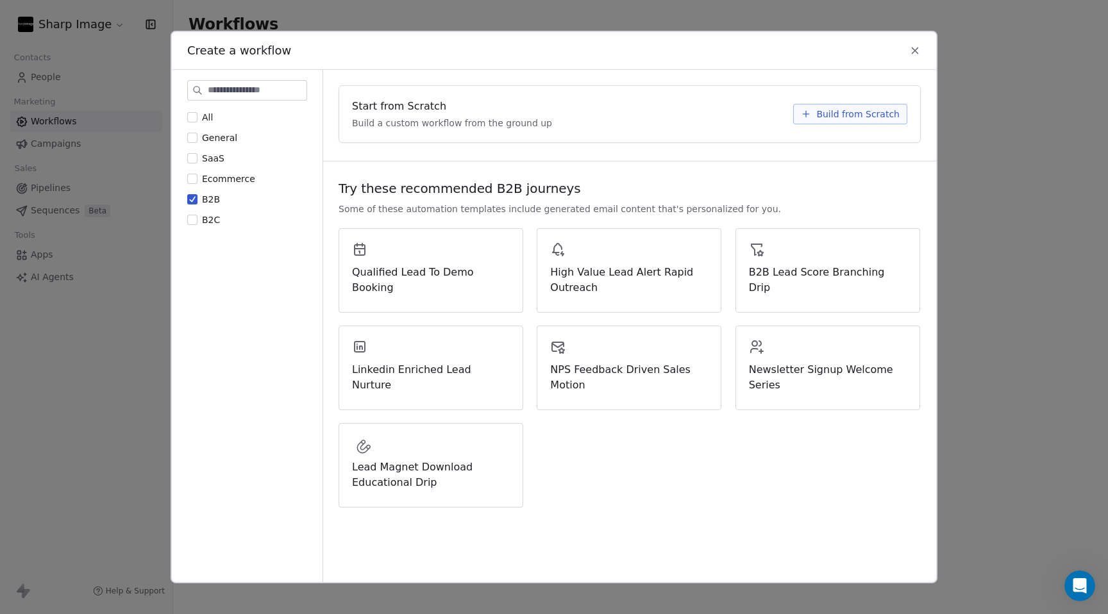
click at [194, 220] on button "B2C" at bounding box center [192, 220] width 10 height 13
click at [194, 200] on button "B2B" at bounding box center [192, 199] width 10 height 13
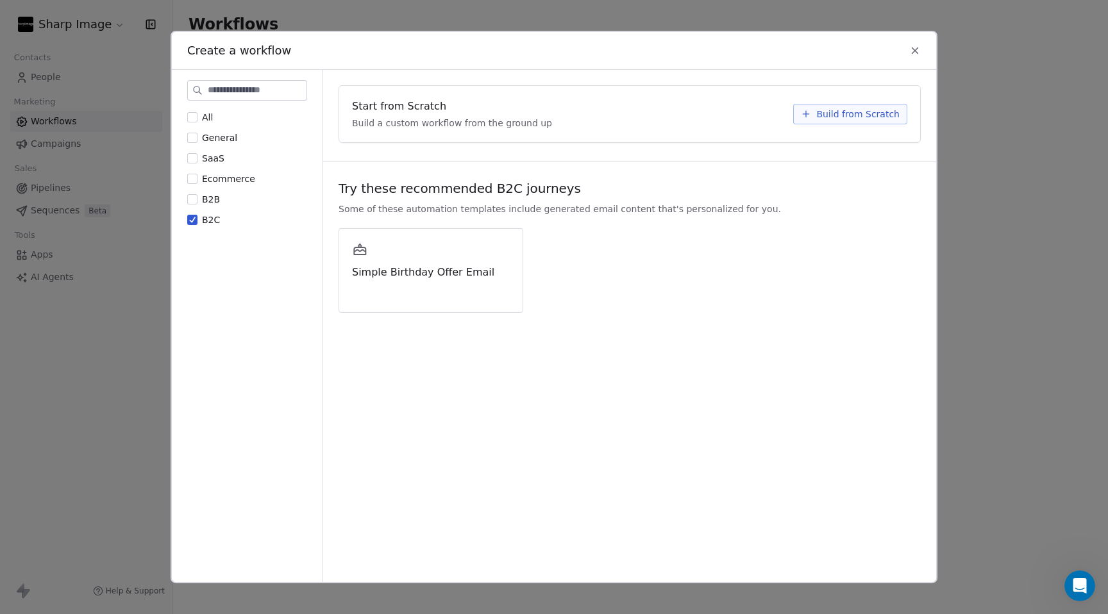
click at [190, 223] on button "B2C" at bounding box center [192, 220] width 10 height 13
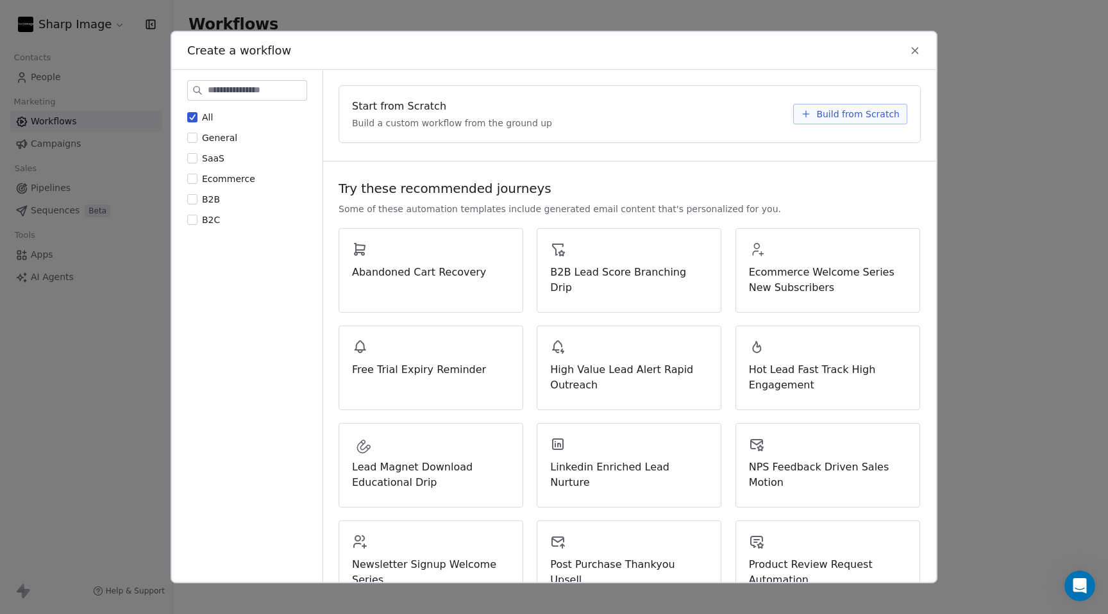
click at [193, 118] on button "All" at bounding box center [192, 117] width 10 height 13
click at [193, 140] on button "General" at bounding box center [192, 137] width 10 height 13
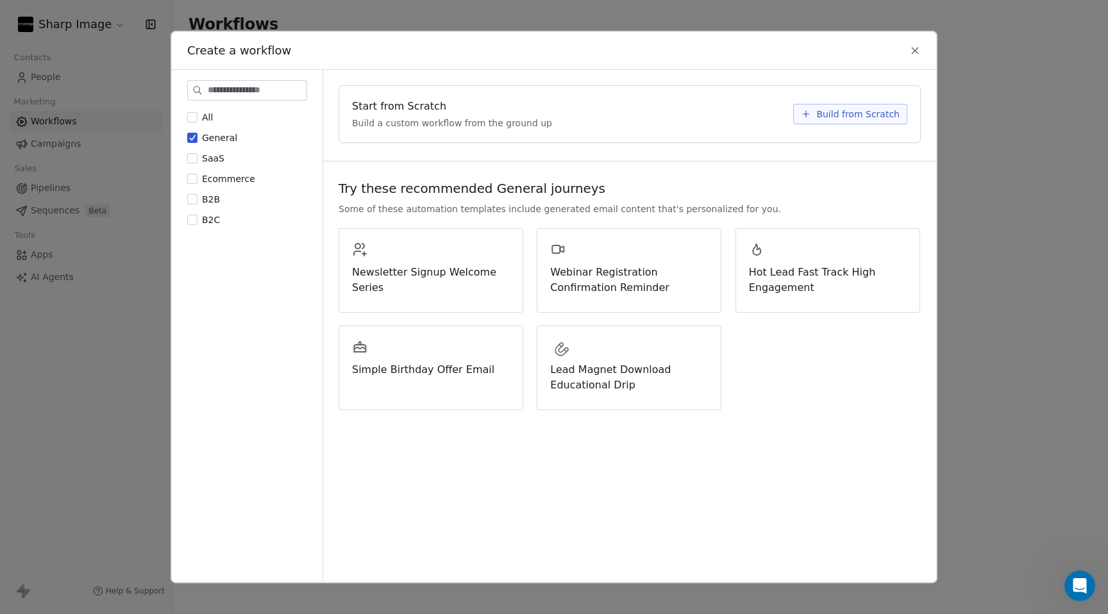
click at [194, 143] on button "General" at bounding box center [192, 137] width 10 height 13
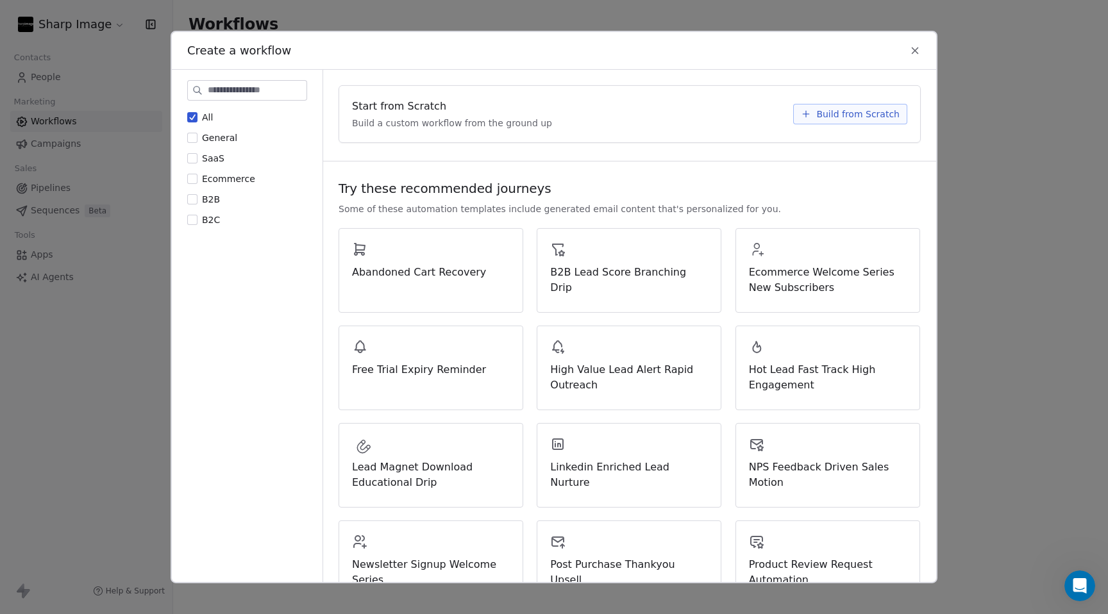
click at [195, 202] on button "B2B" at bounding box center [192, 199] width 10 height 13
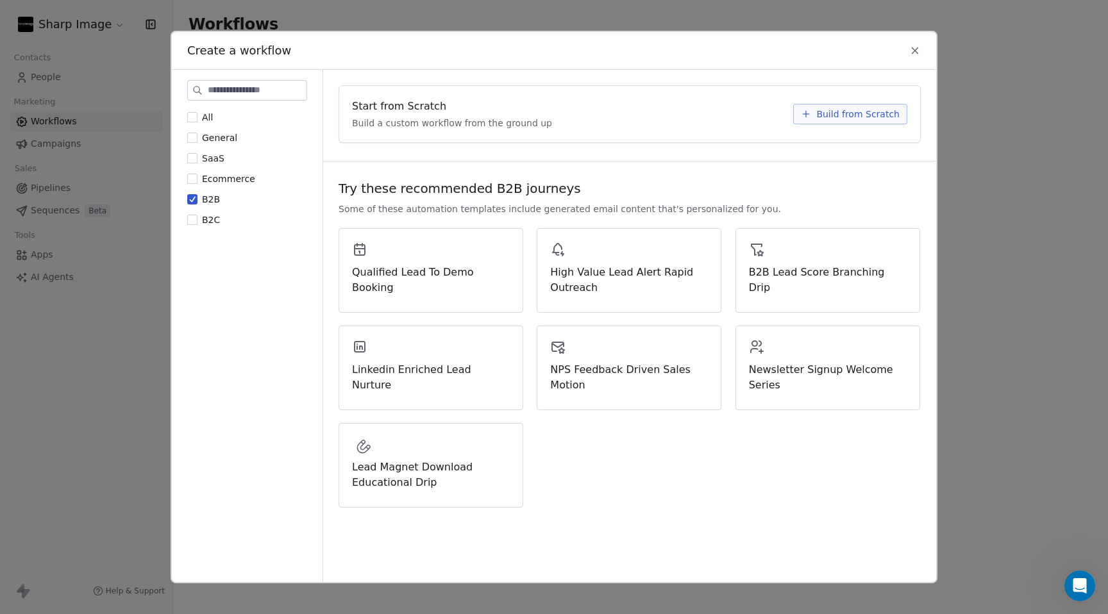
click at [193, 158] on button "SaaS" at bounding box center [192, 158] width 10 height 13
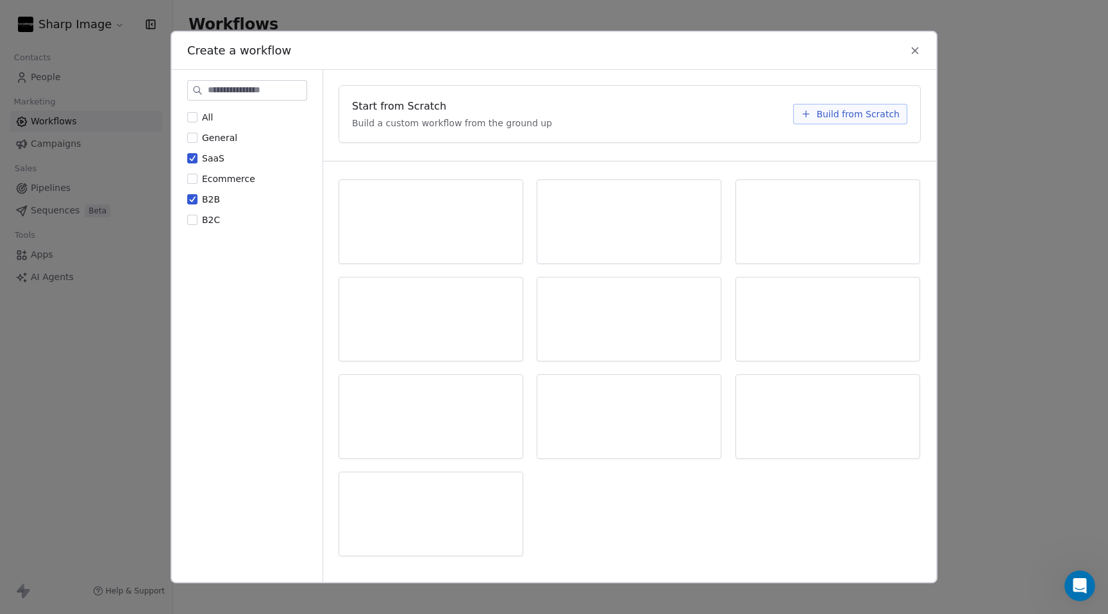
click at [193, 197] on button "B2B" at bounding box center [192, 199] width 10 height 13
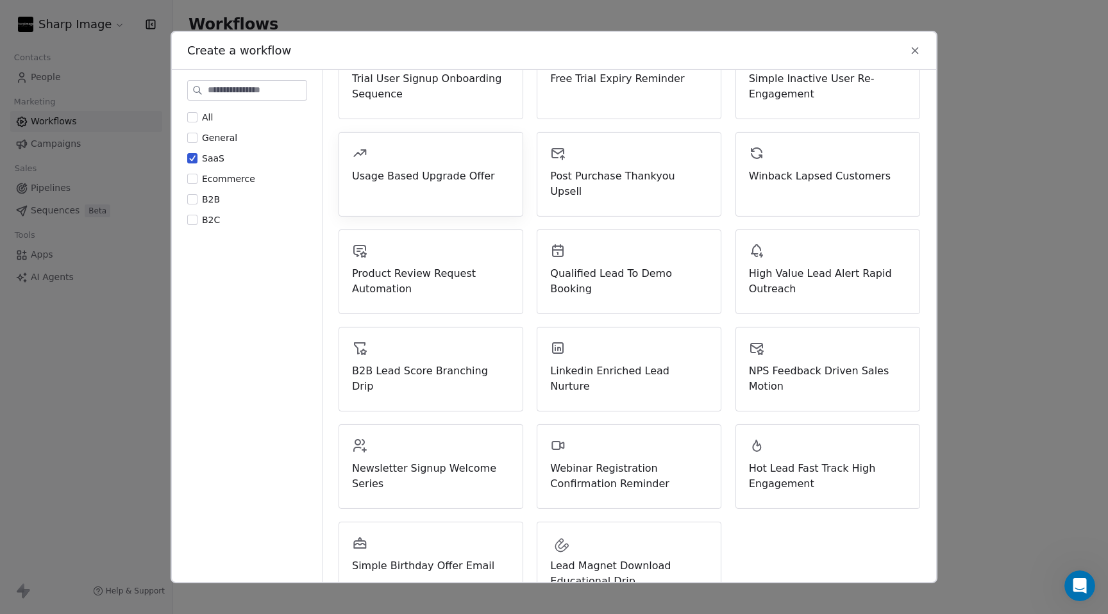
scroll to position [196, 0]
click at [196, 121] on button "All" at bounding box center [192, 117] width 10 height 13
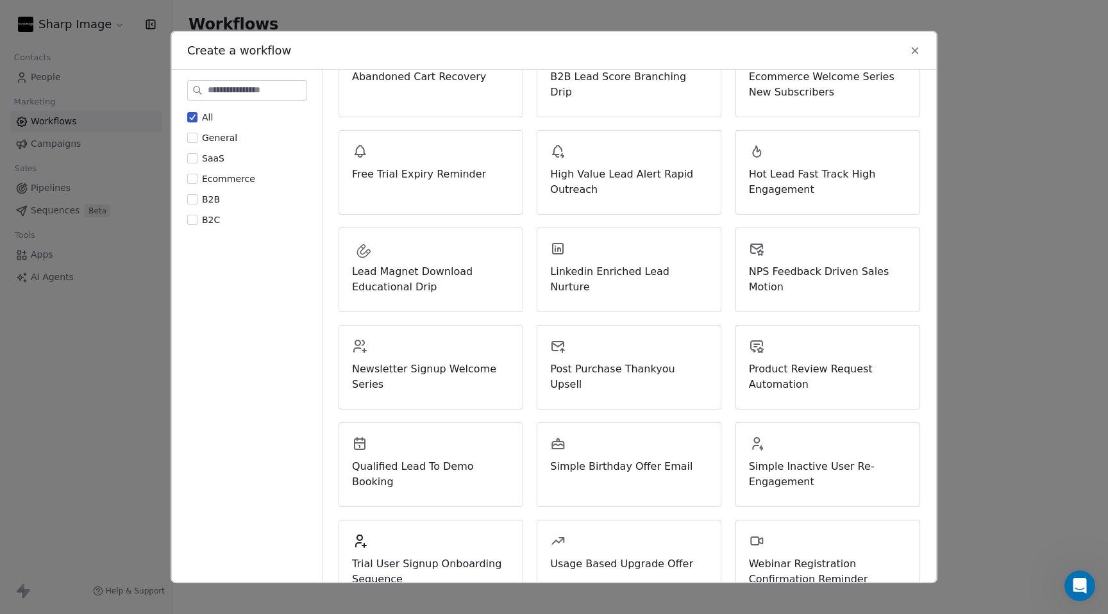
scroll to position [0, 0]
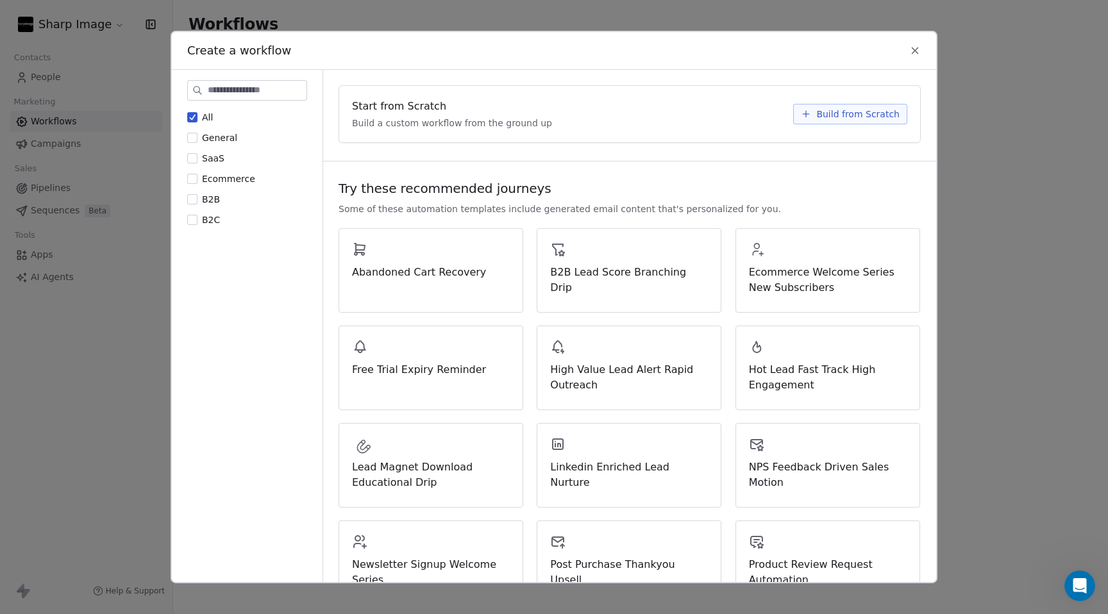
click at [868, 117] on span "Build from Scratch" at bounding box center [857, 114] width 83 height 13
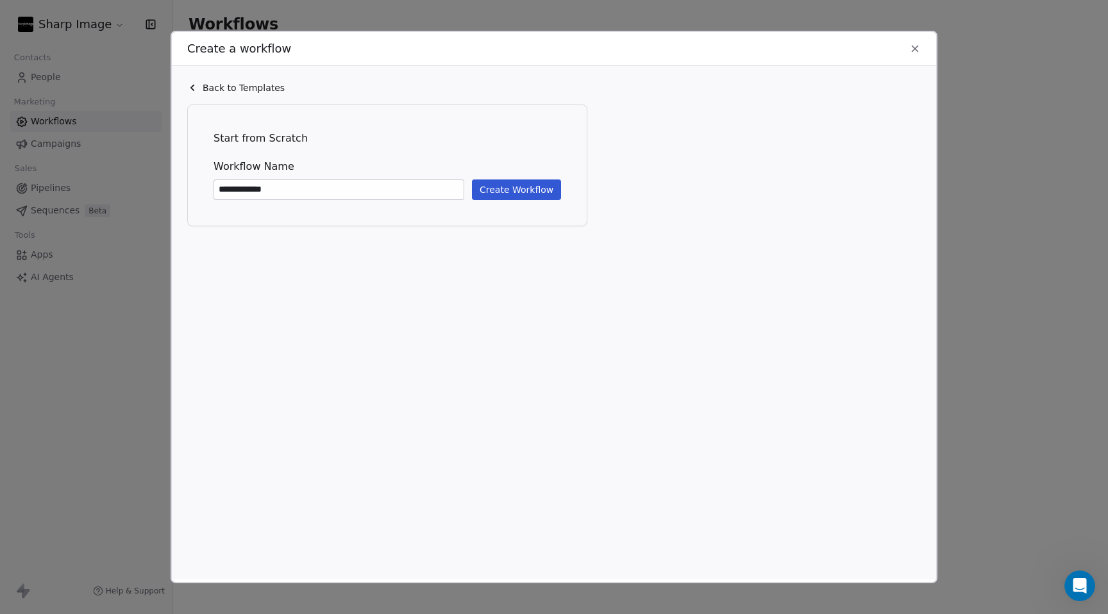
type input "**********"
click at [526, 190] on button "Create Workflow" at bounding box center [516, 190] width 89 height 21
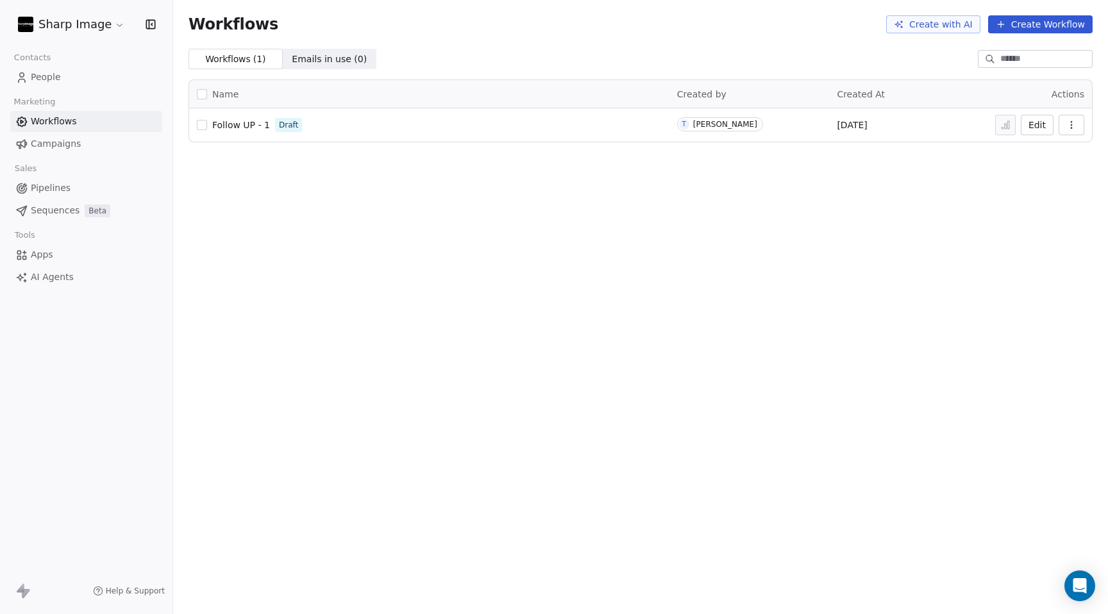
click at [112, 26] on html "Sharp Image Contacts People Marketing Workflows Campaigns Sales Pipelines Seque…" at bounding box center [554, 307] width 1108 height 614
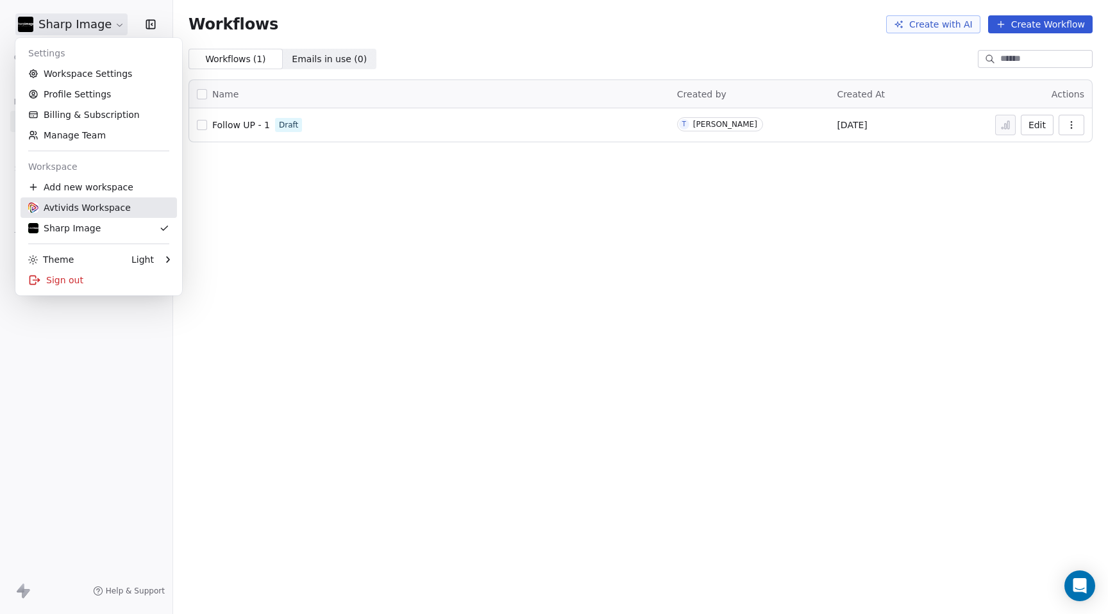
click at [117, 205] on div "Avtivids Workspace" at bounding box center [79, 207] width 103 height 13
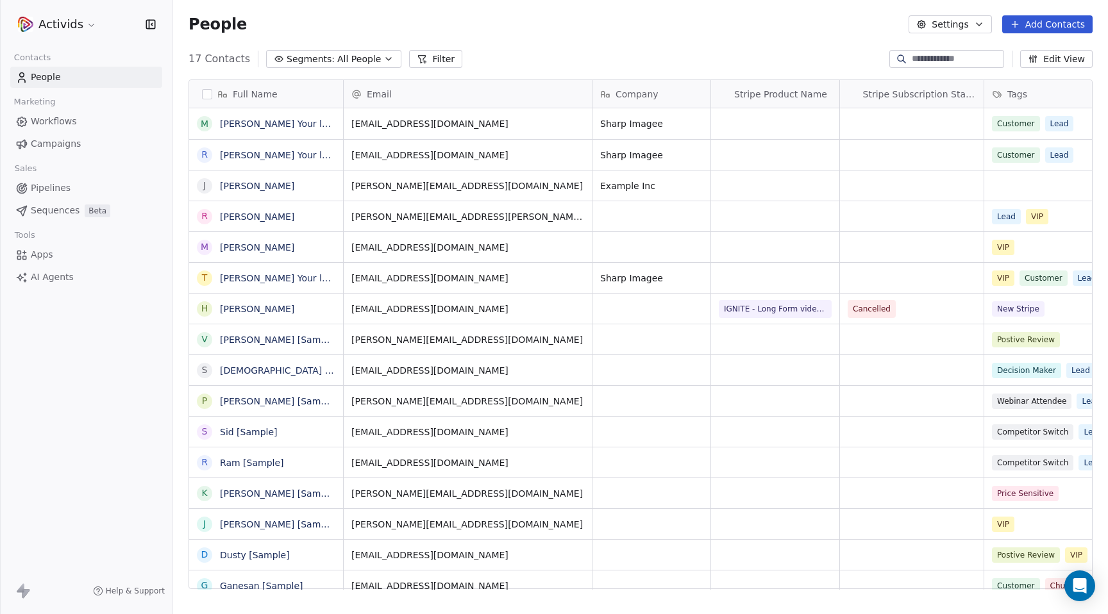
scroll to position [541, 935]
click at [51, 119] on span "Workflows" at bounding box center [54, 121] width 46 height 13
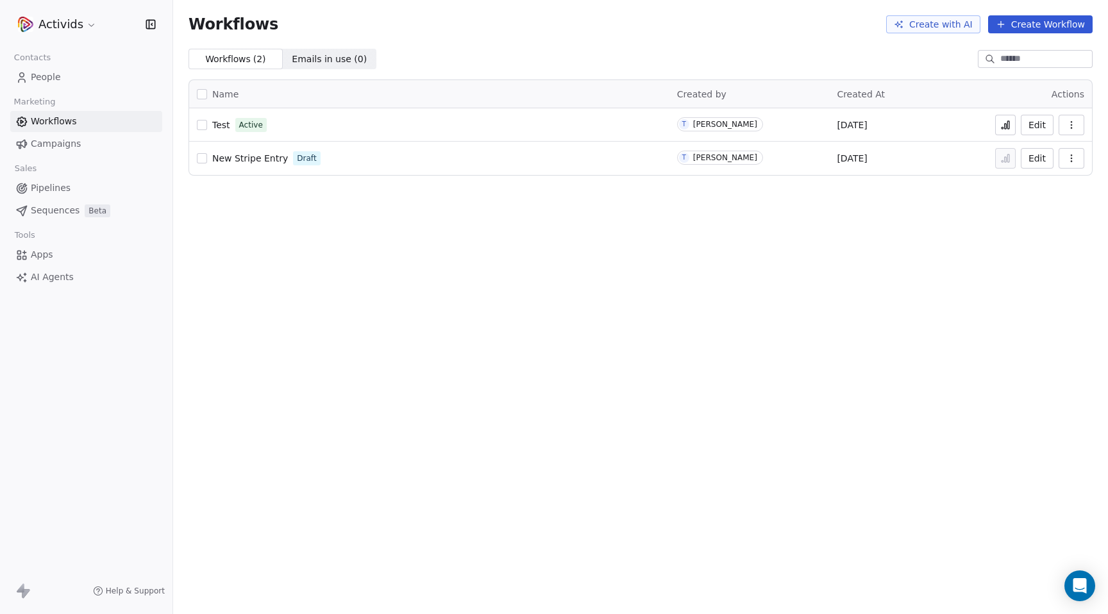
click at [1006, 23] on icon at bounding box center [1001, 24] width 10 height 10
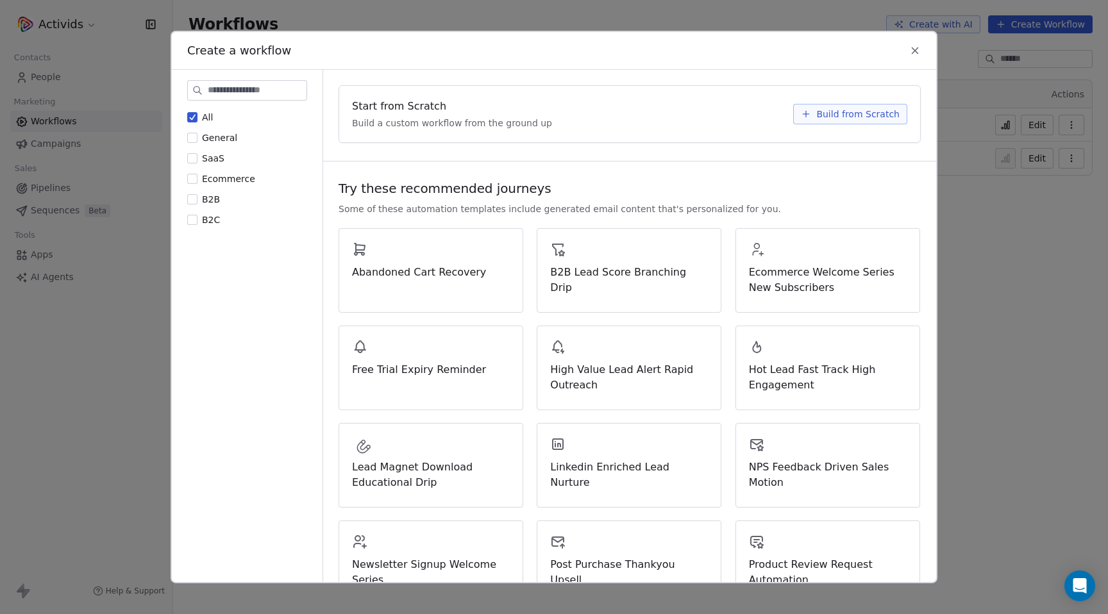
click at [920, 47] on icon at bounding box center [915, 51] width 12 height 12
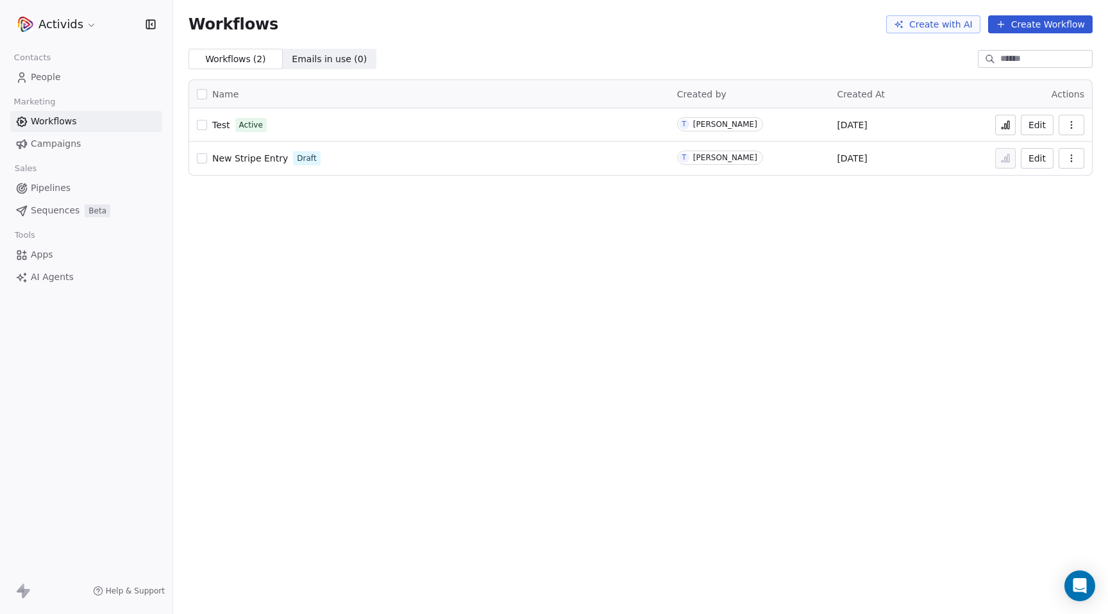
click at [431, 300] on div "Workflows Create with AI Create Workflow Workflows ( 2 ) Workflows ( 2 ) Emails…" at bounding box center [640, 307] width 935 height 614
click at [1006, 25] on icon at bounding box center [1001, 24] width 10 height 10
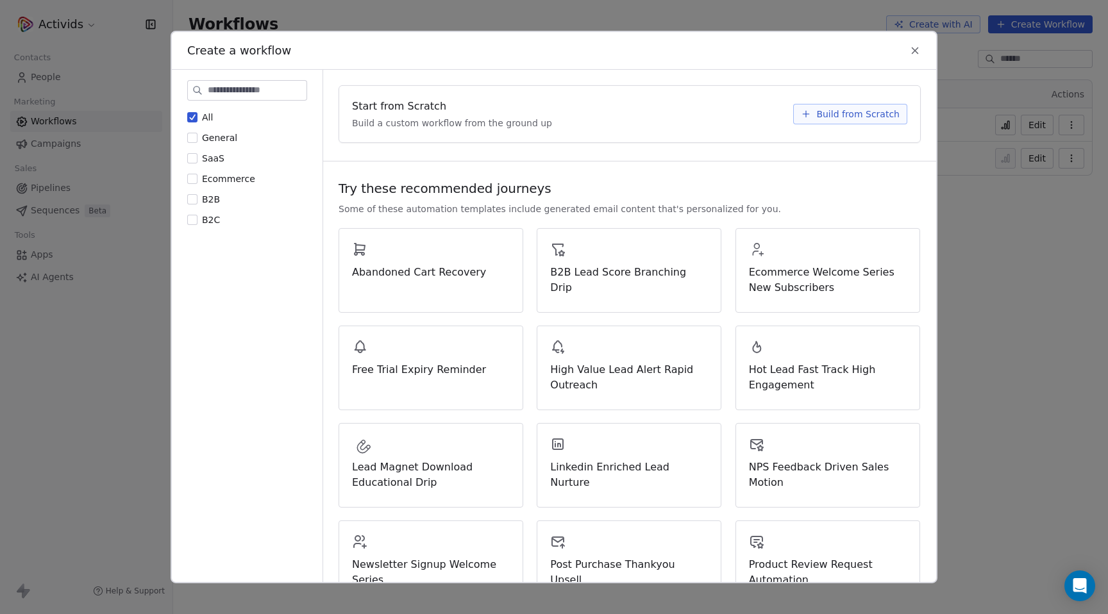
click at [853, 113] on span "Build from Scratch" at bounding box center [857, 114] width 83 height 13
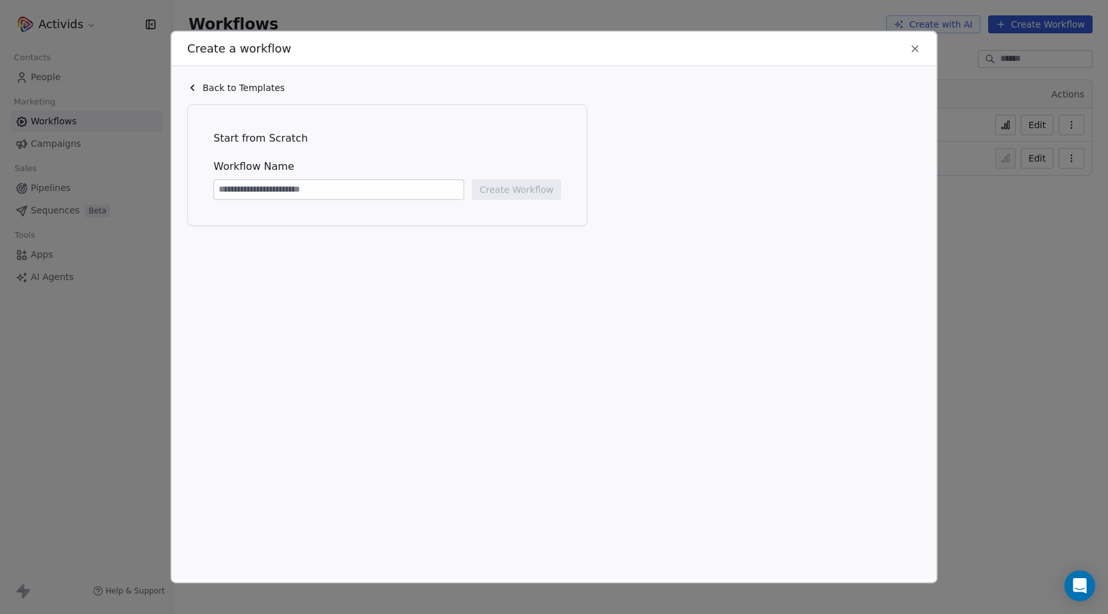
click at [361, 196] on input at bounding box center [338, 189] width 249 height 19
type input "**********"
click at [525, 190] on button "Create Workflow" at bounding box center [516, 190] width 89 height 21
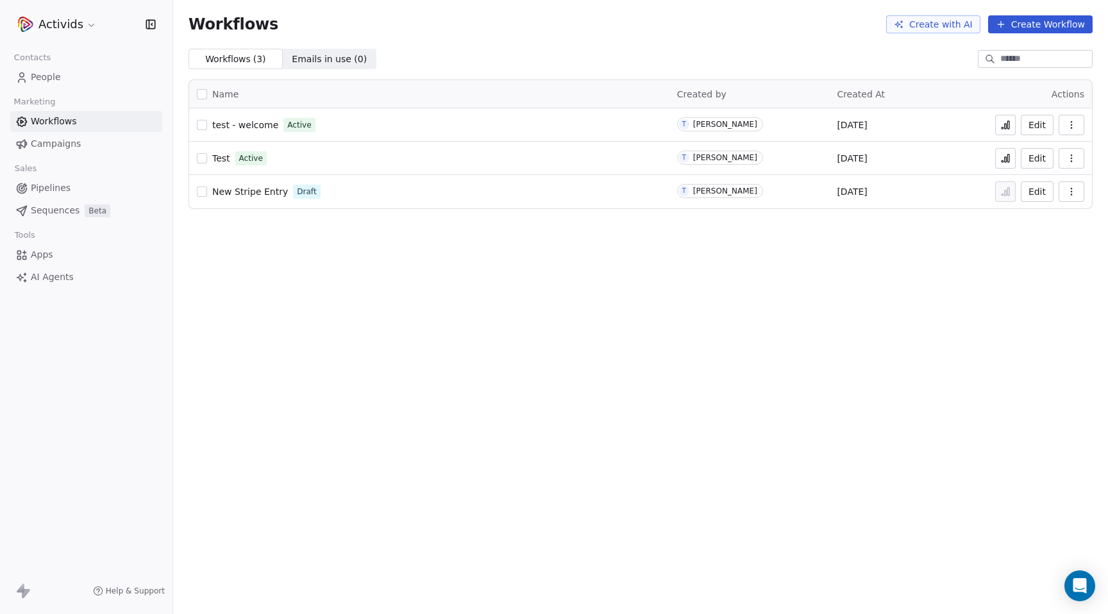
click at [1038, 125] on button "Edit" at bounding box center [1037, 125] width 33 height 21
click at [1004, 24] on icon at bounding box center [1001, 24] width 6 height 0
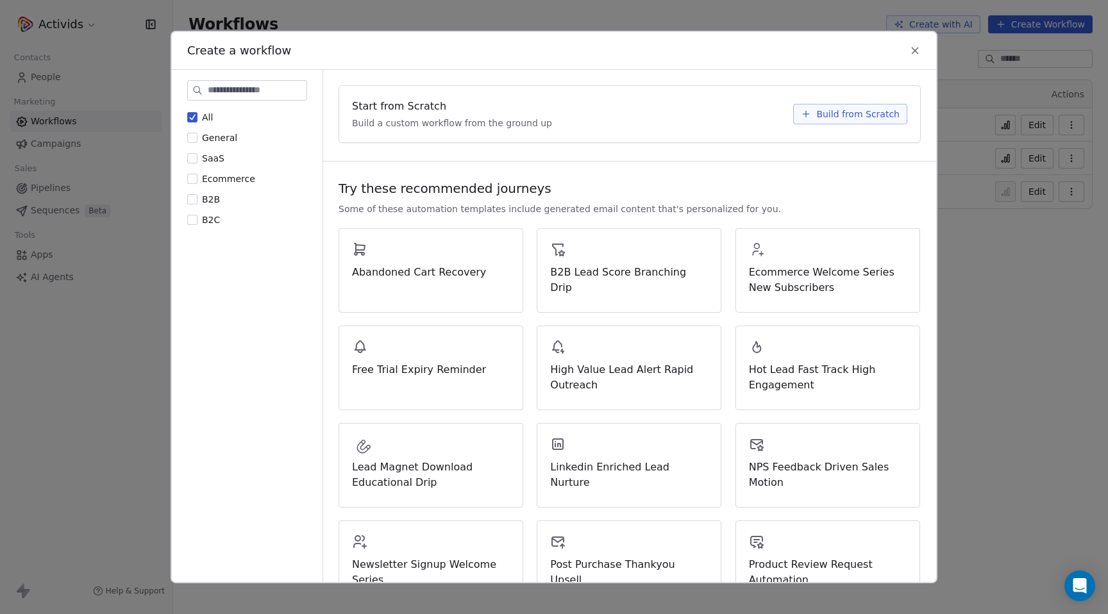
click at [862, 110] on span "Build from Scratch" at bounding box center [857, 114] width 83 height 13
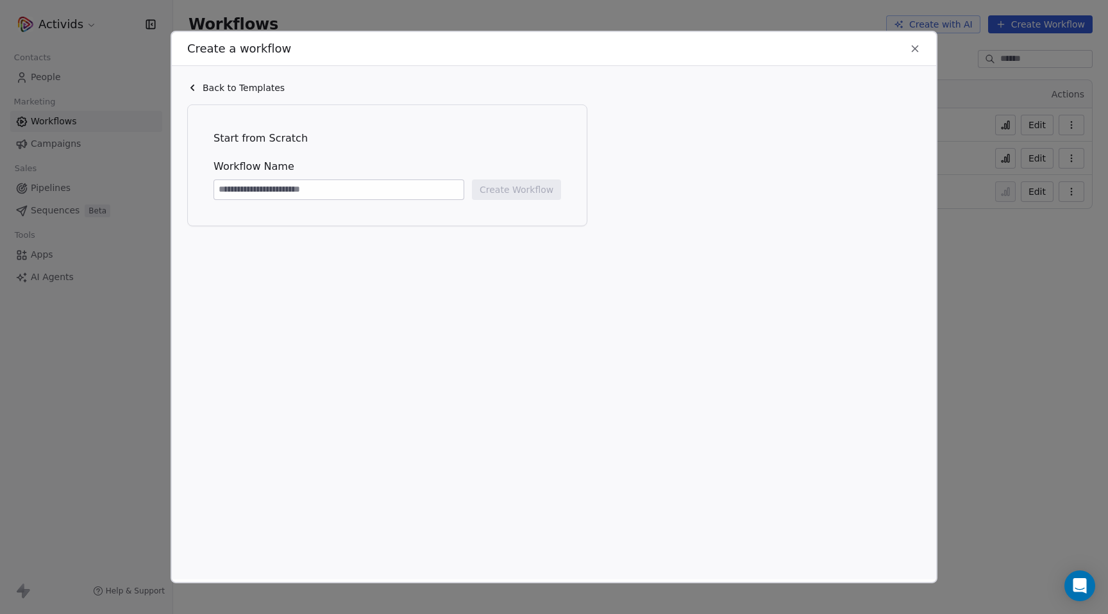
click at [392, 191] on input at bounding box center [338, 189] width 249 height 19
drag, startPoint x: 264, startPoint y: 190, endPoint x: 212, endPoint y: 190, distance: 51.3
click at [212, 190] on div "**********" at bounding box center [387, 165] width 373 height 95
click at [323, 194] on input "**********" at bounding box center [338, 189] width 249 height 19
type input "**********"
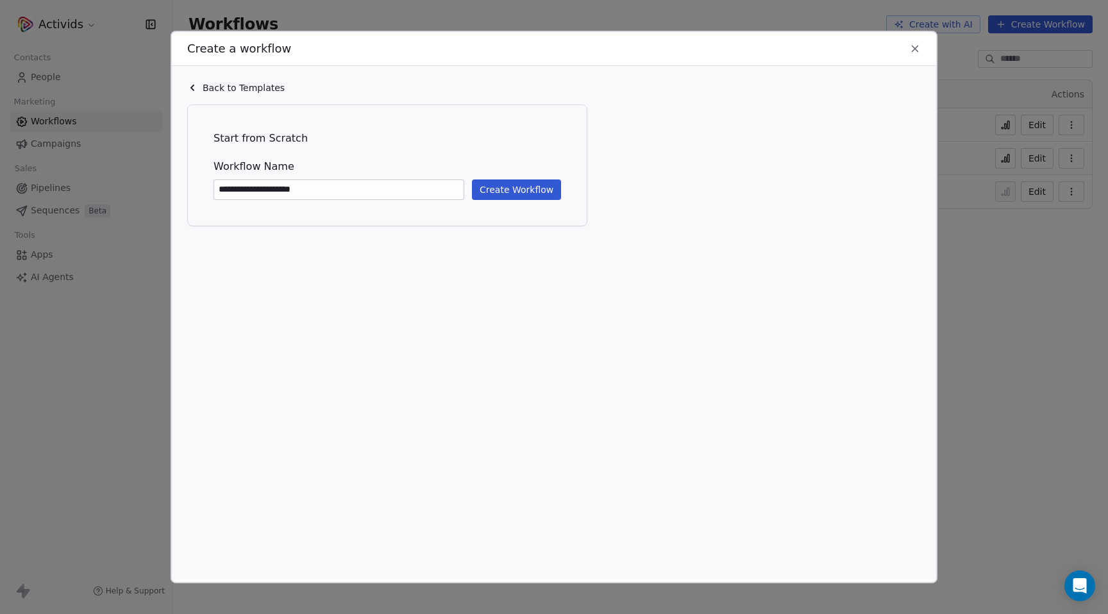
click at [509, 194] on button "Create Workflow" at bounding box center [516, 190] width 89 height 21
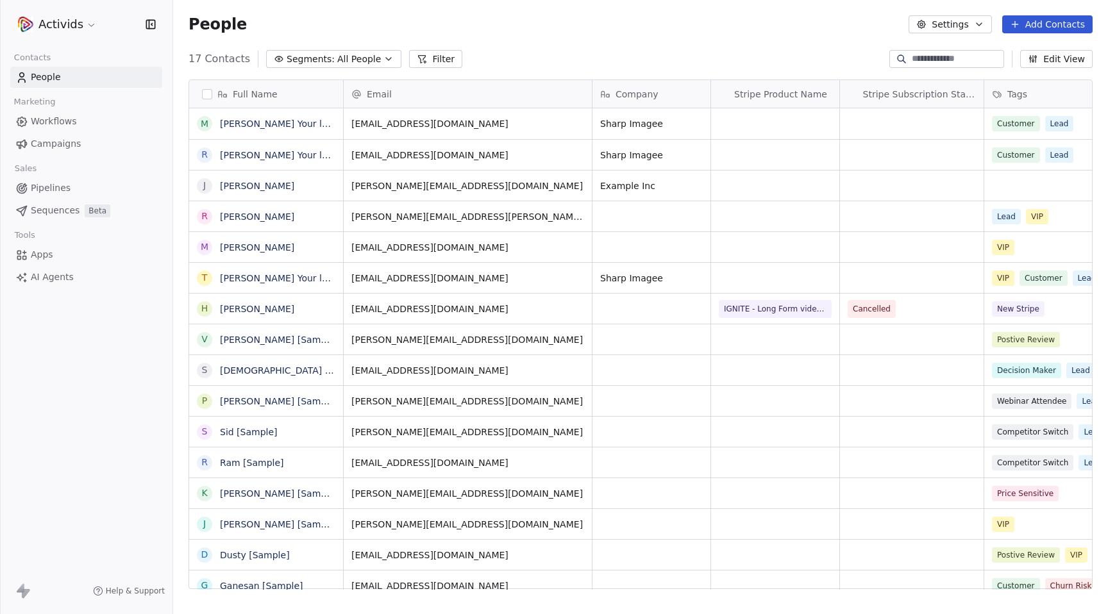
scroll to position [541, 935]
click at [1051, 22] on button "Add Contacts" at bounding box center [1047, 24] width 90 height 18
click at [1044, 51] on span "Create new contact" at bounding box center [1051, 52] width 88 height 13
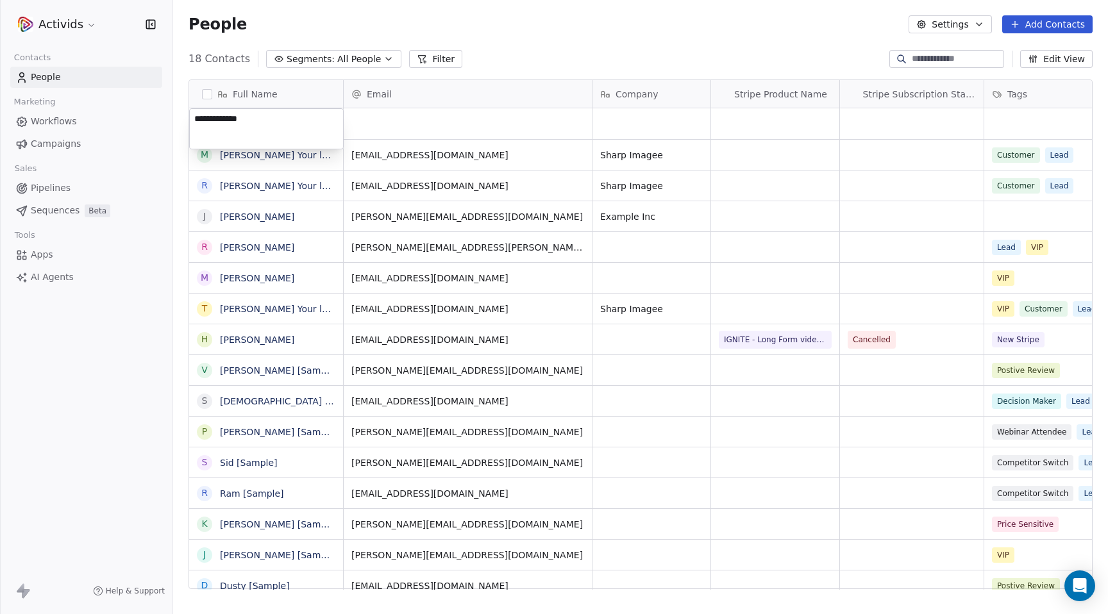
type textarea "**********"
click at [432, 123] on html "Activids Contacts People Marketing Workflows Campaigns Sales Pipelines Sequence…" at bounding box center [554, 307] width 1108 height 614
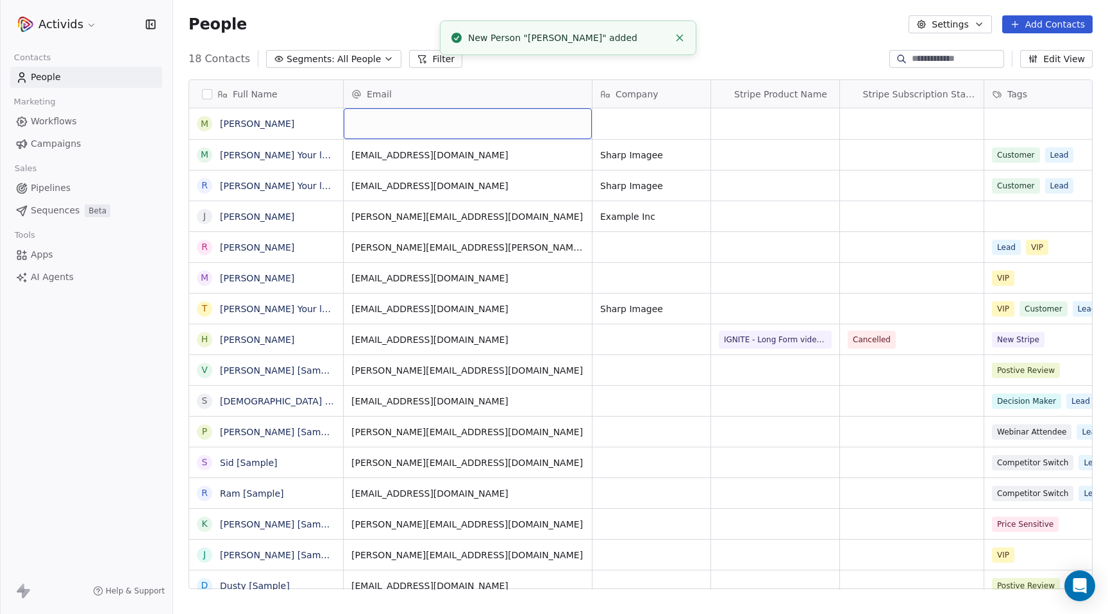
click at [400, 124] on div "grid" at bounding box center [468, 123] width 248 height 31
click at [453, 126] on div "grid" at bounding box center [468, 123] width 248 height 31
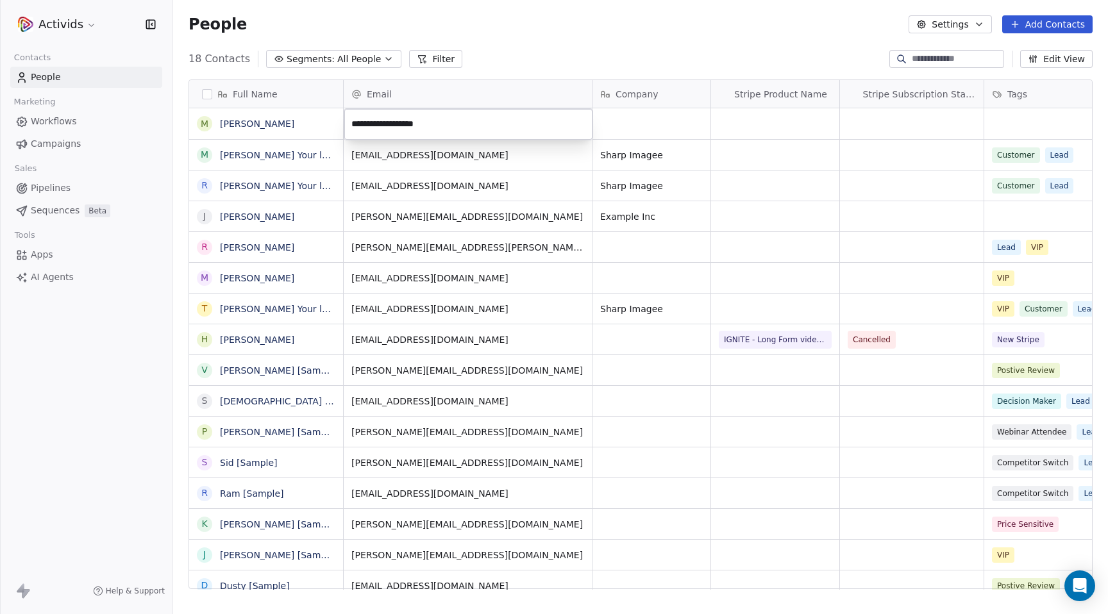
type input "**********"
type textarea "*"
type textarea "*******"
click at [774, 44] on html "Activids Contacts People Marketing Workflows Campaigns Sales Pipelines Sequence…" at bounding box center [554, 307] width 1108 height 614
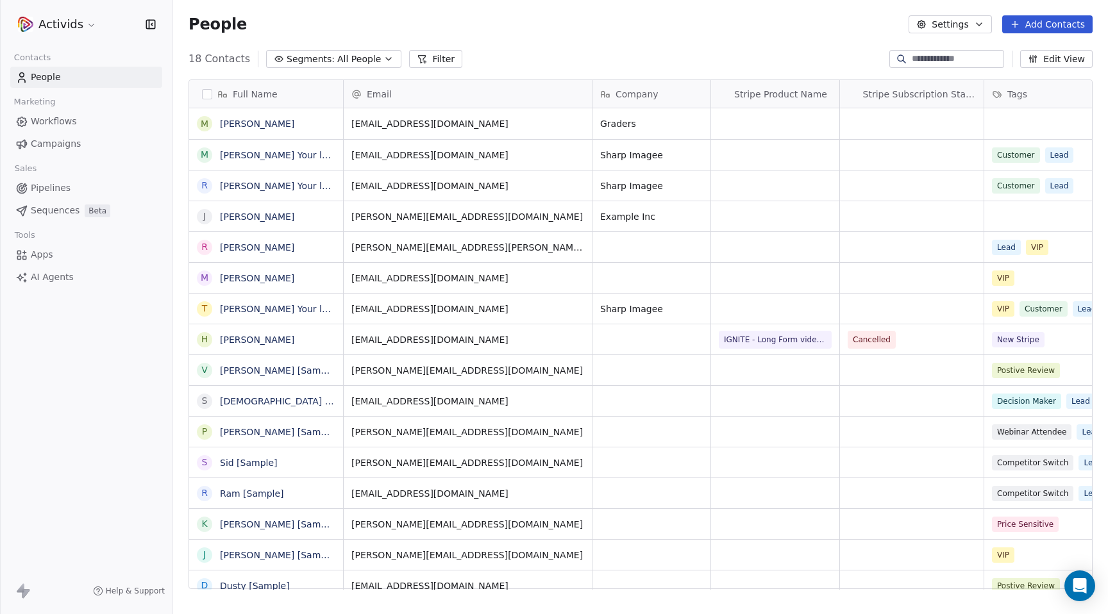
scroll to position [0, 11]
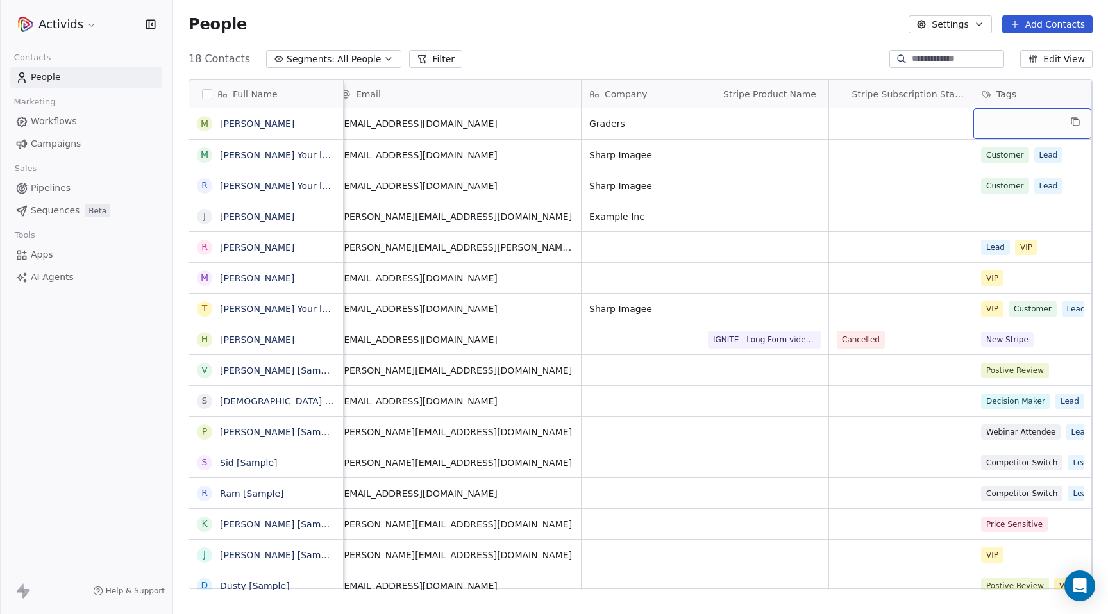
click at [1044, 125] on div "grid" at bounding box center [1032, 123] width 118 height 31
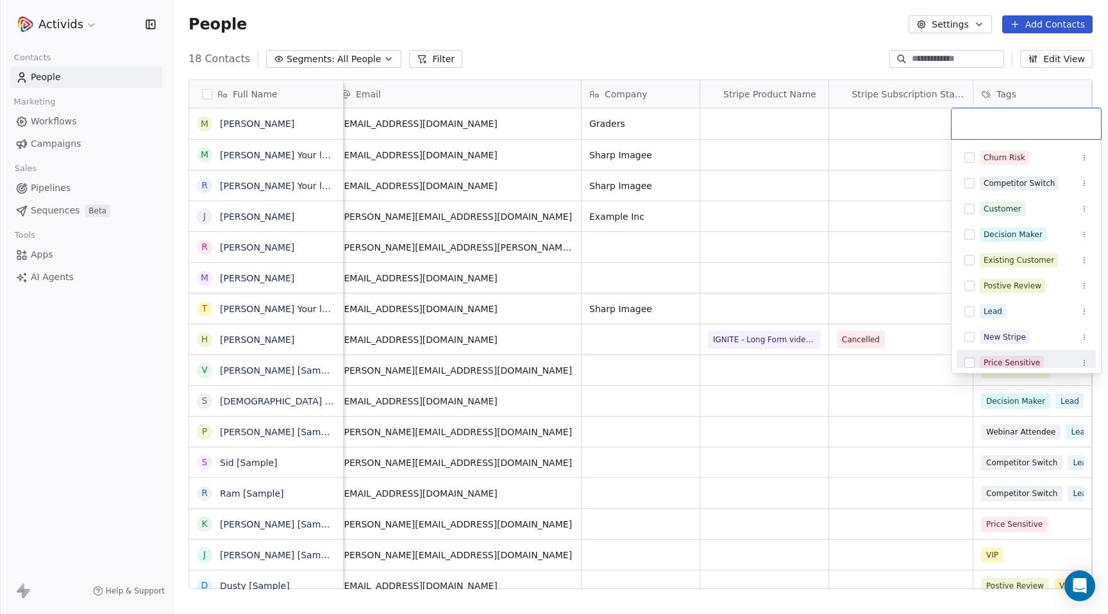
click at [970, 363] on button "Suggestions" at bounding box center [970, 363] width 10 height 10
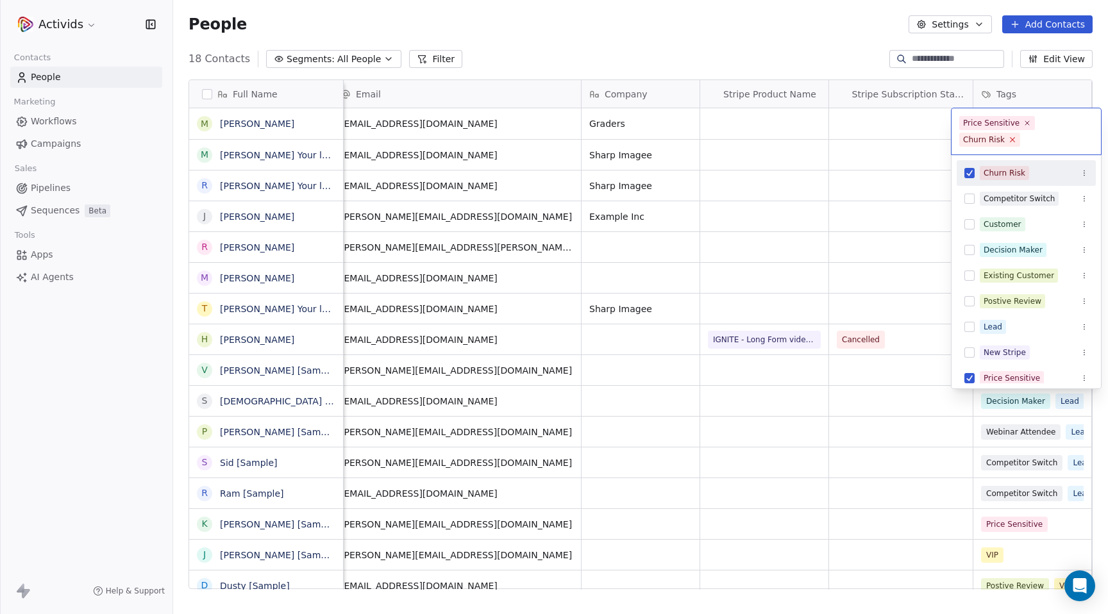
click at [1013, 138] on icon at bounding box center [1013, 140] width 4 height 4
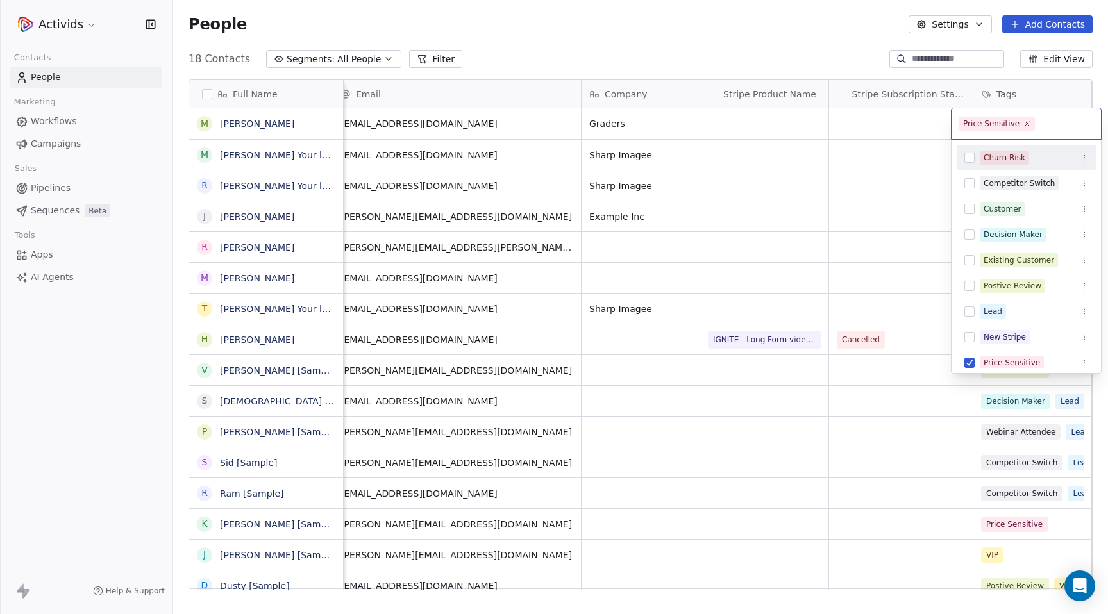
click at [868, 27] on html "Activids Contacts People Marketing Workflows Campaigns Sales Pipelines Sequence…" at bounding box center [554, 307] width 1108 height 614
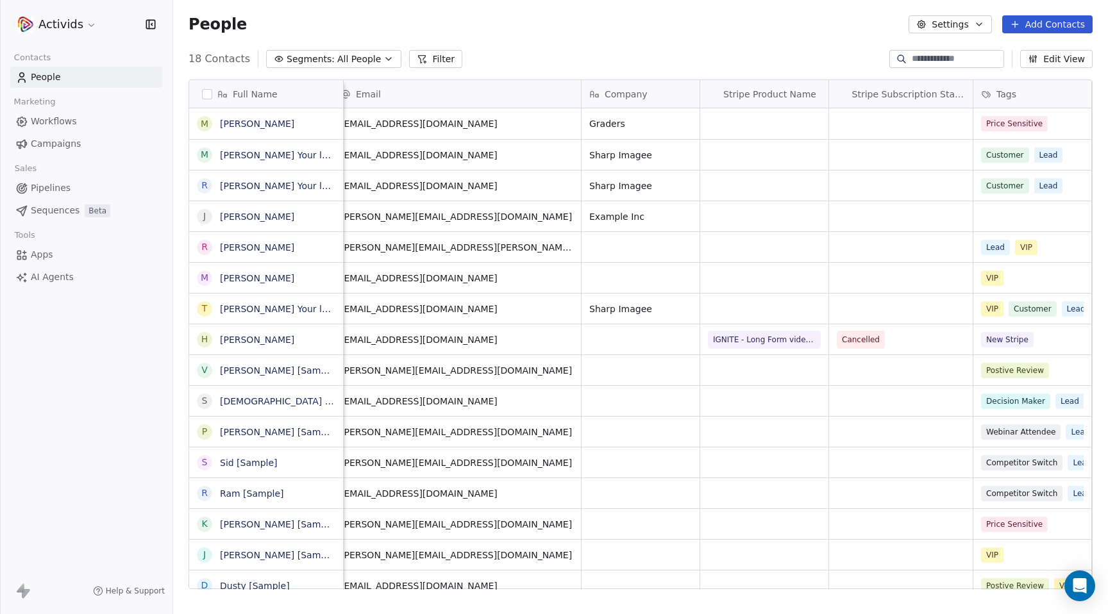
click at [69, 119] on span "Workflows" at bounding box center [54, 121] width 46 height 13
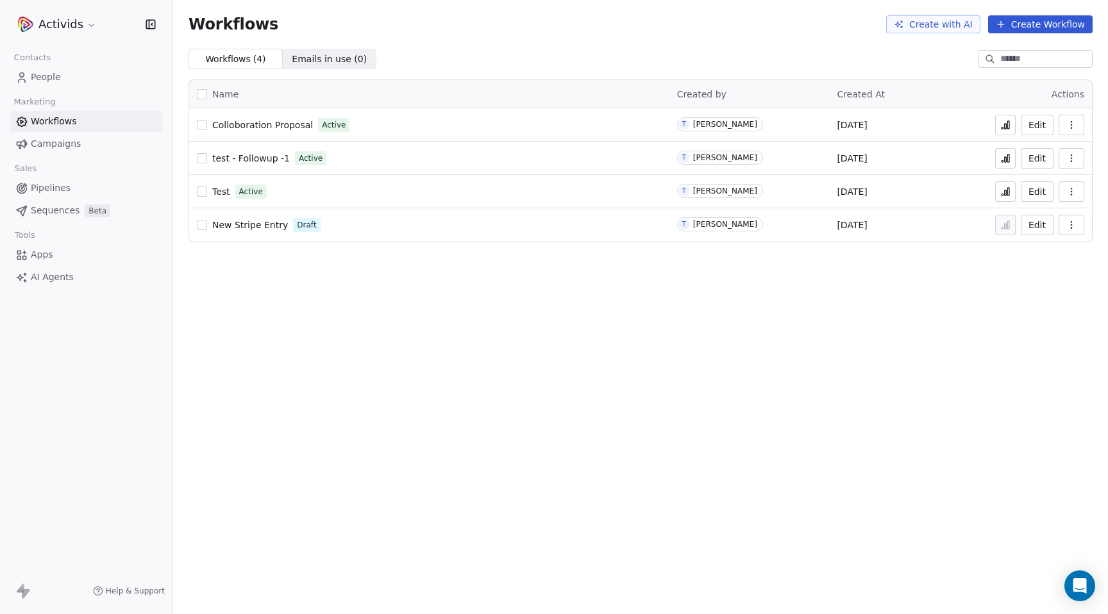
click at [1079, 124] on button "button" at bounding box center [1072, 125] width 26 height 21
click at [1045, 158] on span "Analytics" at bounding box center [1038, 155] width 41 height 13
click at [1042, 126] on button "Edit" at bounding box center [1037, 125] width 33 height 21
click at [1006, 124] on icon at bounding box center [1005, 125] width 10 height 10
click at [1074, 122] on icon "button" at bounding box center [1071, 125] width 10 height 10
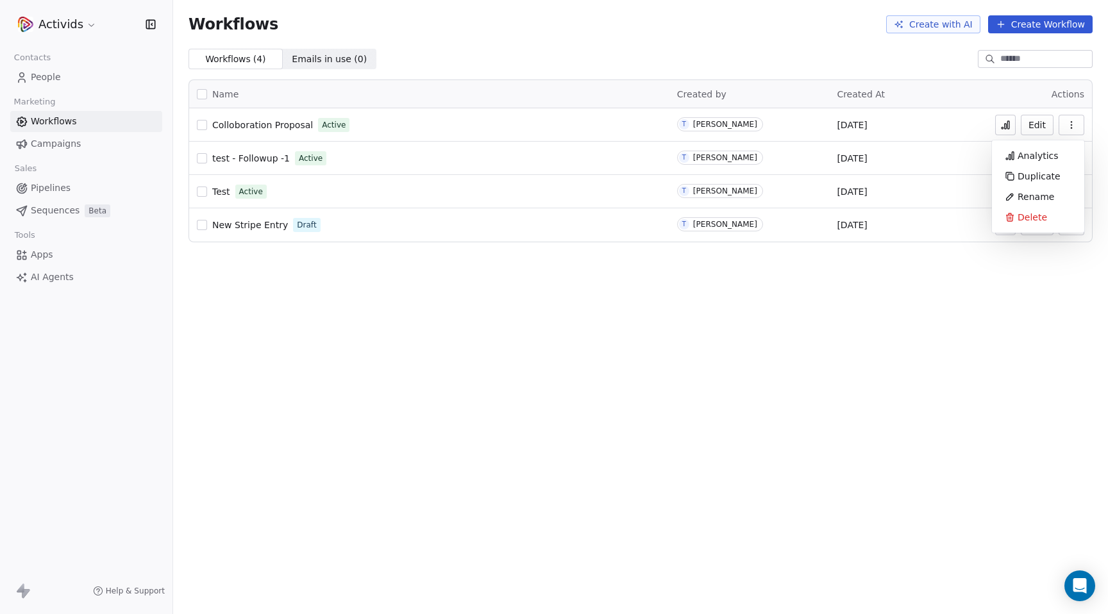
click at [1038, 124] on button "Edit" at bounding box center [1037, 125] width 33 height 21
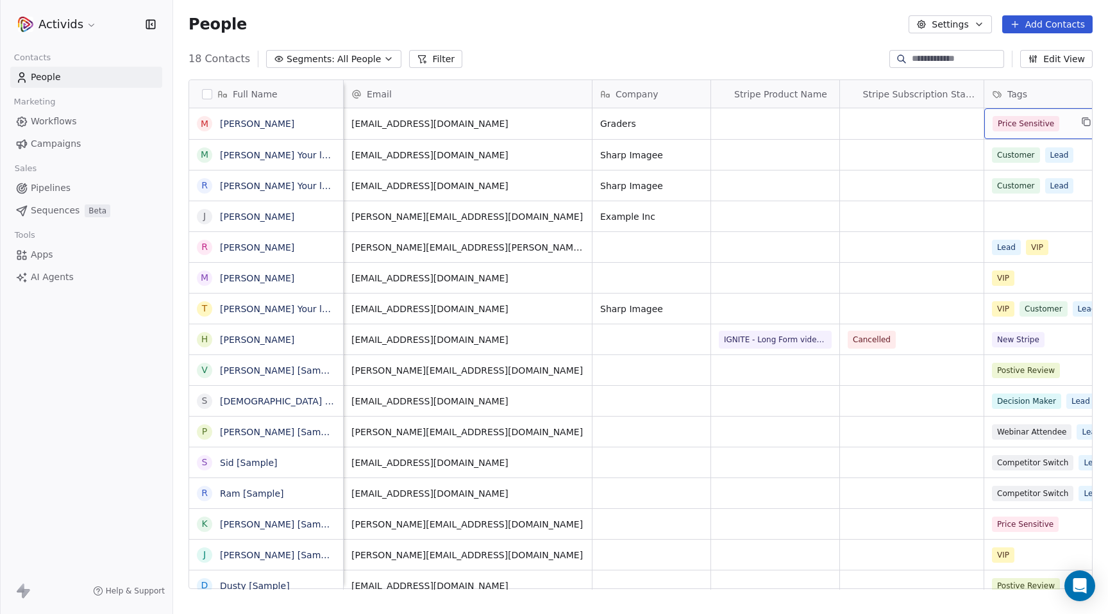
scroll to position [0, 11]
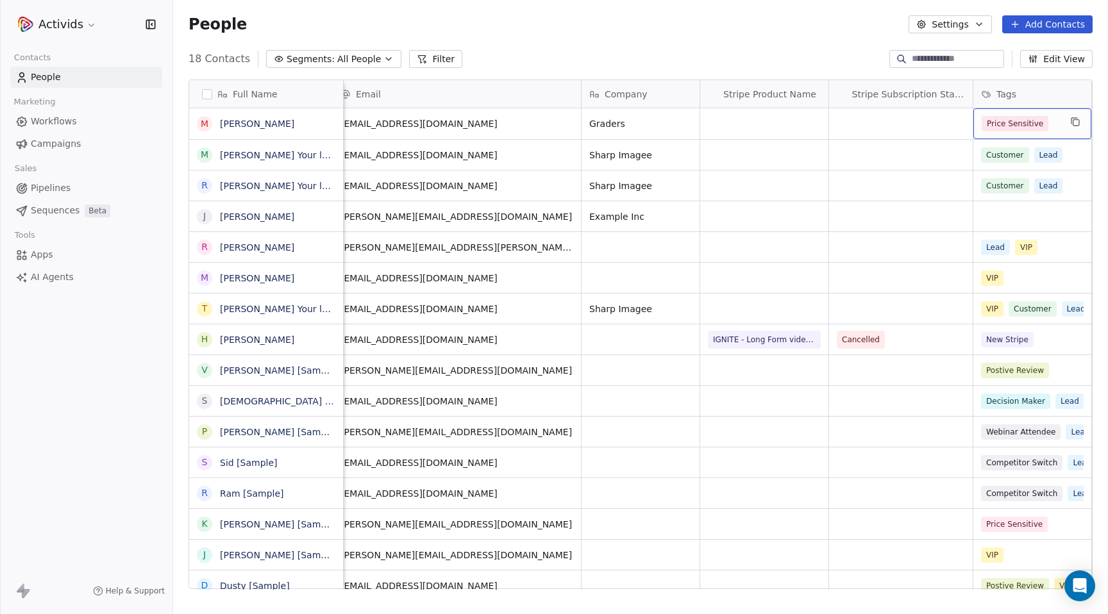
click at [1057, 123] on div "Price Sensitive" at bounding box center [1021, 123] width 78 height 15
click at [1030, 122] on span "Price Sensitive" at bounding box center [1015, 123] width 67 height 15
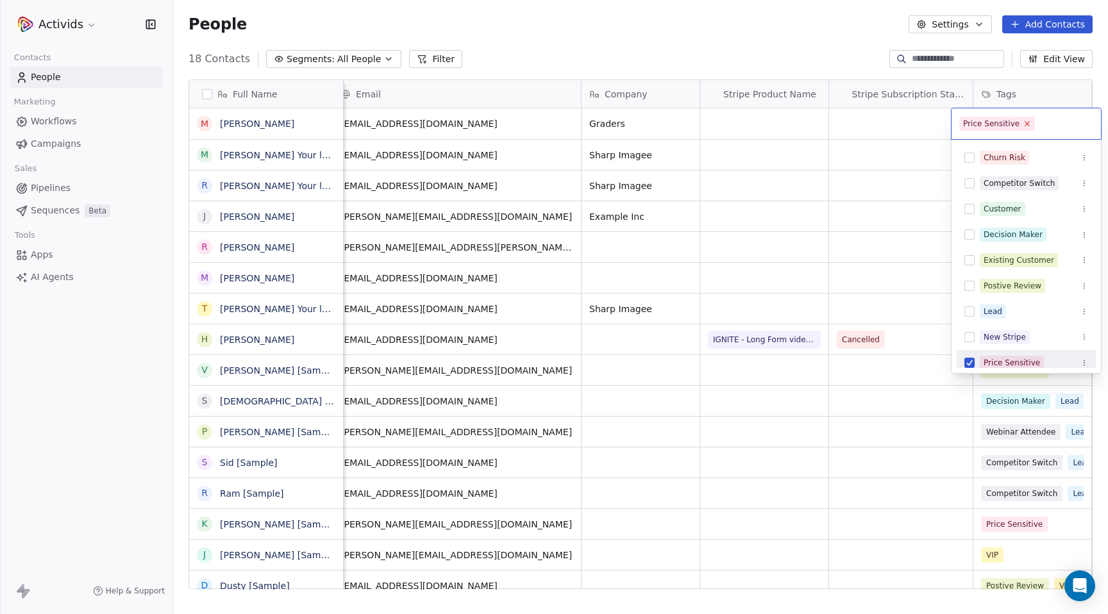
click at [1029, 124] on icon at bounding box center [1027, 123] width 8 height 8
click at [970, 314] on button "Suggestions" at bounding box center [970, 312] width 10 height 10
click at [805, 15] on html "Activids Contacts People Marketing Workflows Campaigns Sales Pipelines Sequence…" at bounding box center [554, 307] width 1108 height 614
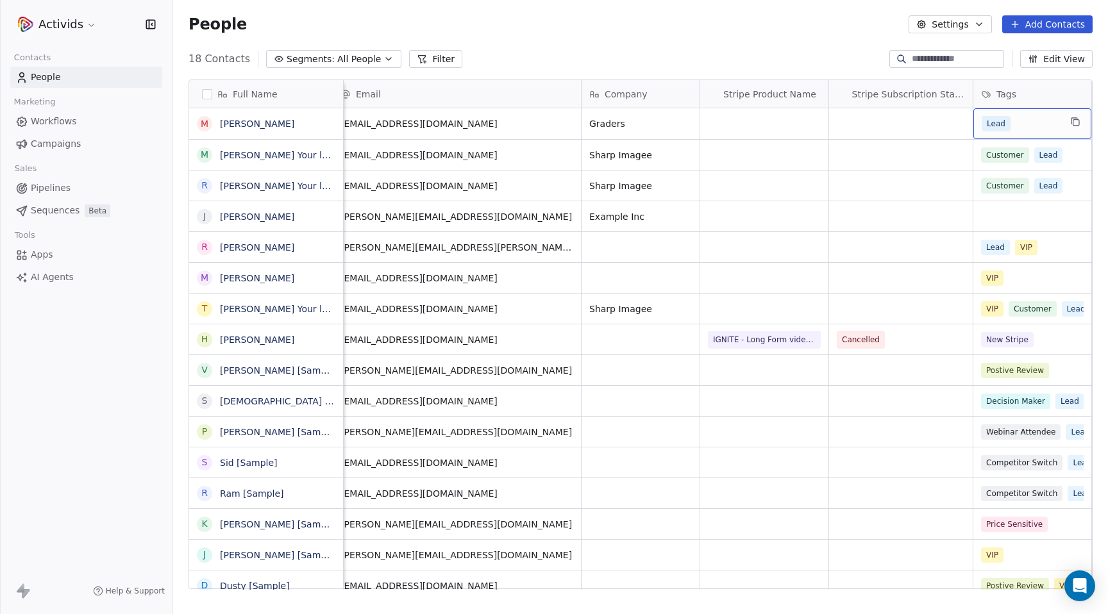
click at [1042, 127] on div "Lead" at bounding box center [1021, 123] width 78 height 15
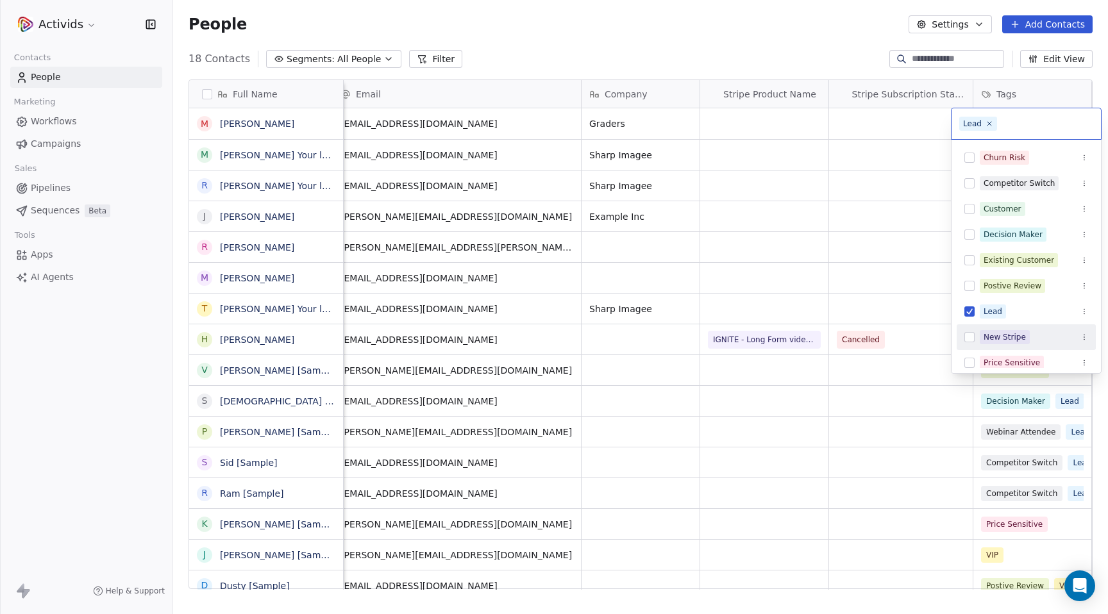
scroll to position [85, 0]
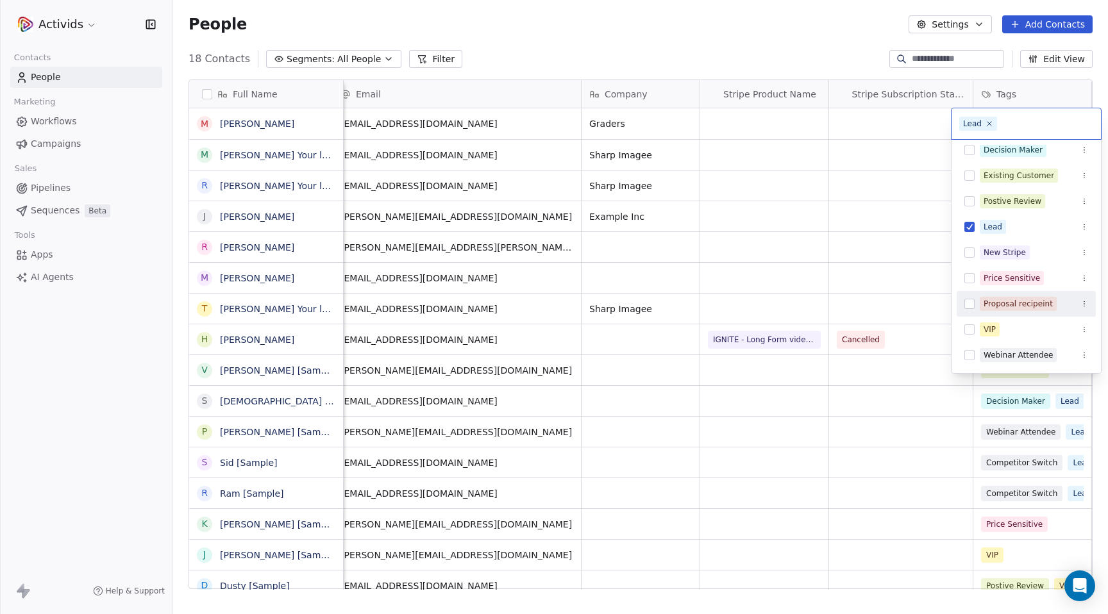
click at [970, 304] on button "Suggestions" at bounding box center [970, 304] width 10 height 10
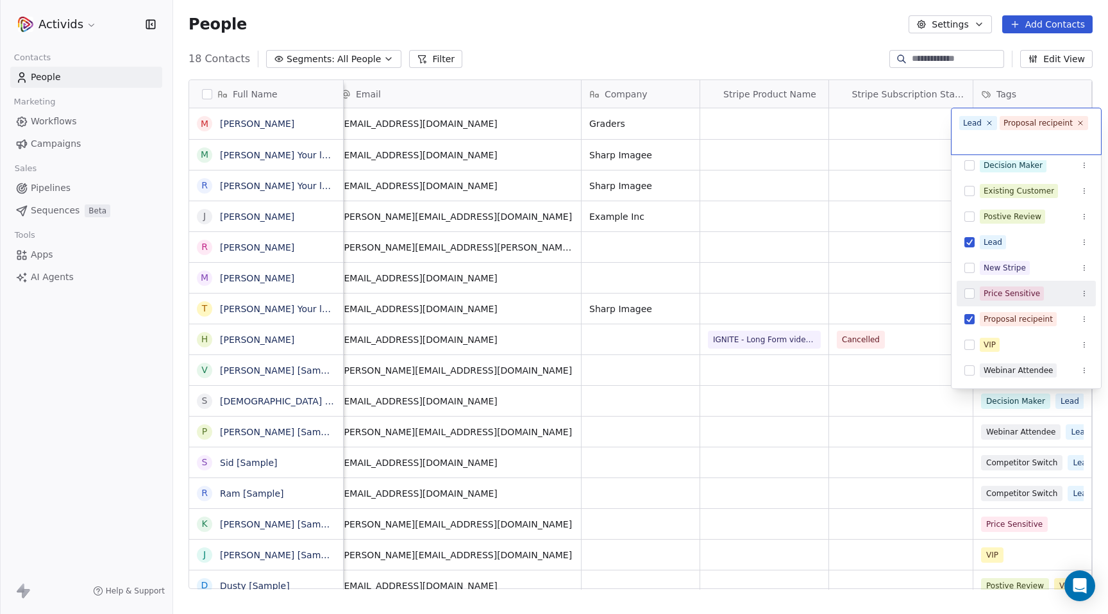
click at [782, 48] on html "Activids Contacts People Marketing Workflows Campaigns Sales Pipelines Sequence…" at bounding box center [554, 307] width 1108 height 614
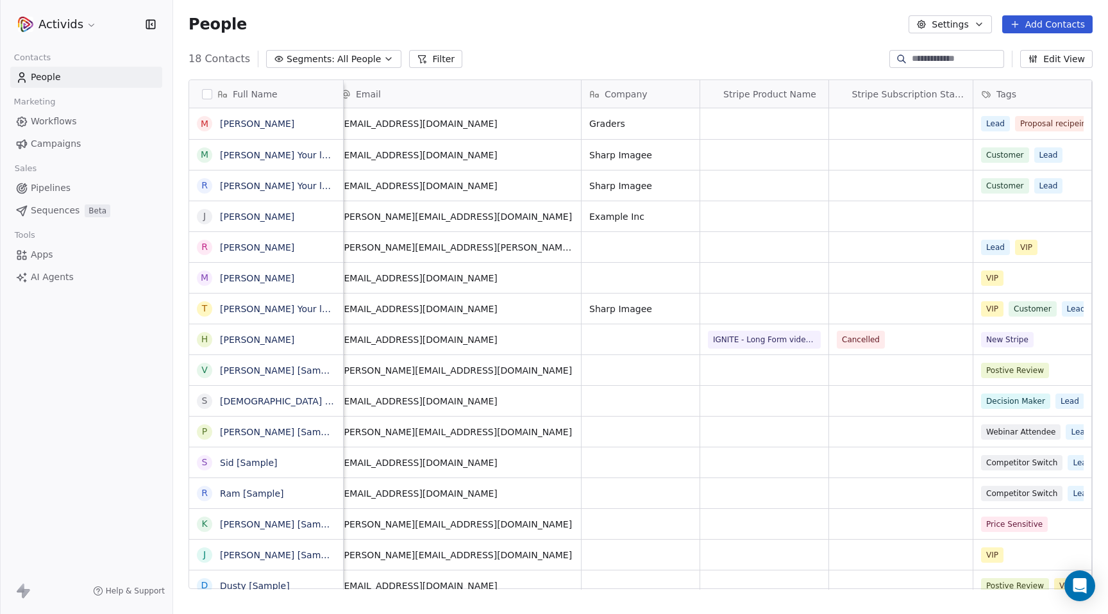
click at [65, 122] on span "Workflows" at bounding box center [54, 121] width 46 height 13
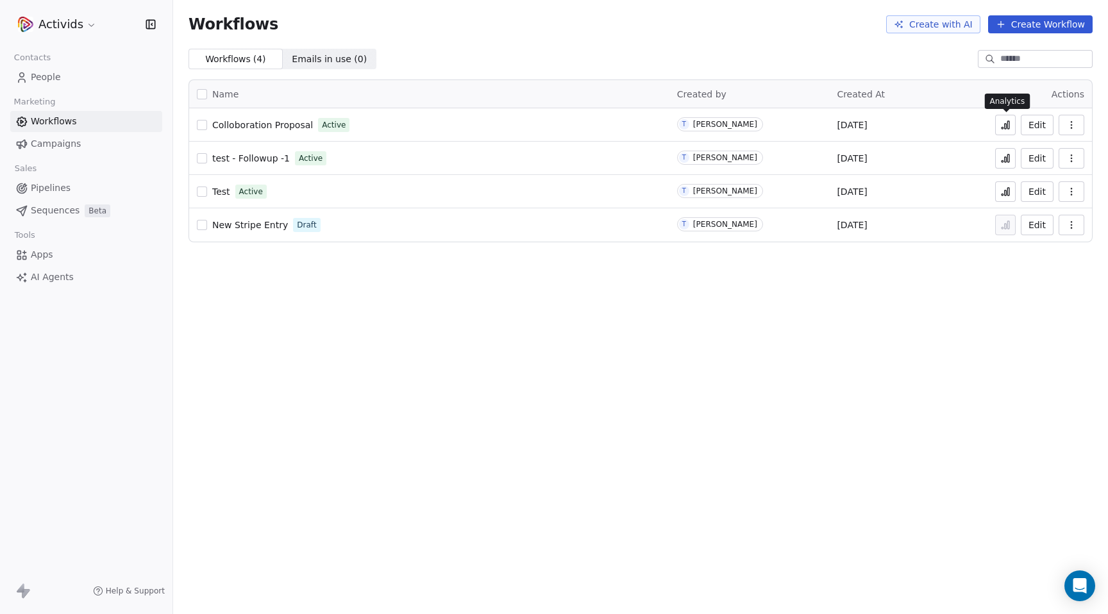
click at [1008, 127] on icon at bounding box center [1005, 125] width 10 height 10
click at [295, 194] on div "Test Active" at bounding box center [429, 192] width 465 height 18
click at [1040, 187] on button "Edit" at bounding box center [1037, 191] width 33 height 21
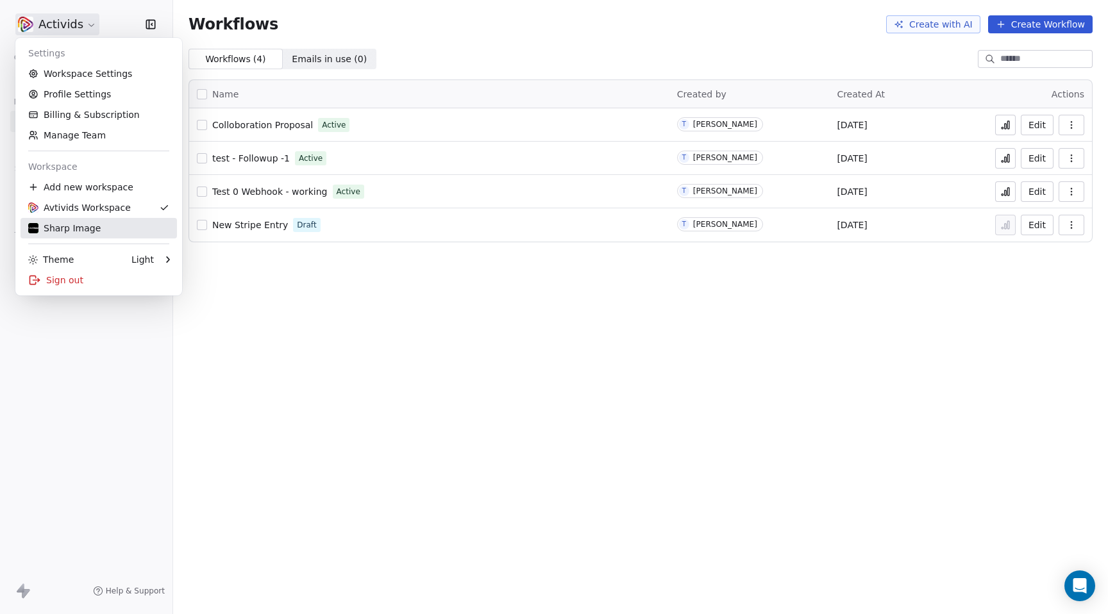
click at [90, 228] on div "Sharp Image" at bounding box center [64, 228] width 72 height 13
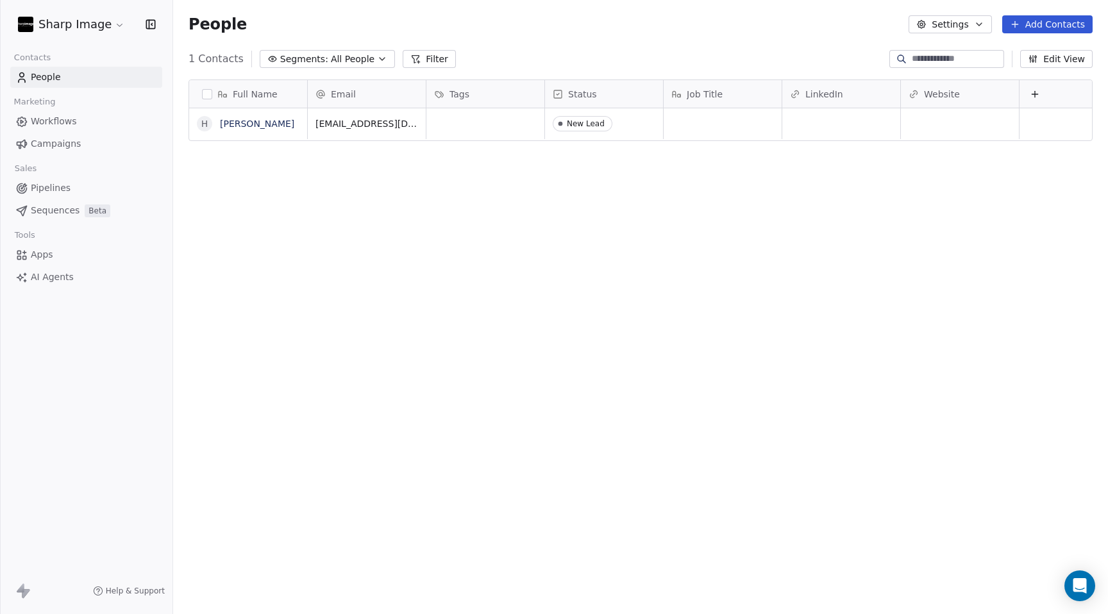
scroll to position [541, 935]
click at [63, 119] on span "Workflows" at bounding box center [54, 121] width 46 height 13
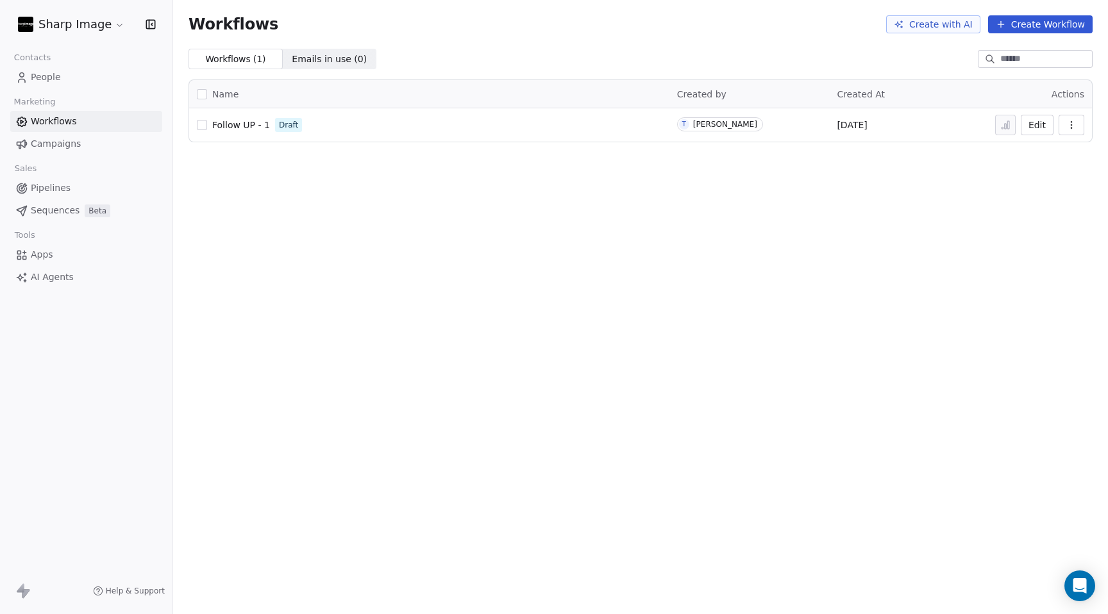
click at [223, 122] on span "Follow UP - 1" at bounding box center [241, 125] width 58 height 10
click at [71, 28] on html "Sharp Image Contacts People Marketing Workflows Campaigns Sales Pipelines Seque…" at bounding box center [554, 307] width 1108 height 614
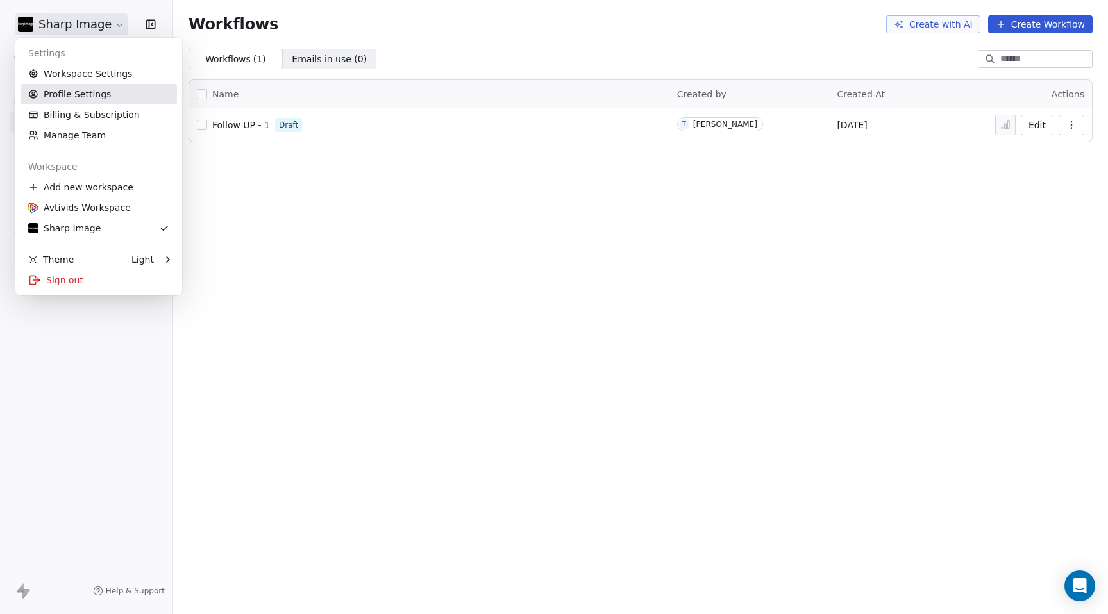
click at [86, 94] on link "Profile Settings" at bounding box center [99, 94] width 156 height 21
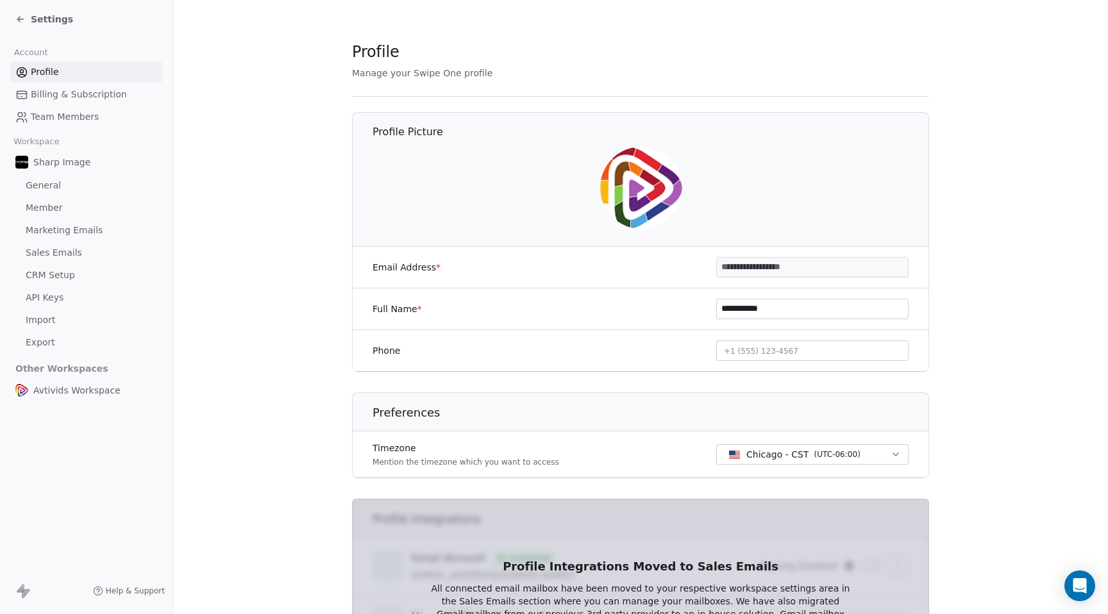
click at [43, 189] on span "General" at bounding box center [43, 185] width 35 height 13
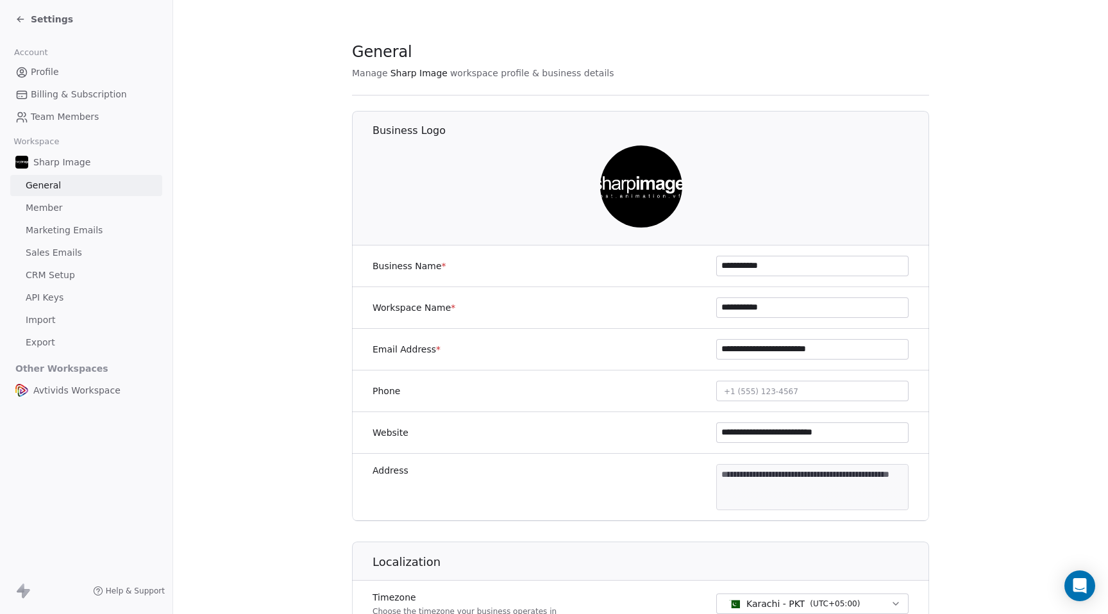
click at [53, 208] on span "Member" at bounding box center [44, 207] width 37 height 13
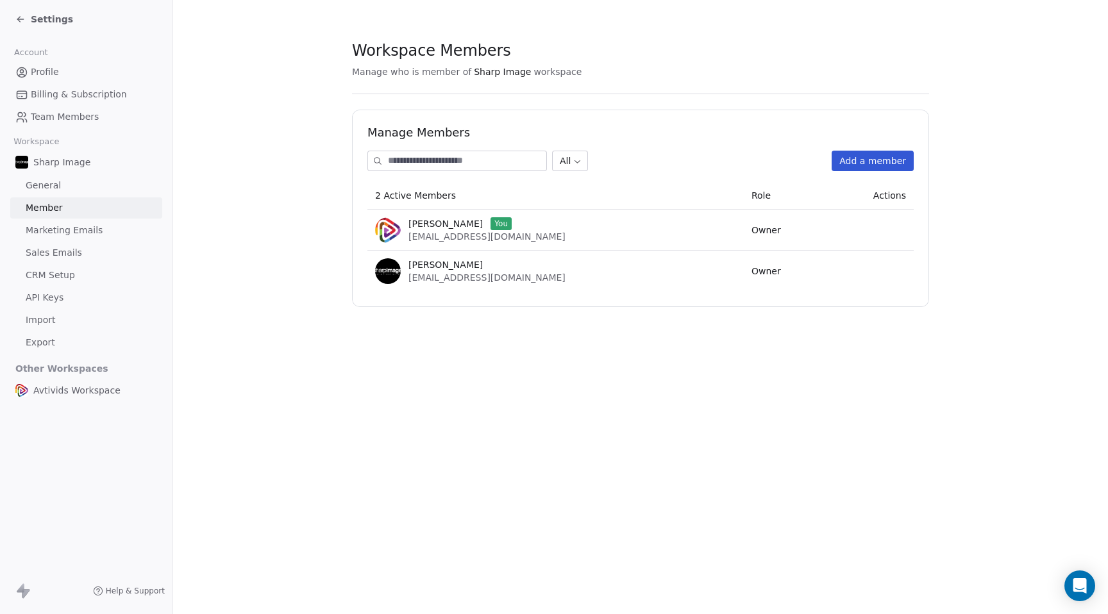
click at [45, 251] on span "Sales Emails" at bounding box center [54, 252] width 56 height 13
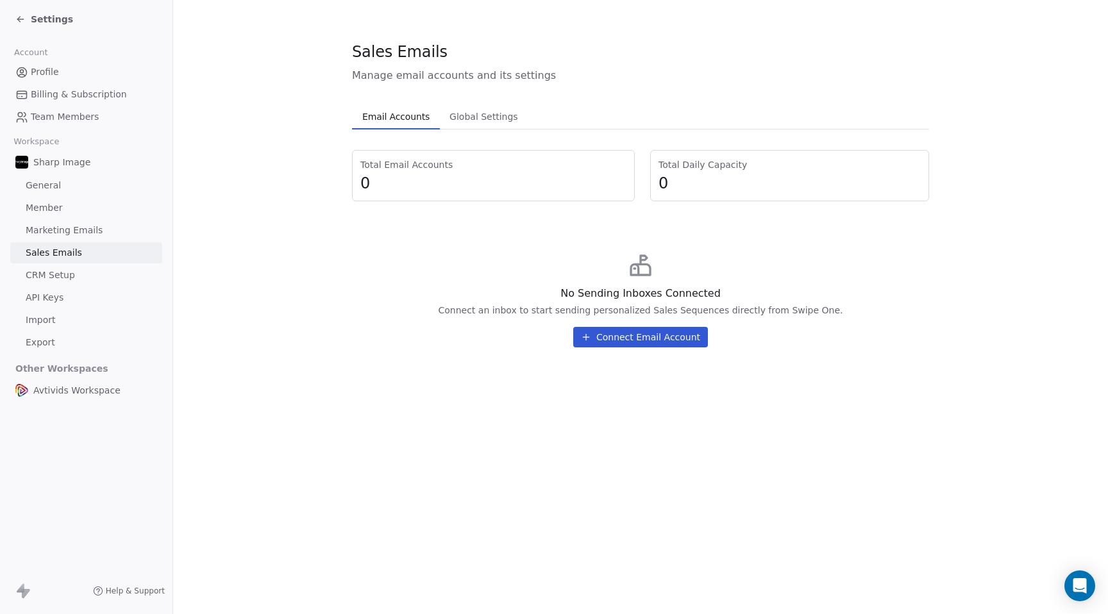
click at [493, 118] on span "Global Settings" at bounding box center [483, 117] width 79 height 18
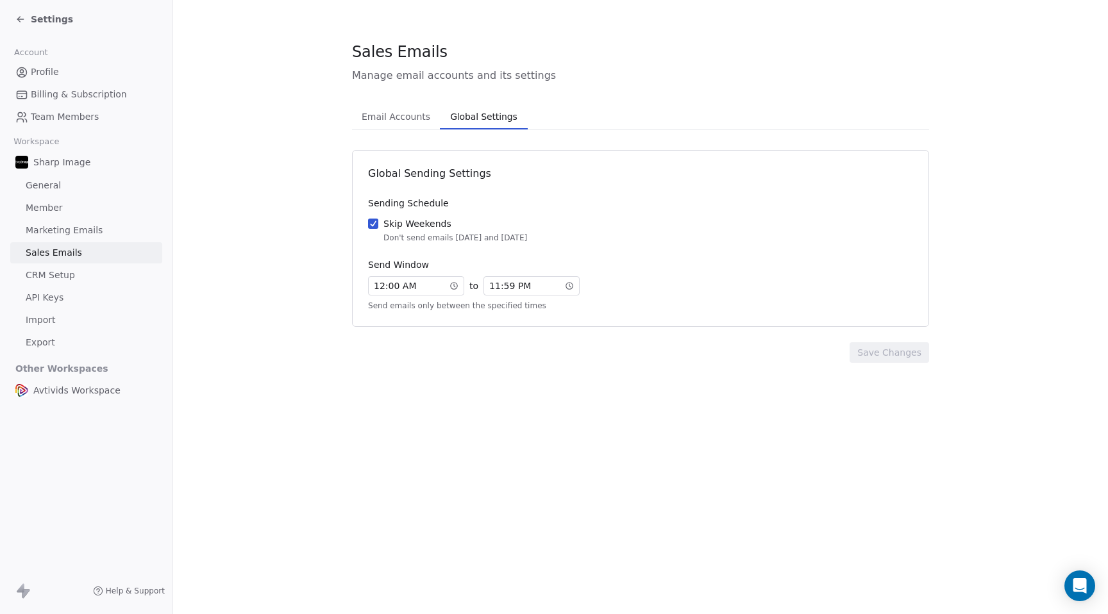
click at [393, 116] on span "Email Accounts" at bounding box center [396, 117] width 79 height 18
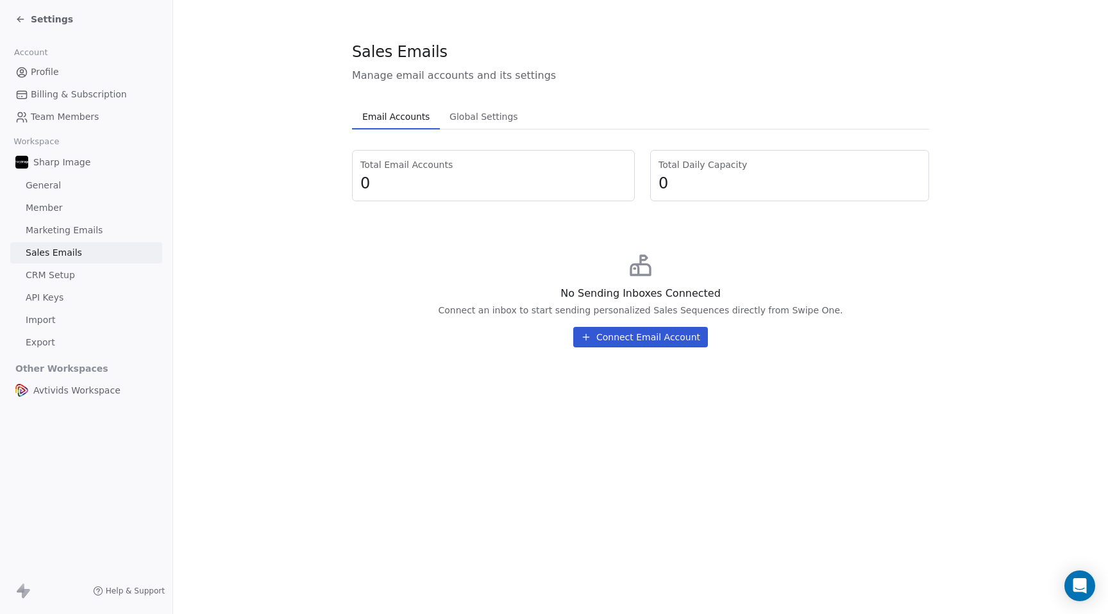
click at [16, 19] on icon at bounding box center [20, 19] width 10 height 10
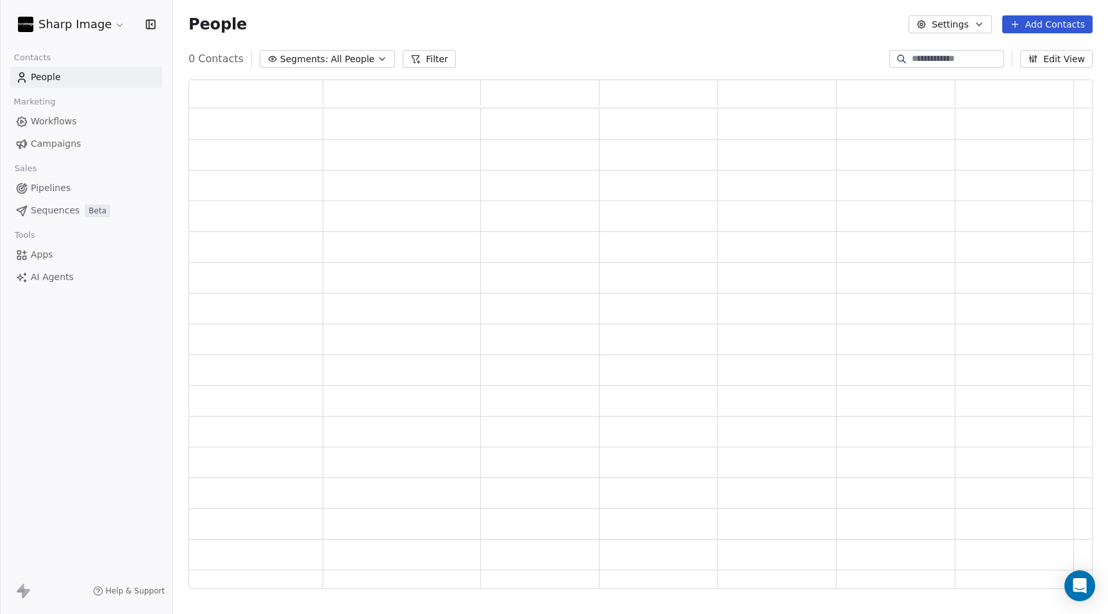
scroll to position [510, 904]
click at [111, 26] on html "Sharp Image Contacts People Marketing Workflows Campaigns Sales Pipelines Seque…" at bounding box center [554, 307] width 1108 height 614
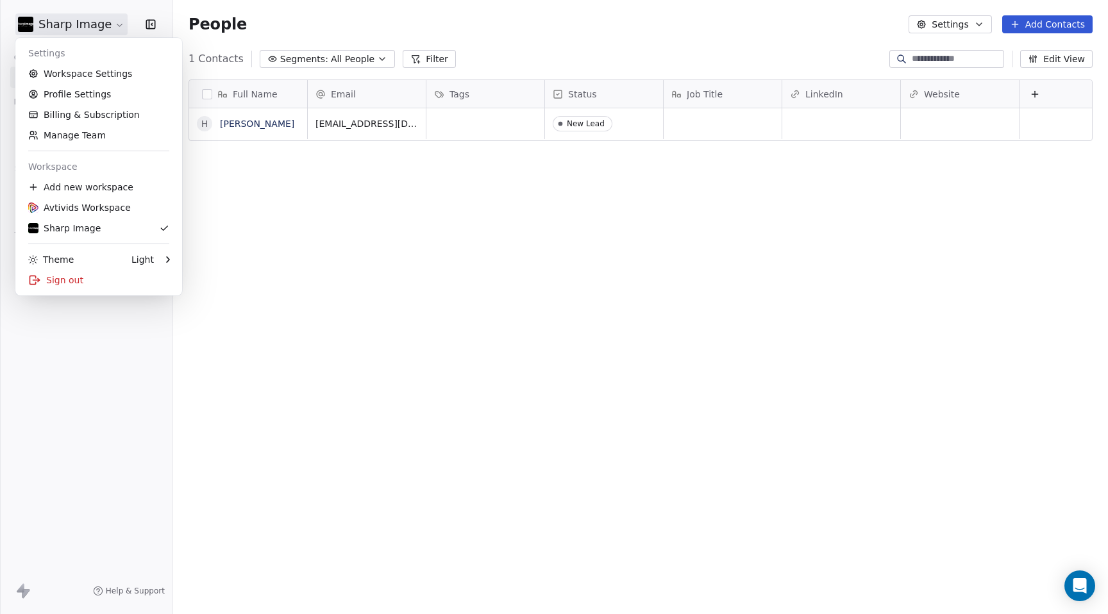
scroll to position [541, 935]
click at [223, 171] on html "Sharp Image Contacts People Marketing Workflows Campaigns Sales Pipelines Seque…" at bounding box center [554, 307] width 1108 height 614
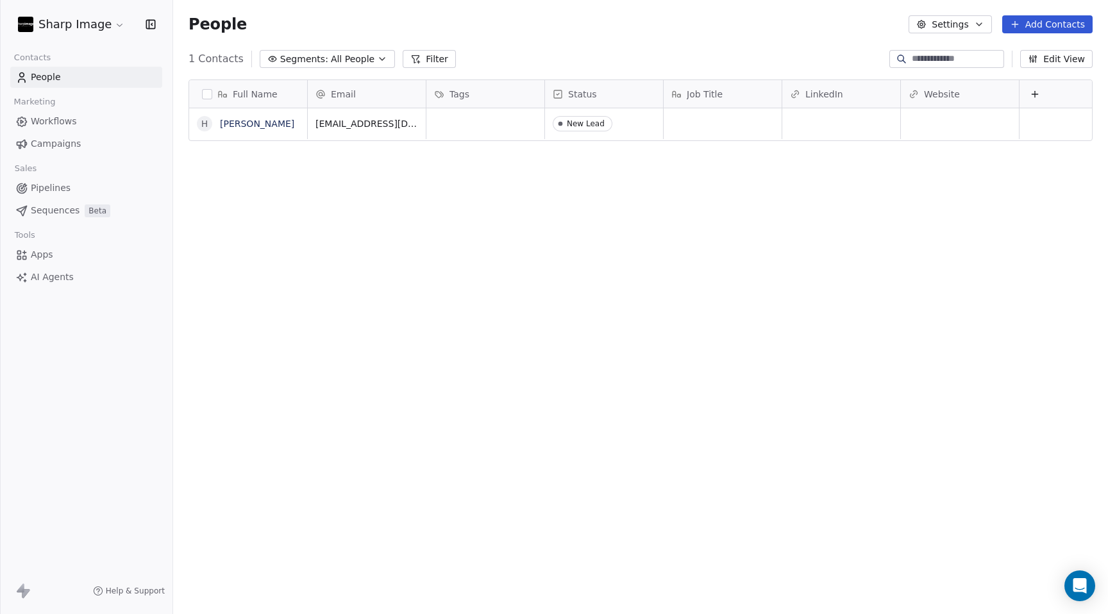
click at [114, 22] on html "Sharp Image Contacts People Marketing Workflows Campaigns Sales Pipelines Seque…" at bounding box center [554, 307] width 1108 height 614
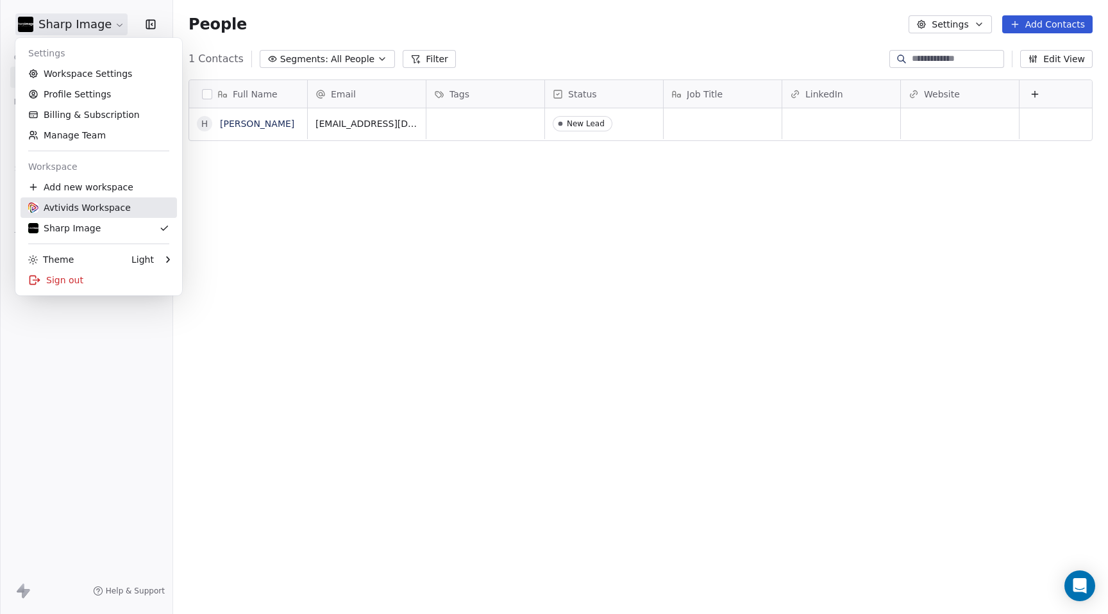
click at [87, 215] on link "Avtivids Workspace" at bounding box center [99, 208] width 156 height 21
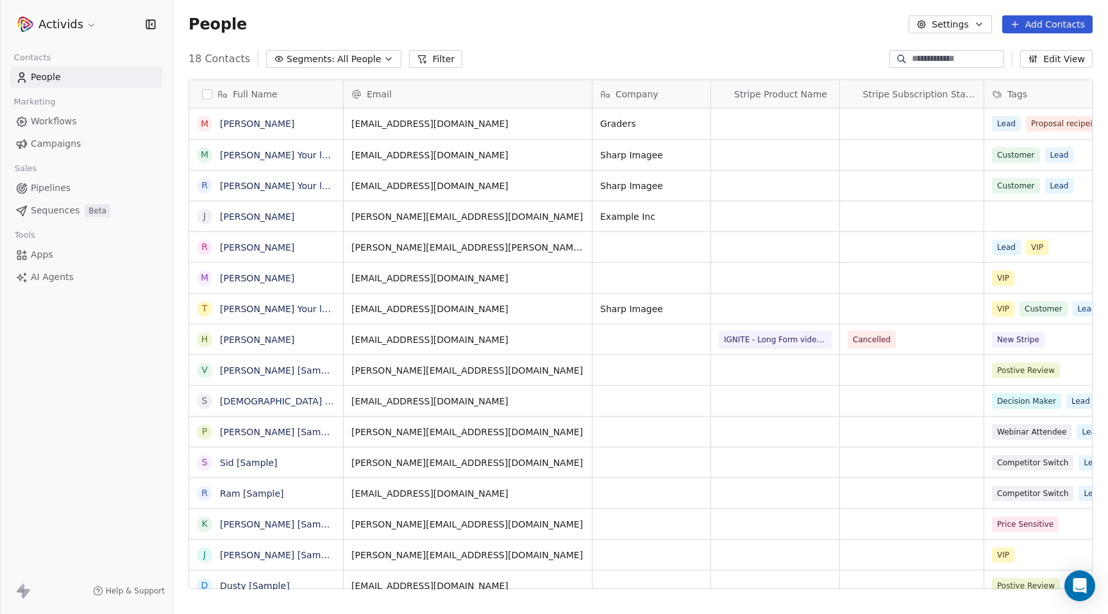
scroll to position [541, 935]
click at [69, 125] on span "Workflows" at bounding box center [54, 121] width 46 height 13
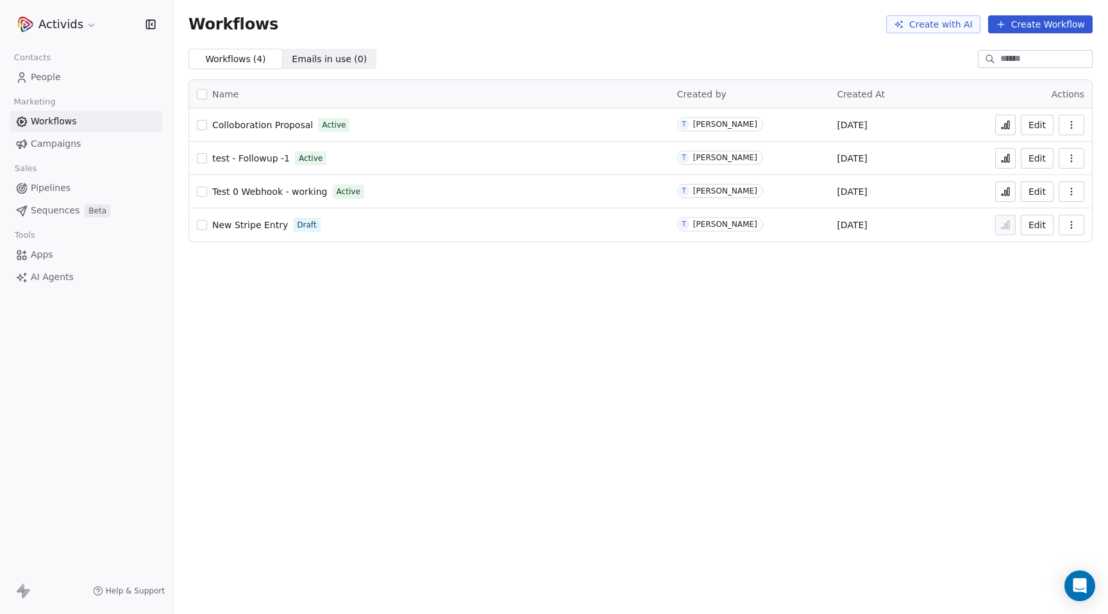
click at [1037, 121] on button "Edit" at bounding box center [1037, 125] width 33 height 21
click at [72, 122] on span "Workflows" at bounding box center [54, 121] width 46 height 13
click at [1043, 161] on button "Edit" at bounding box center [1037, 158] width 33 height 21
click at [1041, 155] on button "Edit" at bounding box center [1037, 158] width 33 height 21
click at [44, 76] on span "People" at bounding box center [46, 77] width 30 height 13
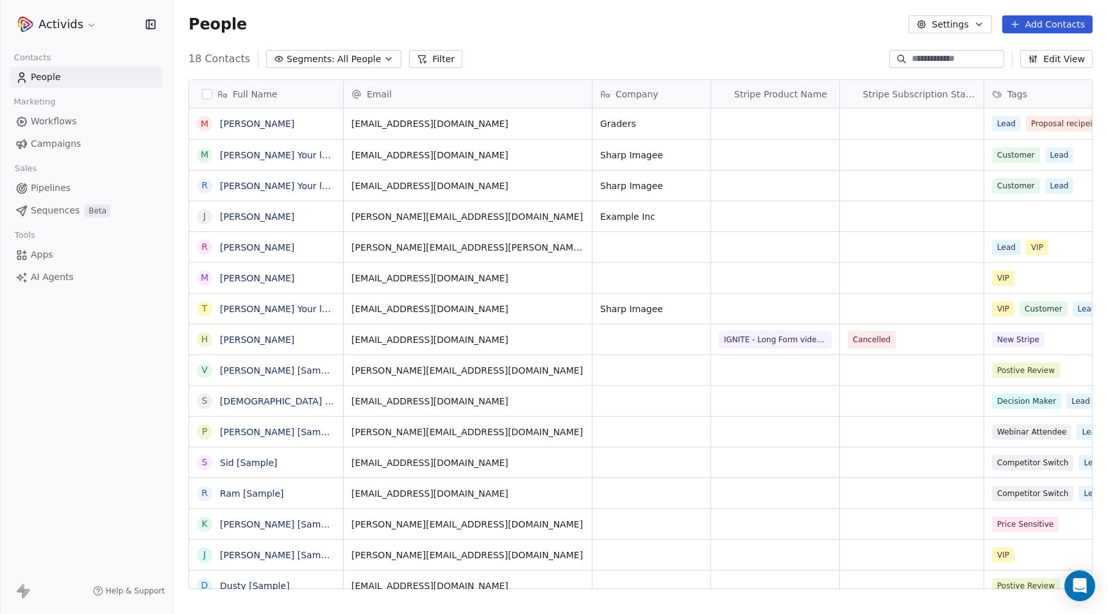
scroll to position [541, 935]
click at [979, 27] on icon "button" at bounding box center [979, 24] width 10 height 10
click at [762, 30] on html "Activids Contacts People Marketing Workflows Campaigns Sales Pipelines Sequence…" at bounding box center [554, 307] width 1108 height 614
click at [45, 187] on span "Pipelines" at bounding box center [51, 187] width 40 height 13
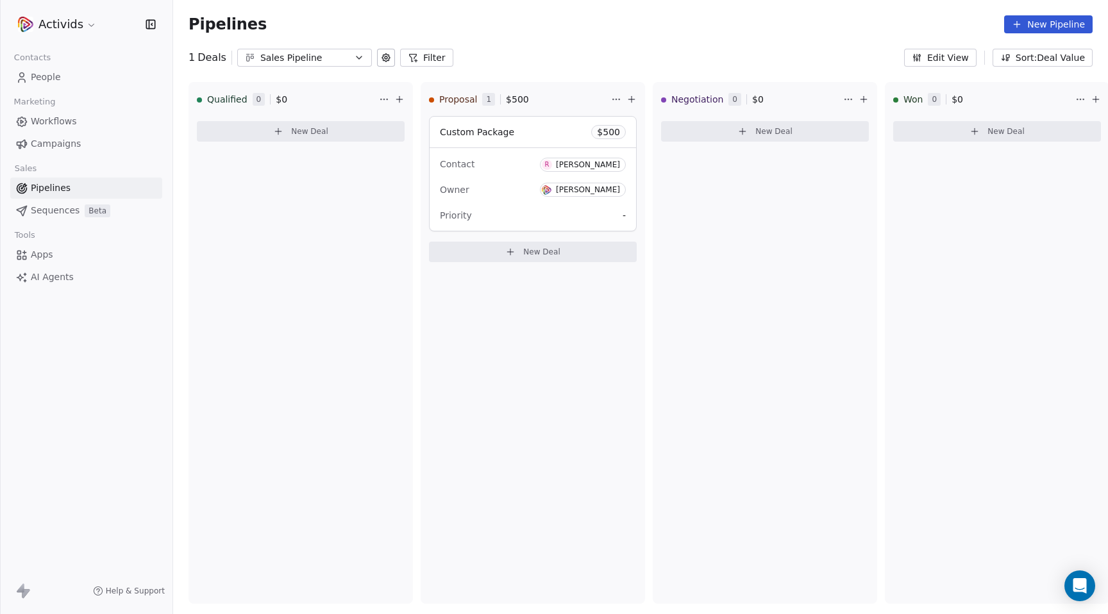
click at [385, 58] on icon at bounding box center [386, 58] width 10 height 10
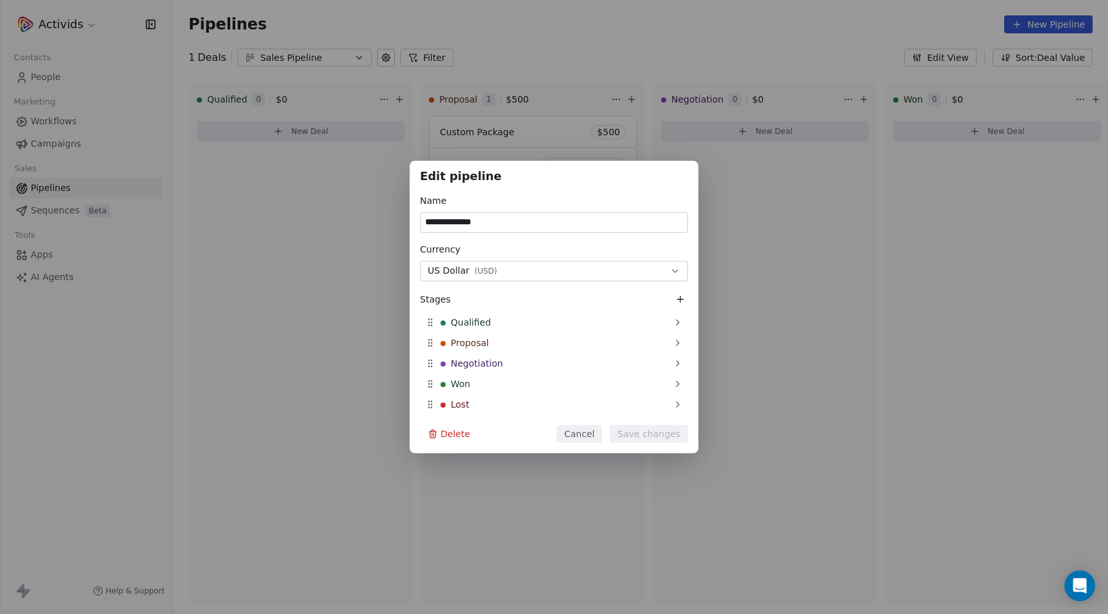
click at [653, 26] on div "**********" at bounding box center [554, 307] width 1108 height 614
click at [590, 432] on button "Cancel" at bounding box center [580, 434] width 46 height 18
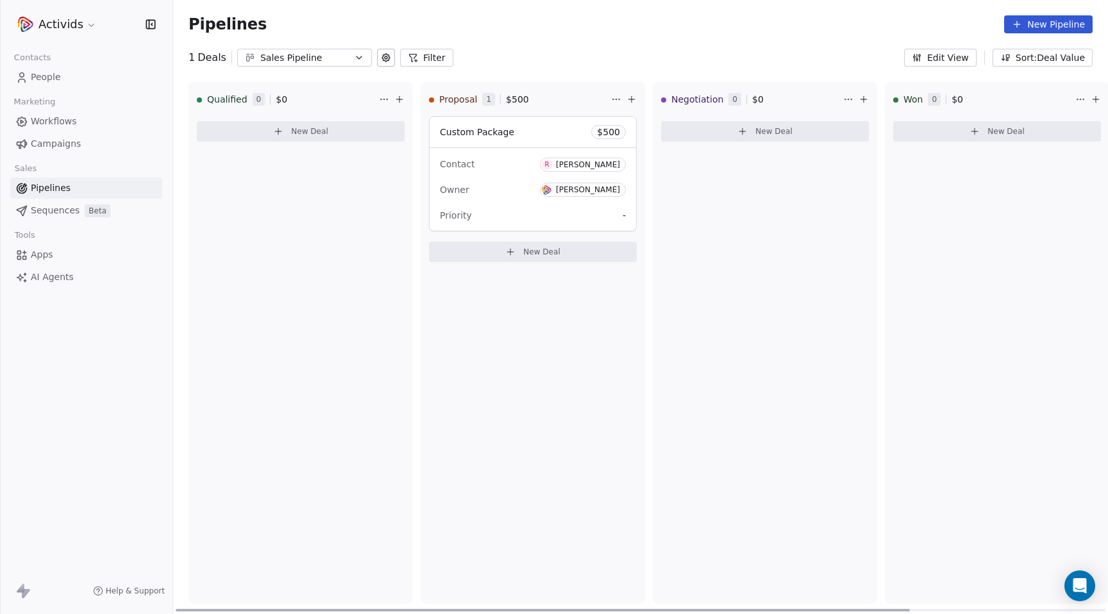
click at [607, 324] on div "Proposal 1 $ 500 Custom Package $ 500 Contact R Ramey Shehata Owner Tahir Moosa…" at bounding box center [533, 343] width 224 height 522
click at [945, 58] on button "Edit View" at bounding box center [940, 58] width 72 height 18
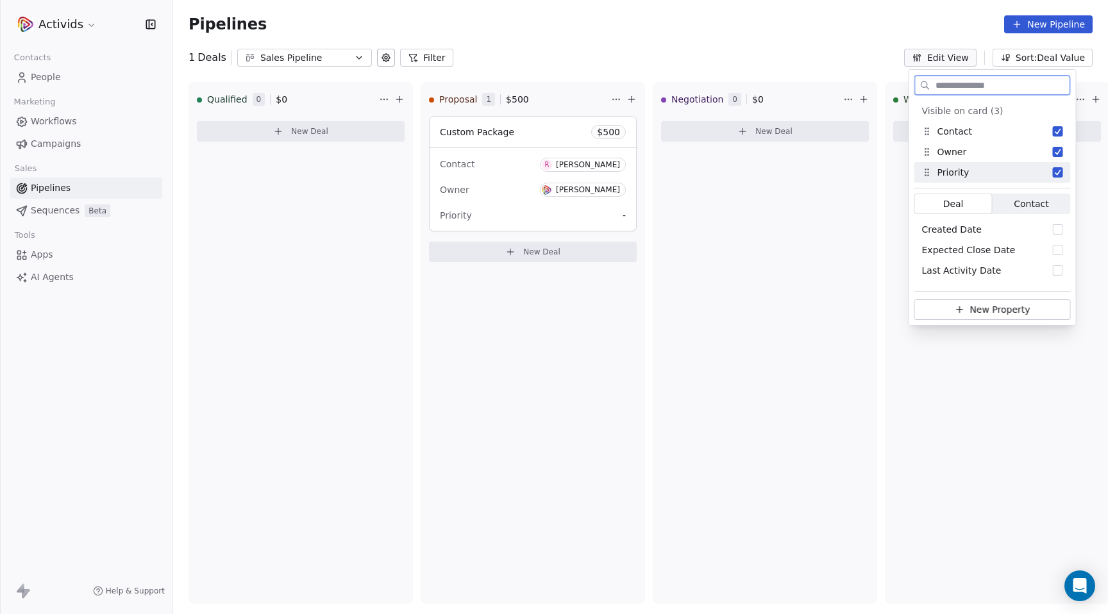
click at [1034, 208] on span "Contact" at bounding box center [1031, 204] width 35 height 13
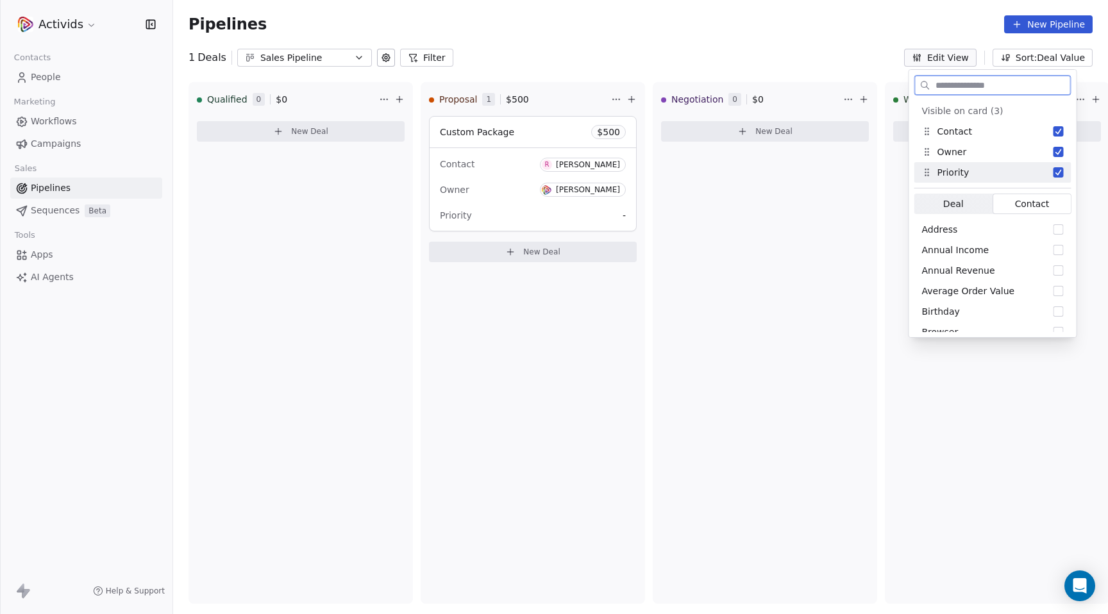
click at [966, 208] on span "Deal Deal" at bounding box center [953, 204] width 79 height 21
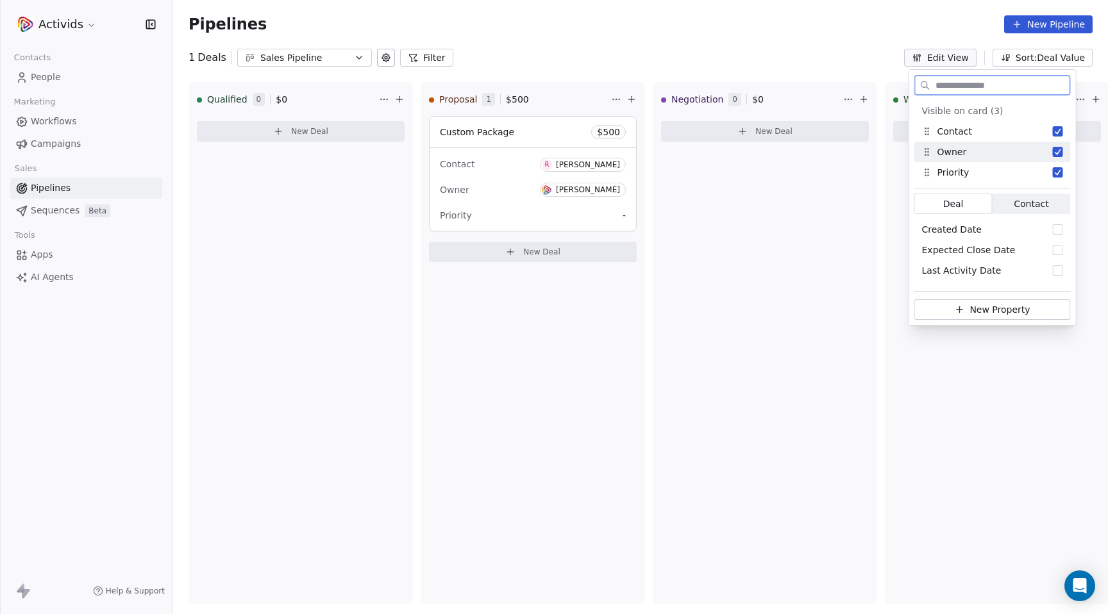
click at [1057, 151] on button "Suggestions" at bounding box center [1058, 152] width 10 height 10
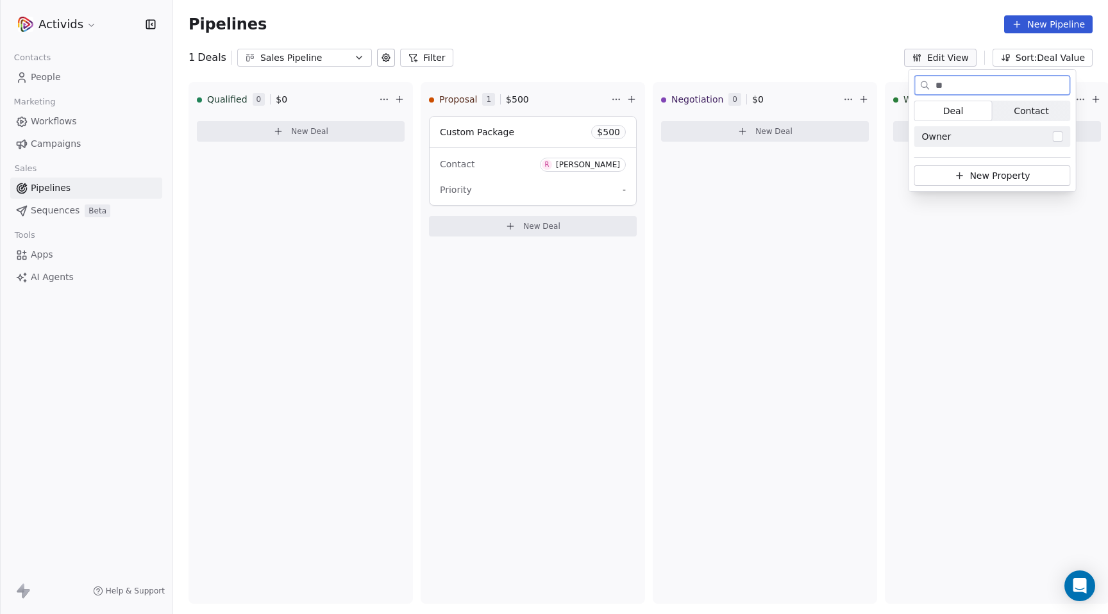
type input "**"
click at [1059, 138] on button "Suggestions" at bounding box center [1058, 136] width 10 height 10
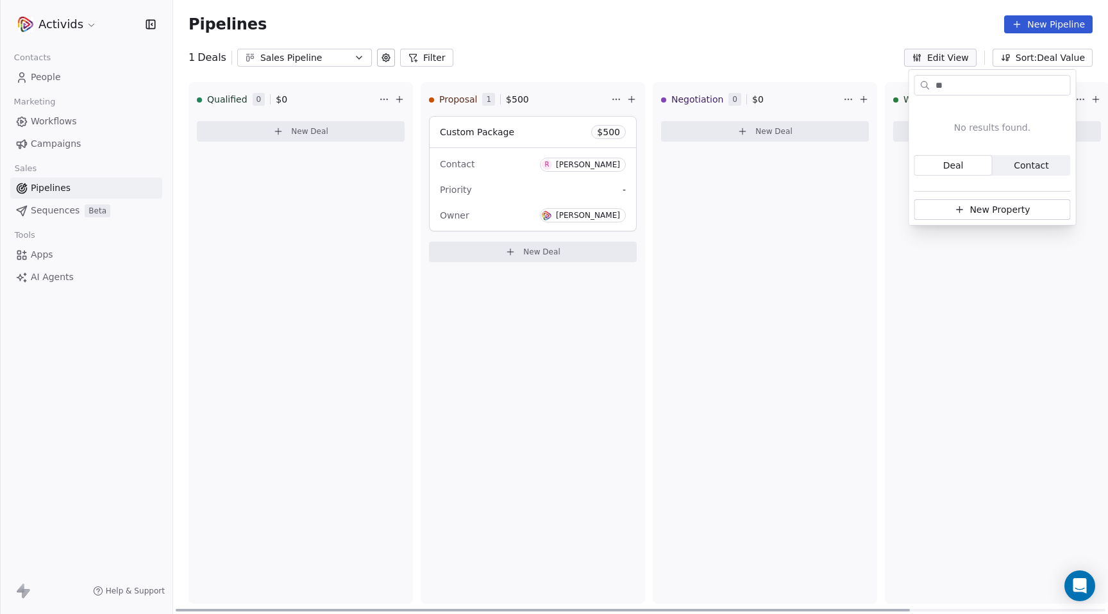
click at [696, 277] on div "Negotiation 0 $ 0 New Deal" at bounding box center [765, 343] width 224 height 522
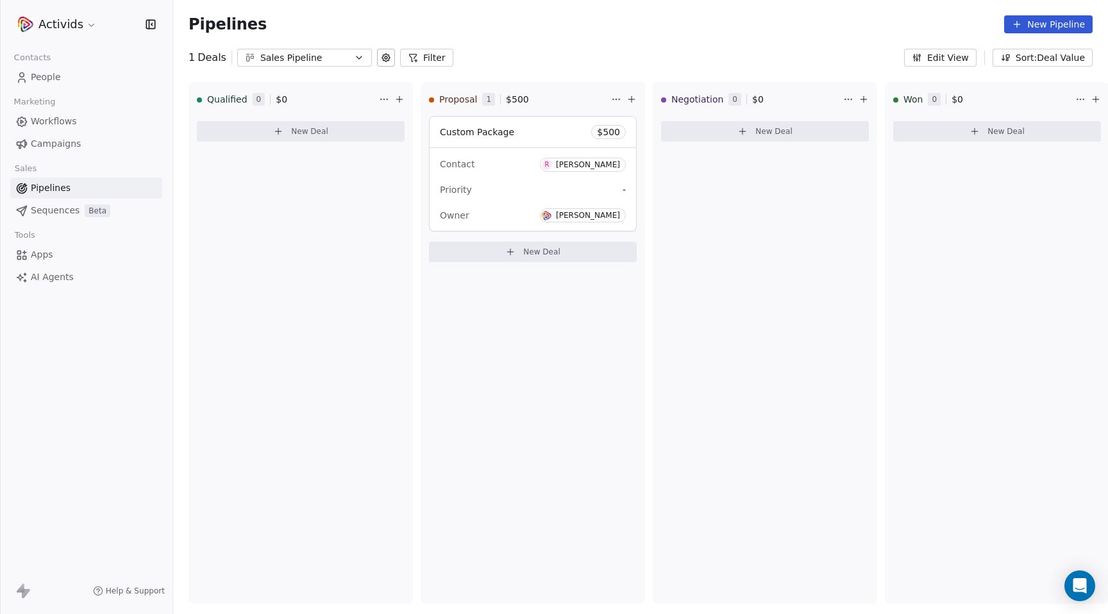
click at [71, 121] on span "Workflows" at bounding box center [54, 121] width 46 height 13
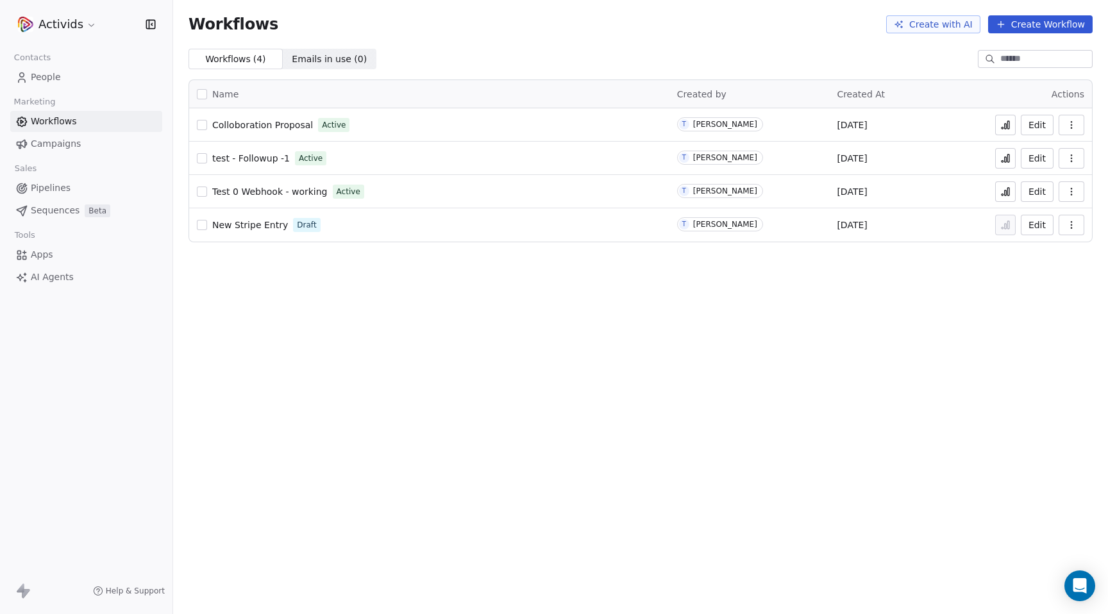
click at [1036, 190] on button "Edit" at bounding box center [1037, 191] width 33 height 21
click at [57, 76] on span "People" at bounding box center [46, 77] width 30 height 13
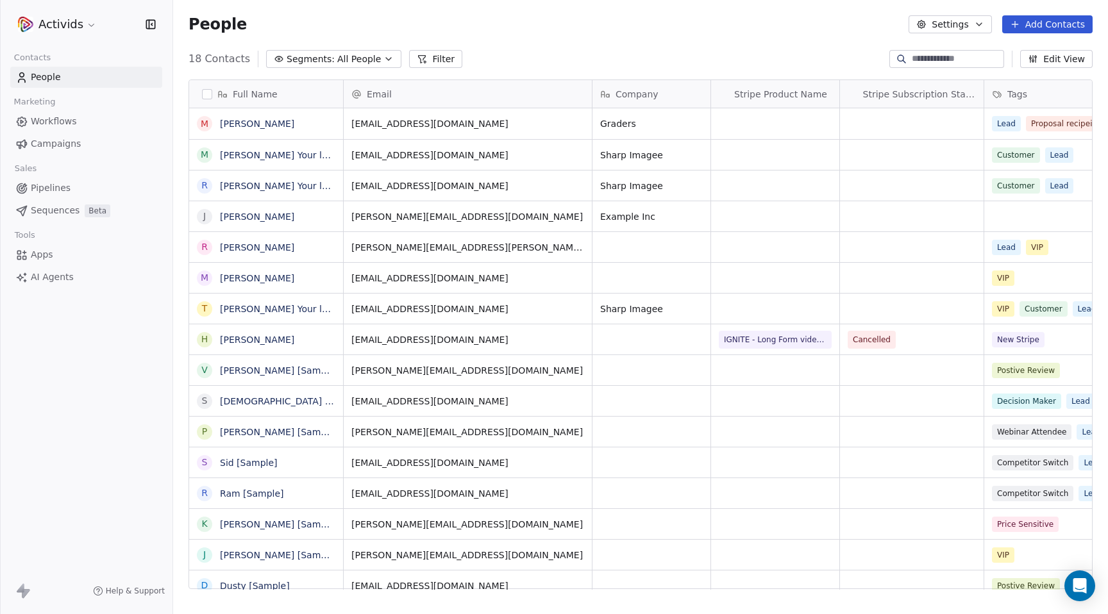
scroll to position [541, 935]
click at [108, 331] on div "Activids Contacts People Marketing Workflows Campaigns Sales Pipelines Sequence…" at bounding box center [86, 307] width 173 height 614
click at [51, 392] on div "Activids Contacts People Marketing Workflows Campaigns Sales Pipelines Sequence…" at bounding box center [86, 307] width 173 height 614
click at [95, 366] on div "Activids Contacts People Marketing Workflows Campaigns Sales Pipelines Sequence…" at bounding box center [86, 307] width 173 height 614
click at [105, 366] on div "Activids Contacts People Marketing Workflows Campaigns Sales Pipelines Sequence…" at bounding box center [86, 307] width 173 height 614
